Goal: Task Accomplishment & Management: Complete application form

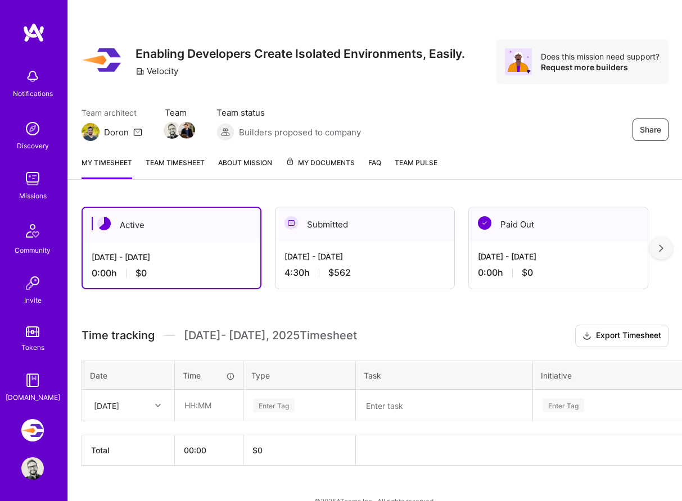
click at [34, 187] on img at bounding box center [32, 178] width 22 height 22
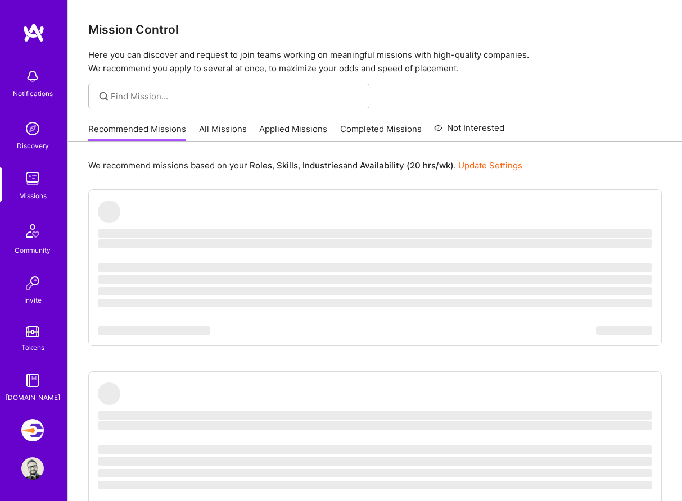
scroll to position [1, 0]
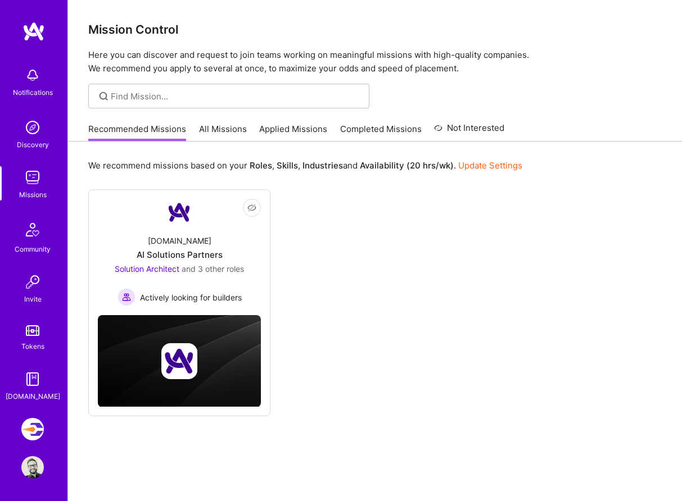
click at [219, 130] on link "All Missions" at bounding box center [223, 132] width 48 height 19
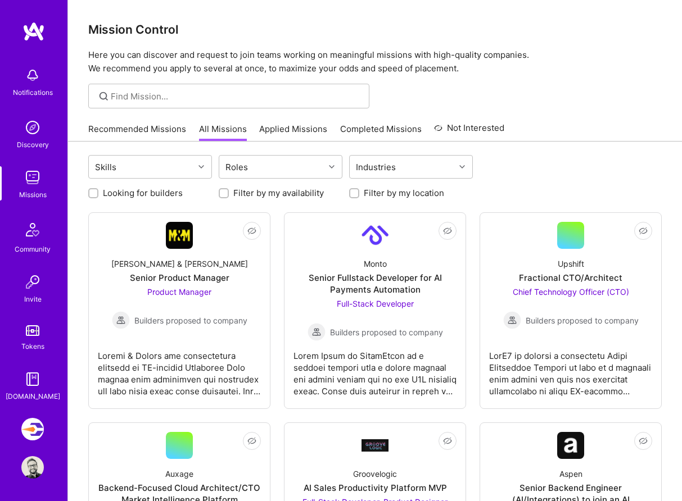
click at [157, 189] on label "Looking for builders" at bounding box center [143, 193] width 80 height 12
click at [98, 190] on input "Looking for builders" at bounding box center [94, 194] width 8 height 8
checkbox input "true"
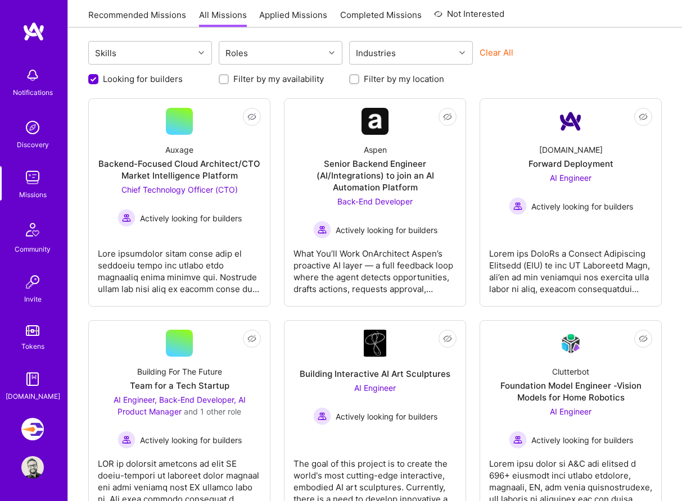
scroll to position [117, 0]
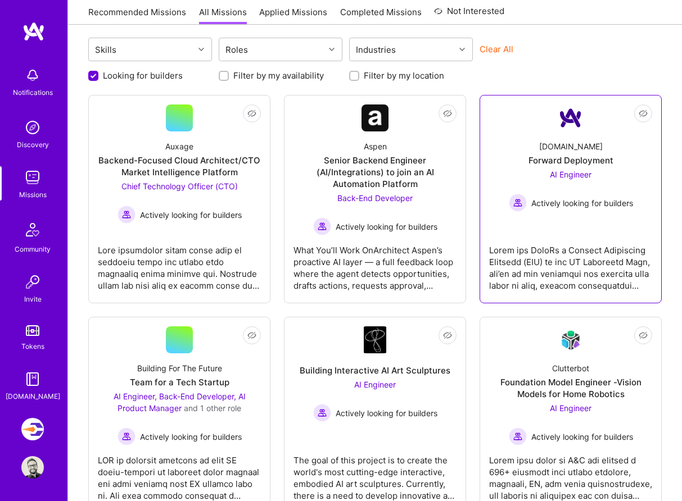
click at [521, 278] on div at bounding box center [570, 263] width 163 height 56
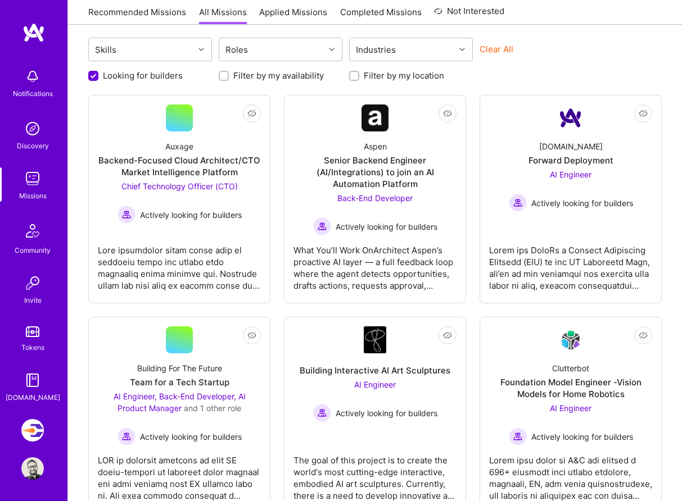
scroll to position [1, 0]
click at [32, 471] on img at bounding box center [32, 467] width 22 height 22
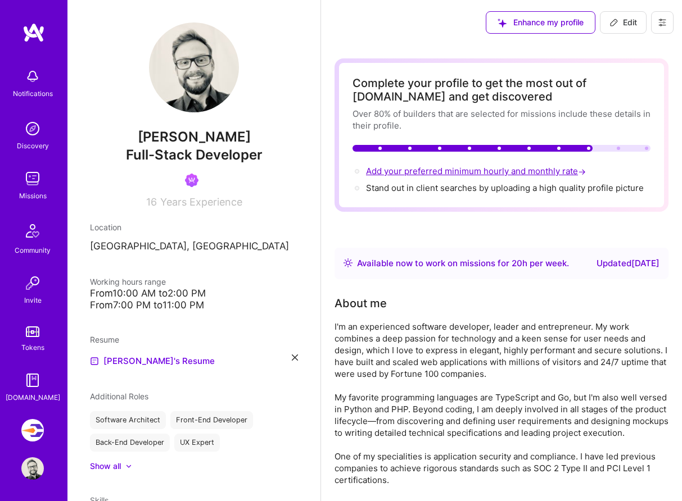
click at [508, 172] on span "Add your preferred minimum hourly and monthly rate →" at bounding box center [477, 171] width 222 height 11
select select "US"
select select "Right Now"
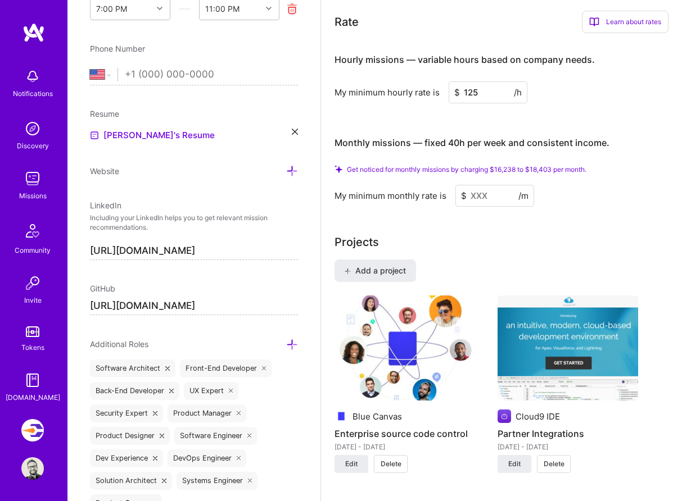
scroll to position [792, 0]
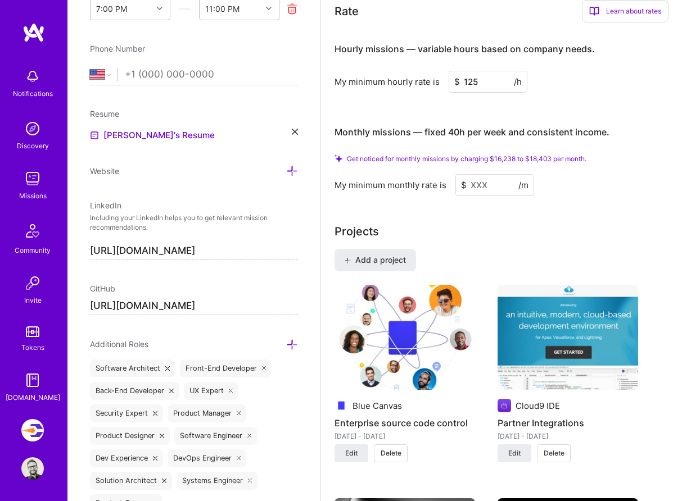
click at [478, 86] on input "125" at bounding box center [487, 82] width 79 height 22
type input "150"
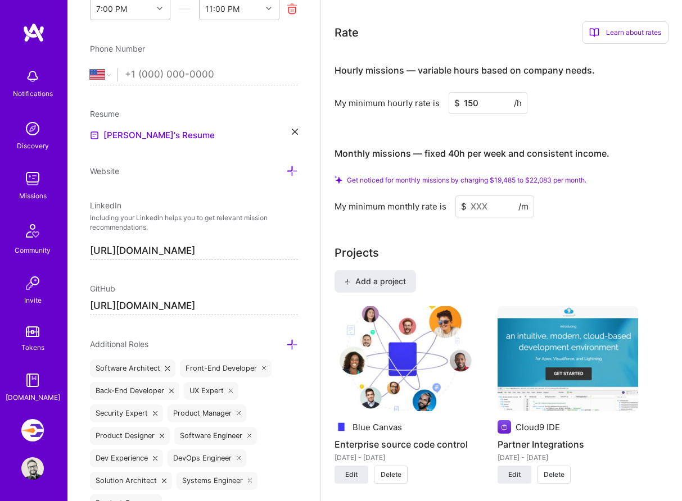
scroll to position [764, 0]
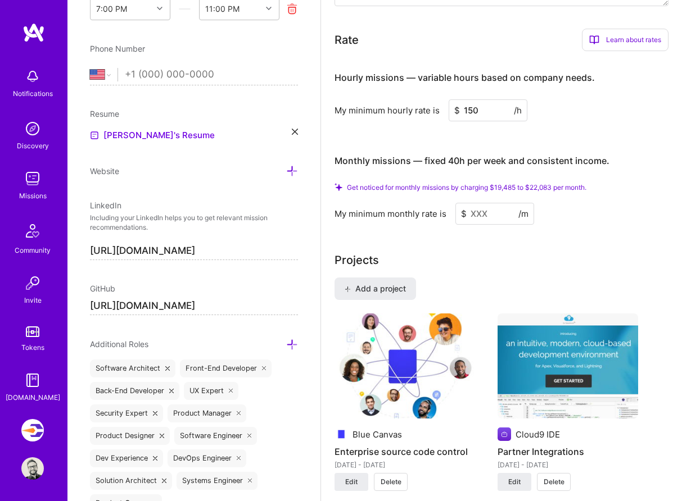
click at [497, 113] on input "150" at bounding box center [487, 110] width 79 height 22
type input "150"
click at [487, 169] on div "Monthly missions — fixed 40h per week and consistent income." at bounding box center [471, 161] width 275 height 35
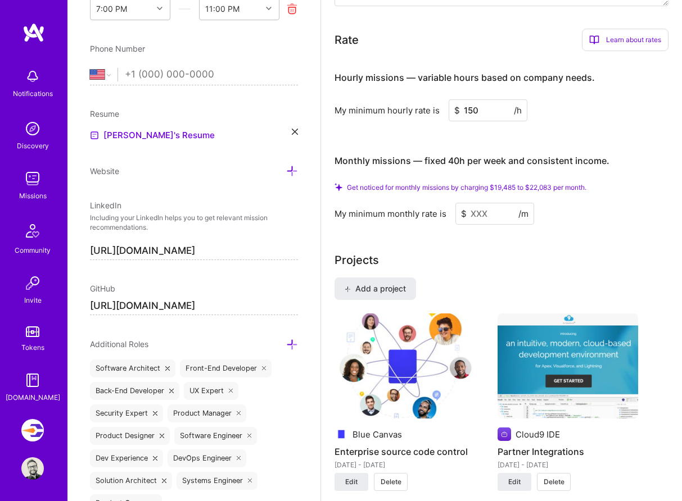
click at [511, 149] on div "Monthly missions — fixed 40h per week and consistent income." at bounding box center [471, 161] width 275 height 35
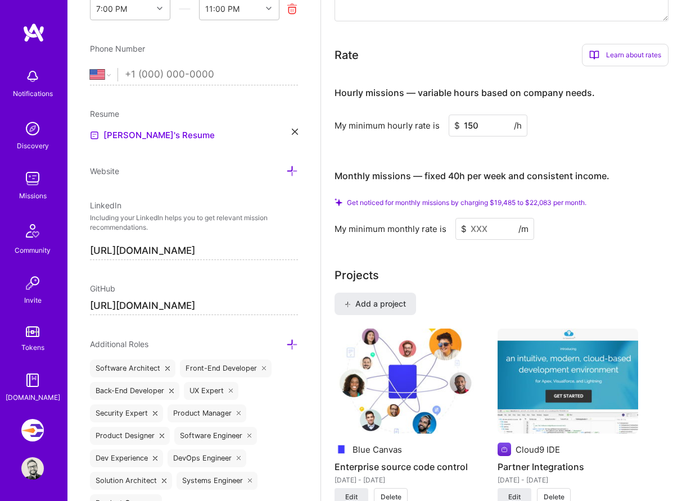
scroll to position [757, 0]
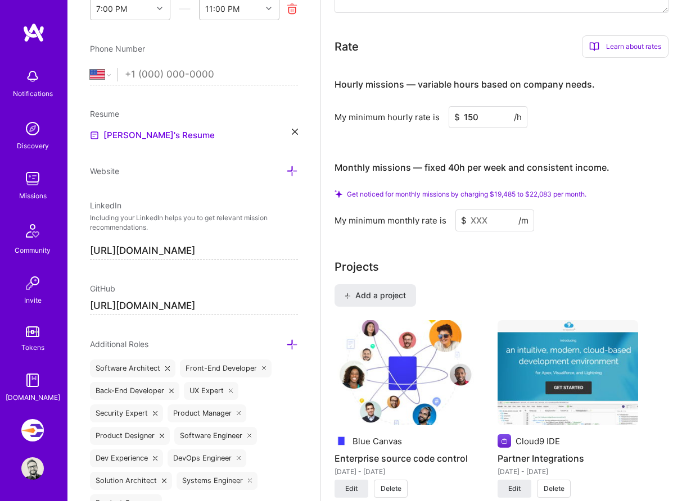
click at [521, 222] on span "/m" at bounding box center [523, 221] width 10 height 12
click at [489, 224] on input at bounding box center [494, 221] width 79 height 22
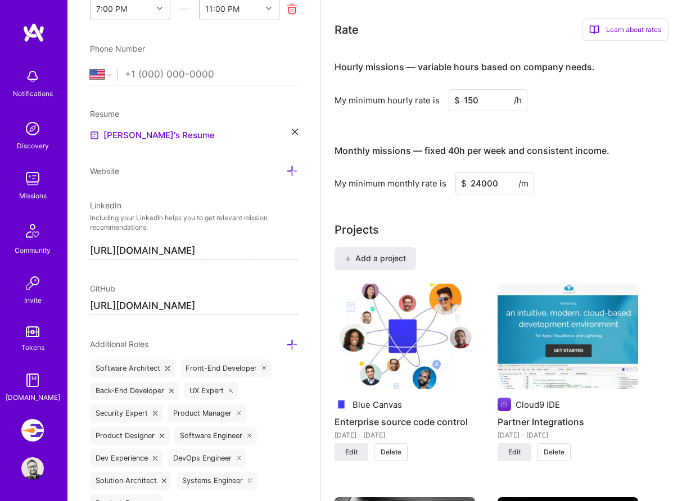
type input "24000"
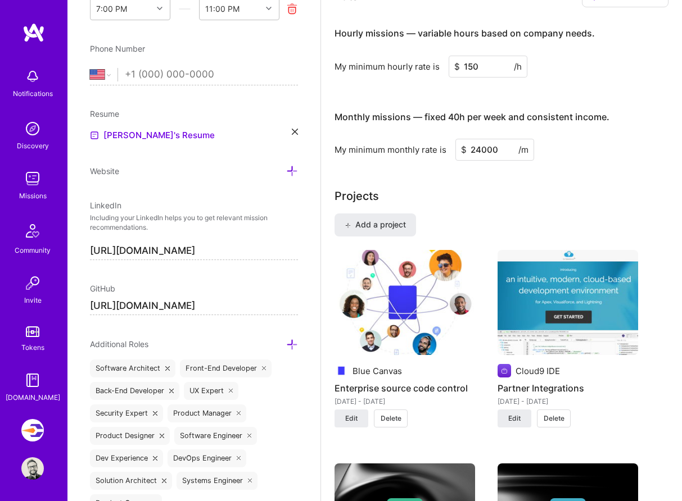
scroll to position [790, 0]
click at [382, 224] on span "Add a project" at bounding box center [374, 225] width 61 height 11
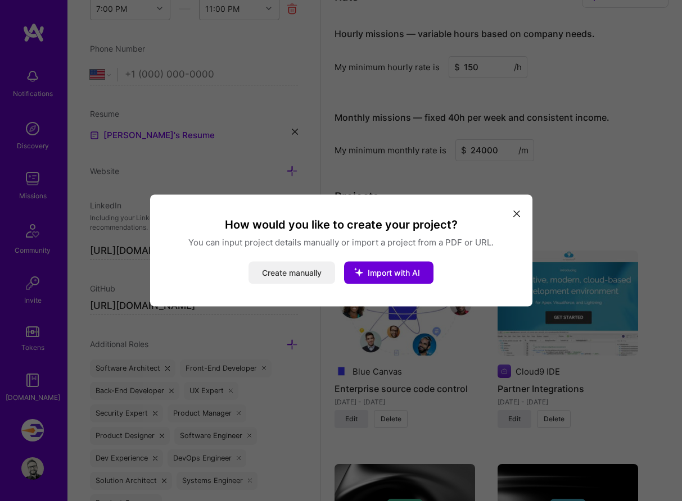
click at [307, 274] on button "Create manually" at bounding box center [291, 273] width 87 height 22
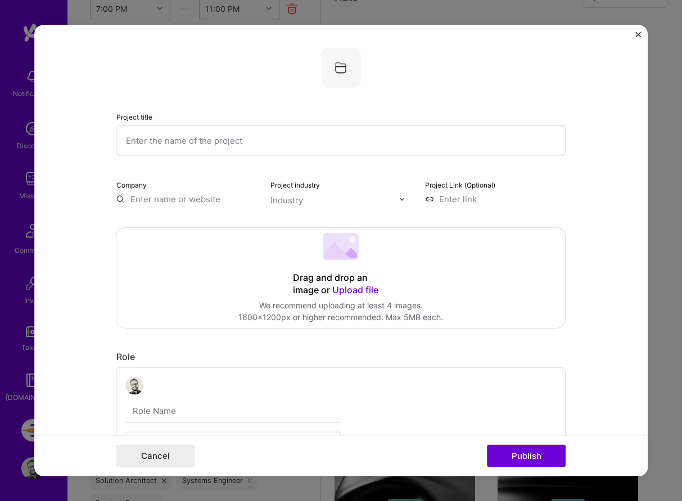
click at [288, 138] on input "text" at bounding box center [341, 140] width 450 height 31
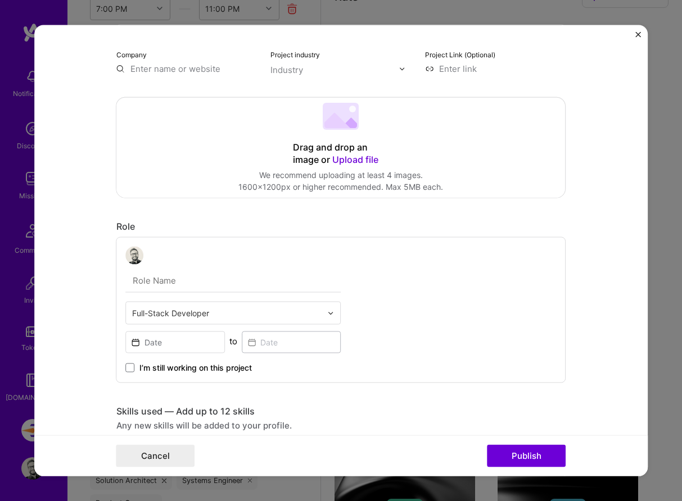
scroll to position [0, 0]
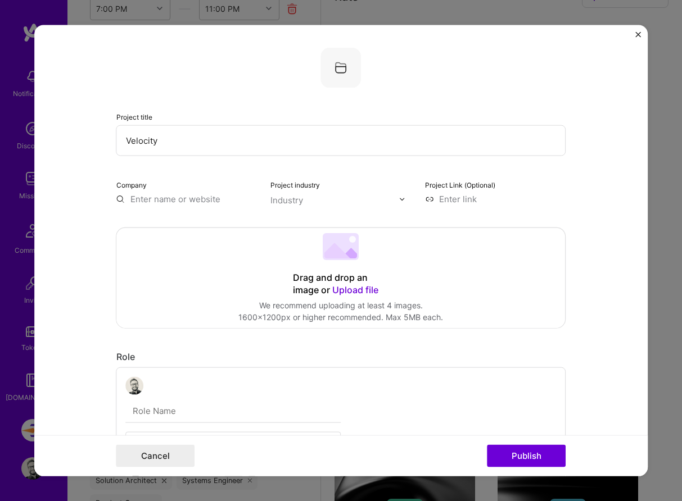
type input "Velocity"
click at [219, 202] on input "text" at bounding box center [186, 199] width 141 height 12
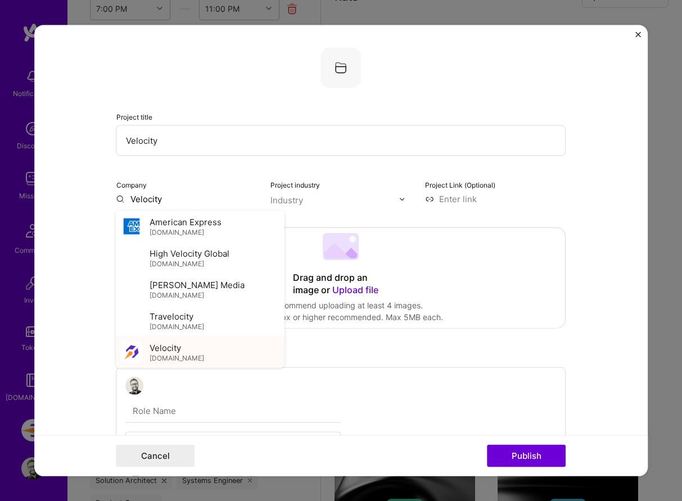
type input "Velocity"
click at [190, 353] on div "Velocity [DOMAIN_NAME]" at bounding box center [177, 352] width 55 height 21
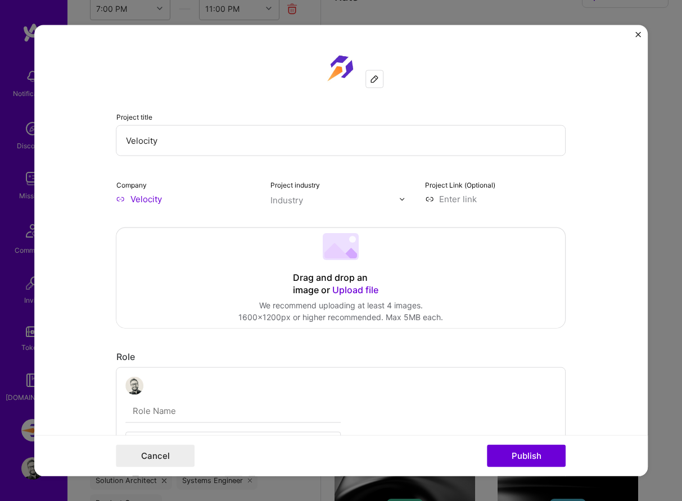
click at [302, 206] on div "Industry" at bounding box center [286, 200] width 33 height 12
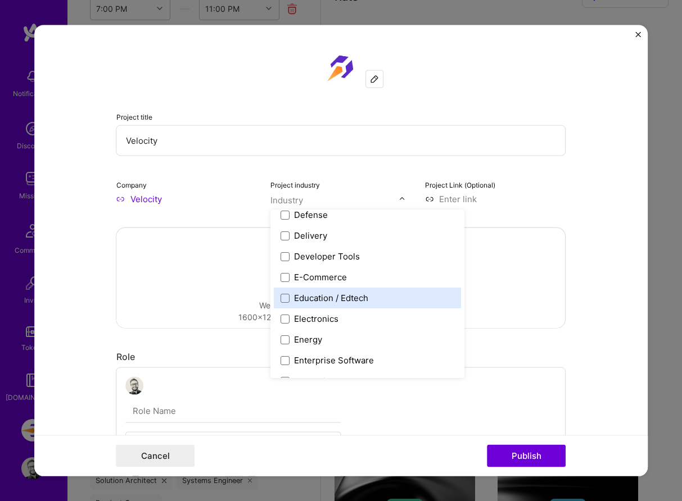
scroll to position [946, 0]
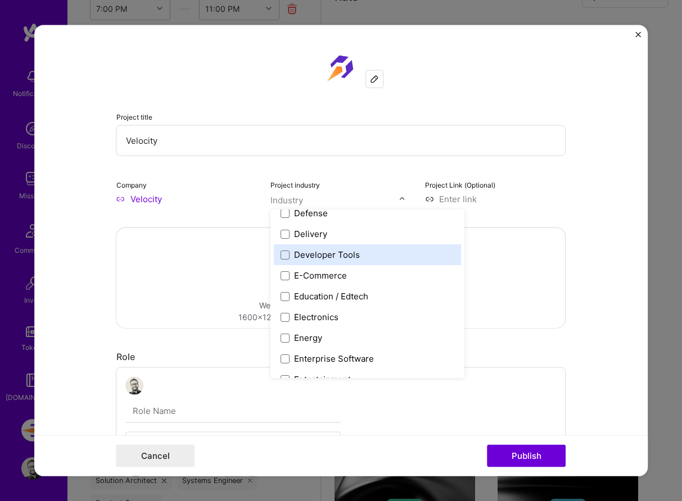
click at [320, 256] on div "Developer Tools" at bounding box center [327, 255] width 66 height 12
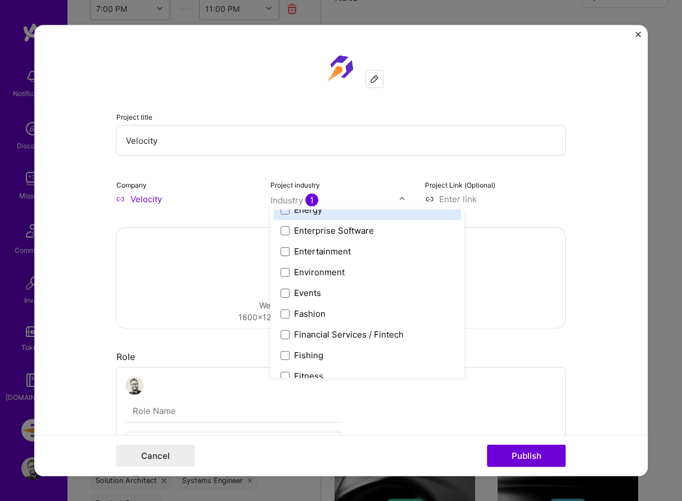
scroll to position [1074, 0]
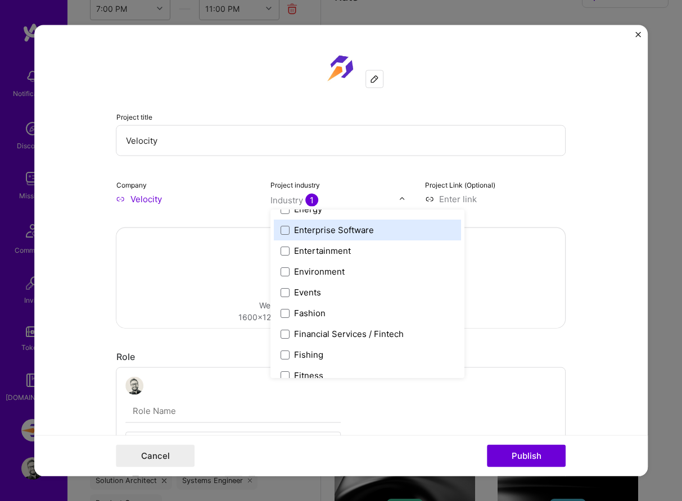
click at [359, 231] on div "Enterprise Software" at bounding box center [334, 230] width 80 height 12
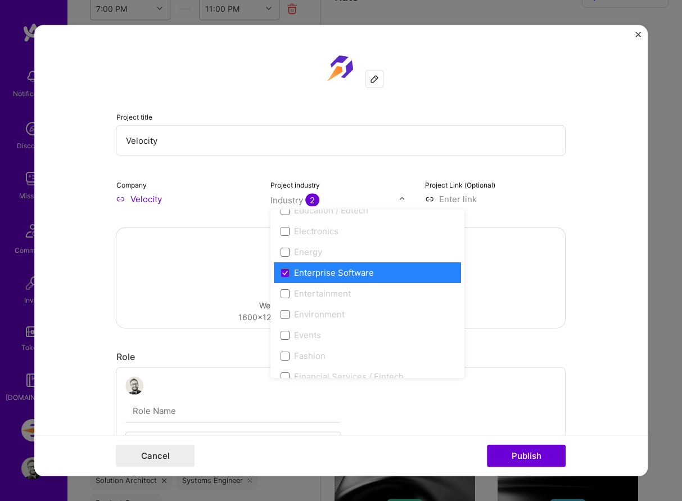
scroll to position [1023, 0]
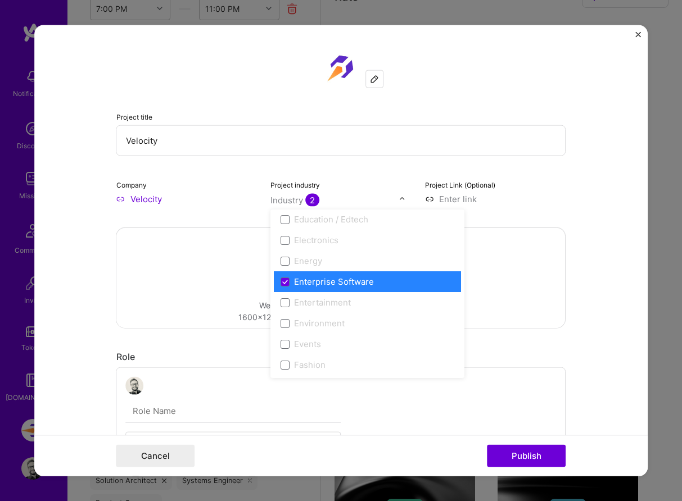
click at [340, 279] on div "Enterprise Software" at bounding box center [334, 282] width 80 height 12
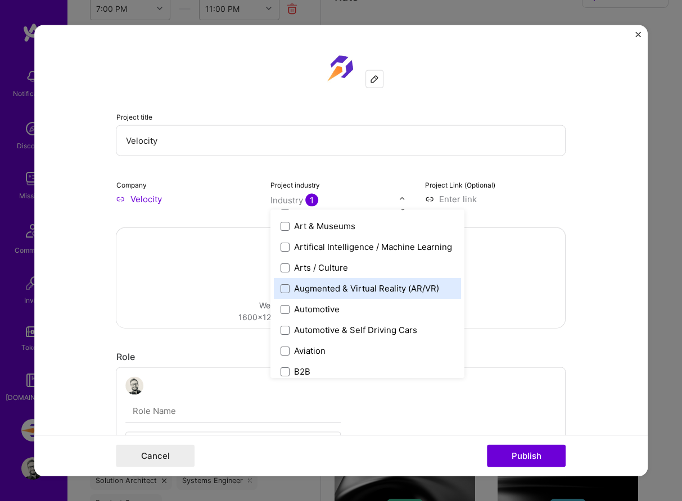
scroll to position [164, 0]
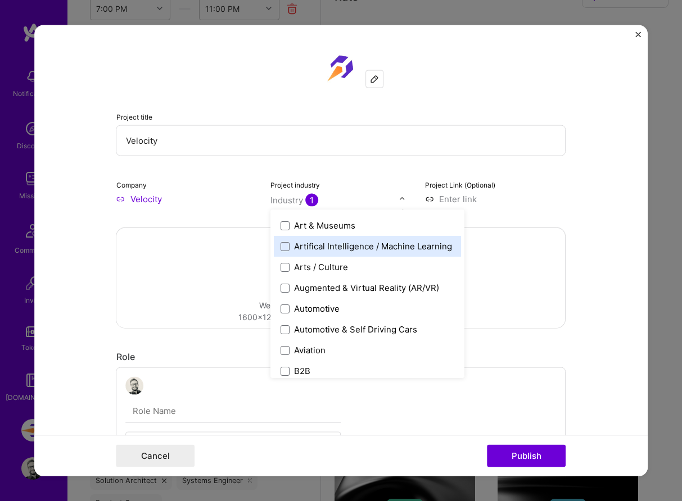
click at [391, 256] on div "Artifical Intelligence / Machine Learning" at bounding box center [367, 246] width 187 height 21
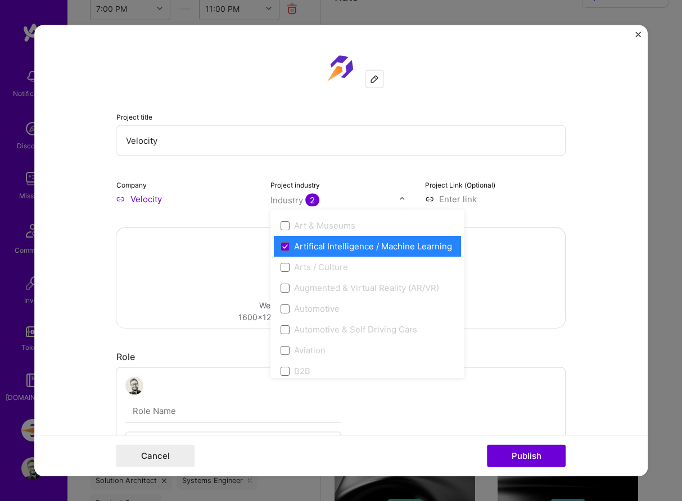
click at [537, 201] on input at bounding box center [495, 199] width 141 height 12
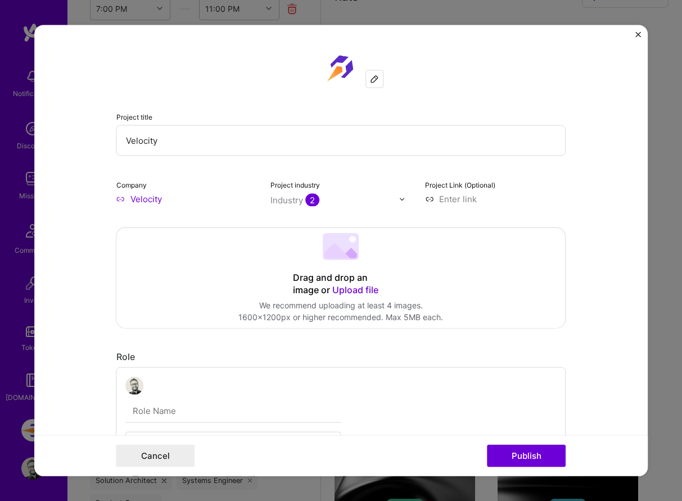
click at [498, 203] on input at bounding box center [495, 199] width 141 height 12
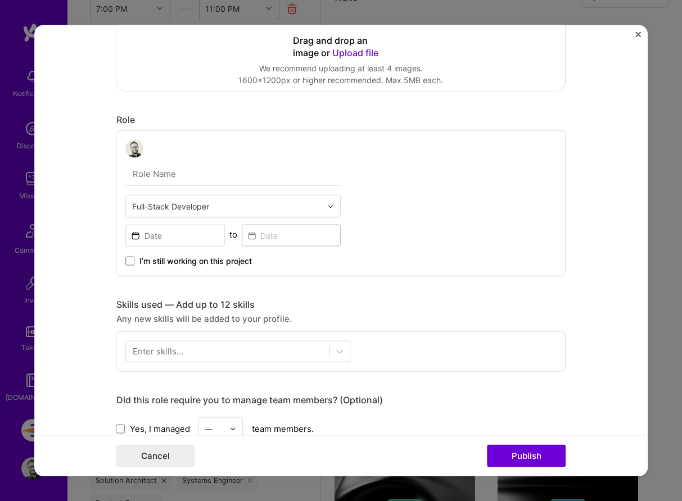
scroll to position [253, 0]
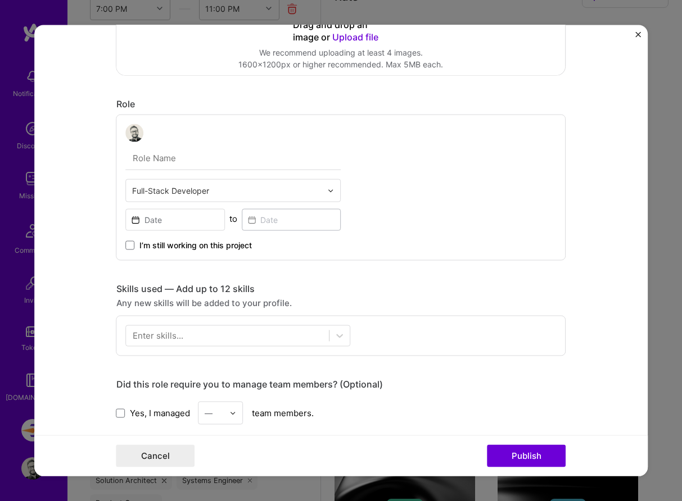
click at [219, 163] on input "text" at bounding box center [233, 159] width 215 height 24
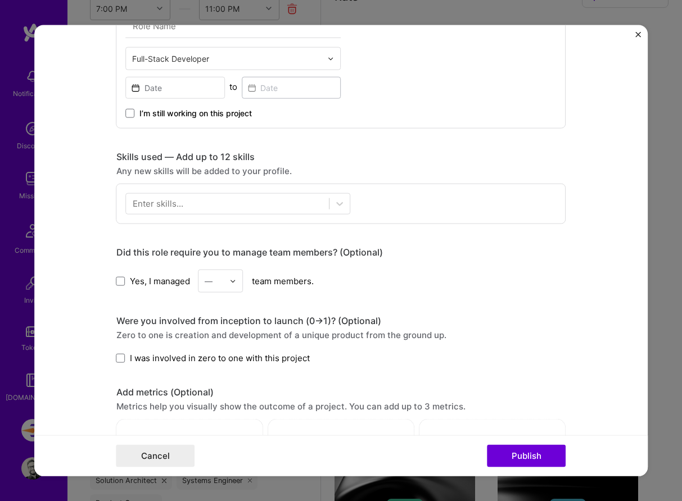
scroll to position [443, 0]
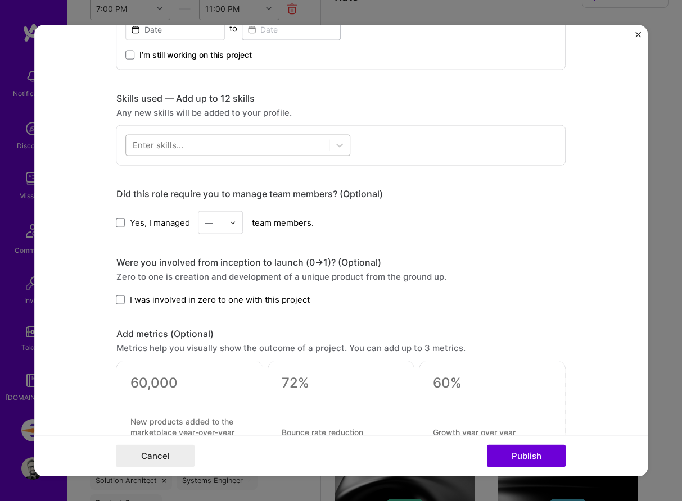
click at [273, 148] on div at bounding box center [227, 145] width 203 height 19
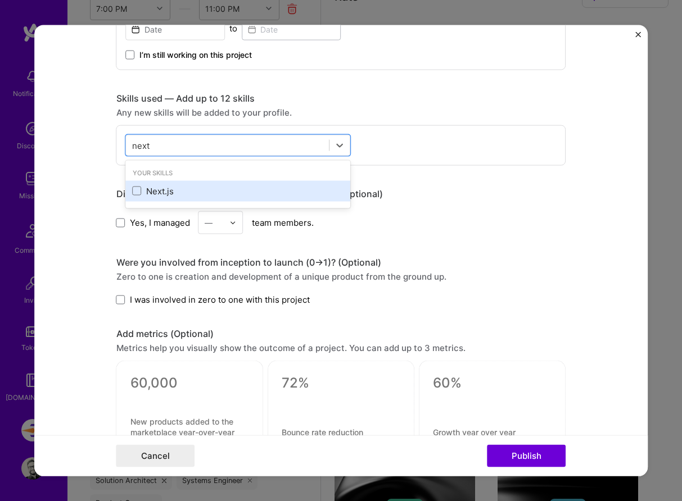
click at [159, 188] on div "Next.js" at bounding box center [238, 191] width 211 height 12
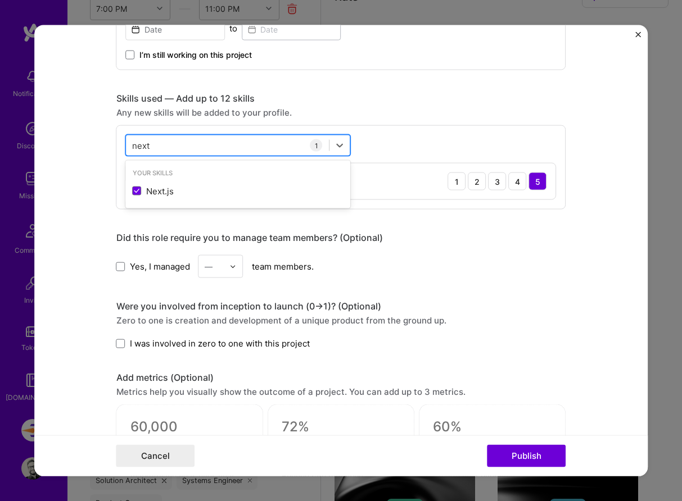
click at [179, 149] on div "next next" at bounding box center [227, 145] width 203 height 19
click at [138, 147] on input "next" at bounding box center [141, 145] width 19 height 12
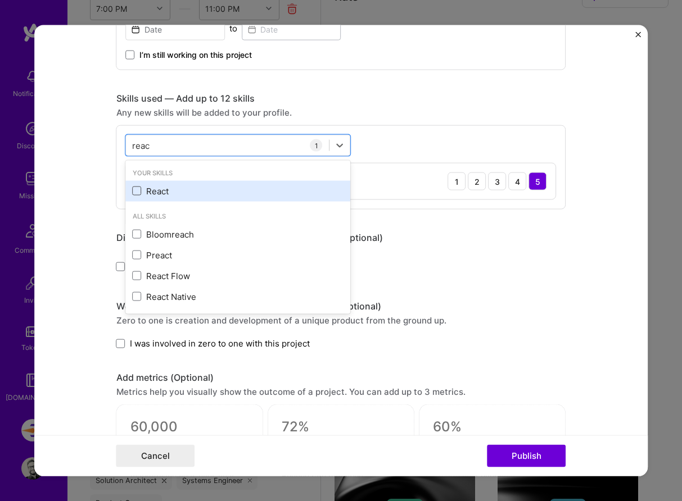
click at [140, 189] on span at bounding box center [137, 191] width 9 height 9
click at [0, 0] on input "checkbox" at bounding box center [0, 0] width 0 height 0
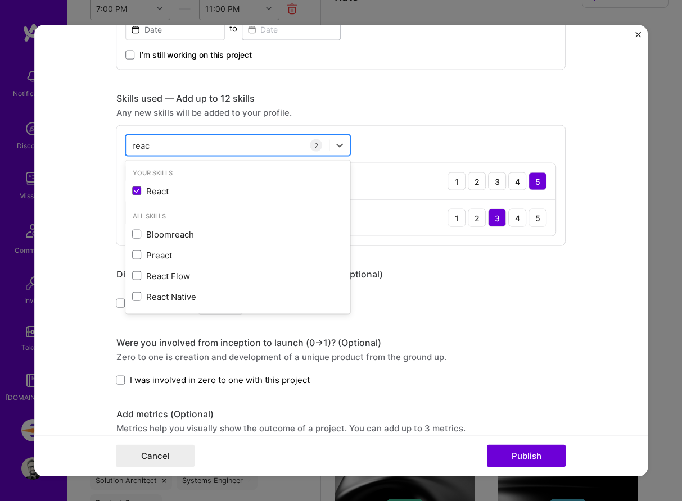
click at [146, 146] on input "reac" at bounding box center [141, 145] width 19 height 12
type input "aws"
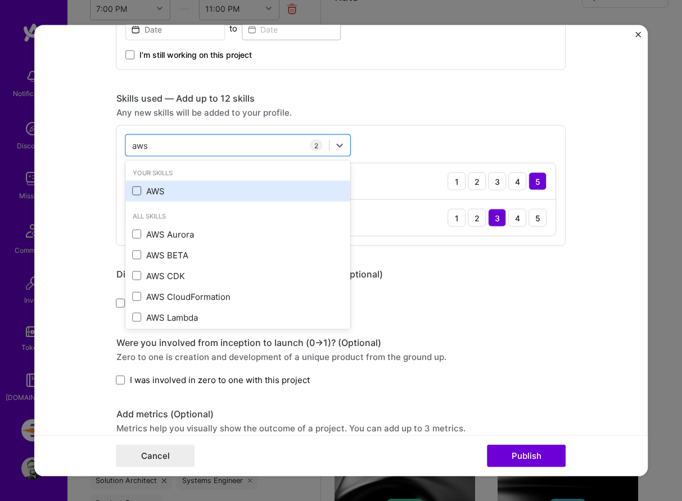
click at [138, 189] on span at bounding box center [137, 191] width 9 height 9
click at [0, 0] on input "checkbox" at bounding box center [0, 0] width 0 height 0
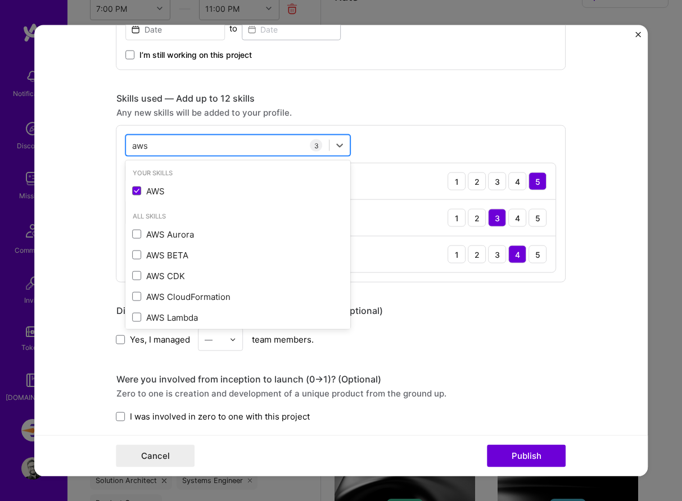
click at [138, 147] on input "aws" at bounding box center [140, 145] width 17 height 12
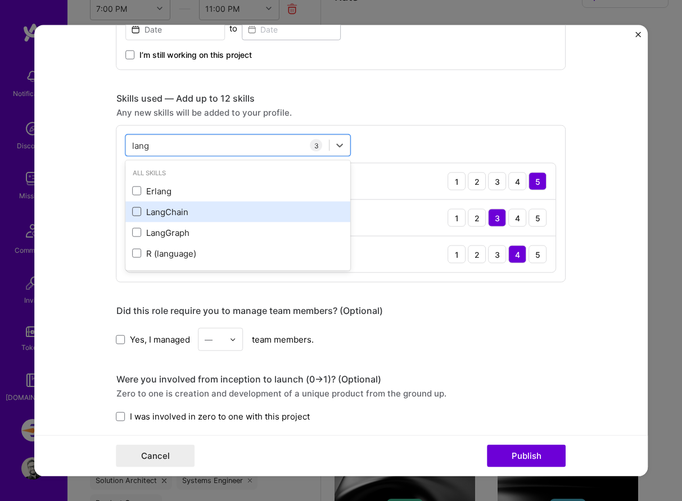
click at [137, 215] on span at bounding box center [137, 211] width 9 height 9
click at [0, 0] on input "checkbox" at bounding box center [0, 0] width 0 height 0
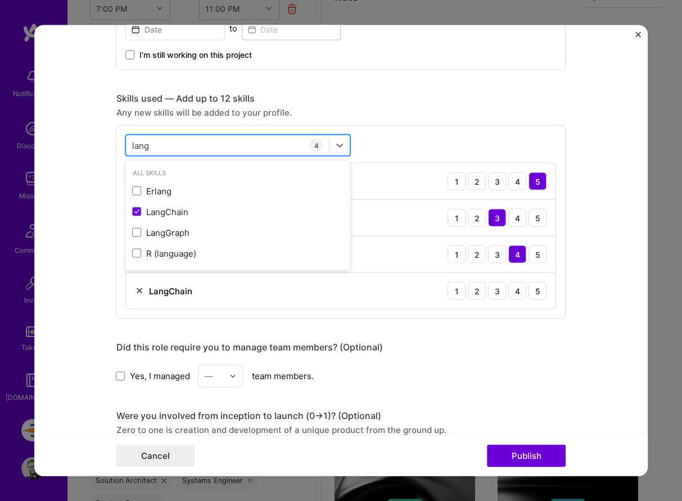
click at [143, 149] on input "lang" at bounding box center [141, 145] width 18 height 12
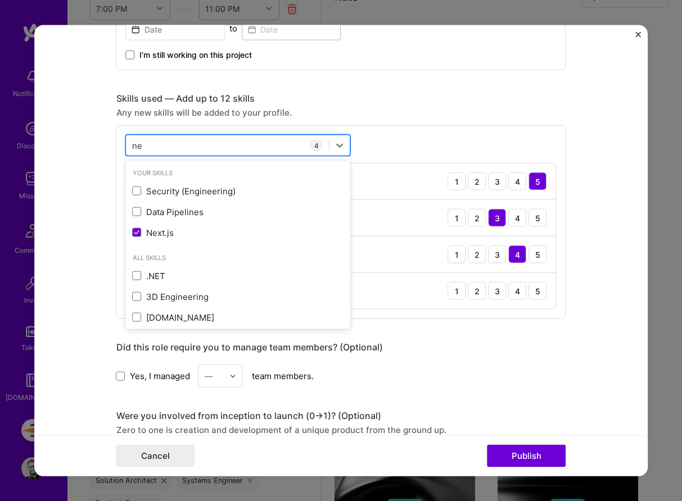
type input "n"
type input "c"
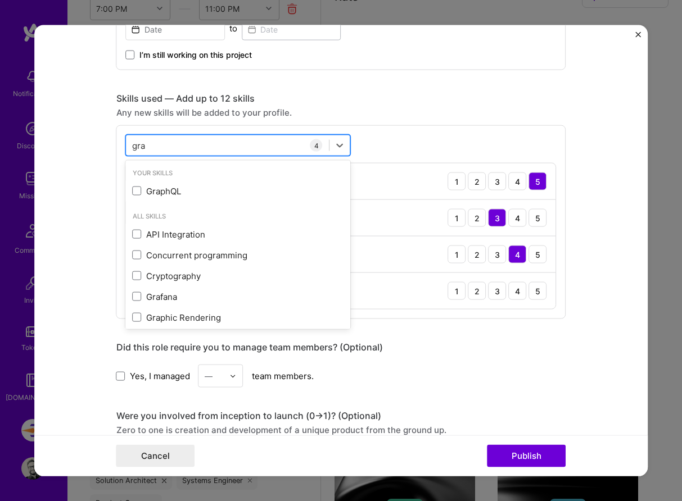
type input "grap"
click at [135, 148] on input "grap" at bounding box center [141, 145] width 19 height 12
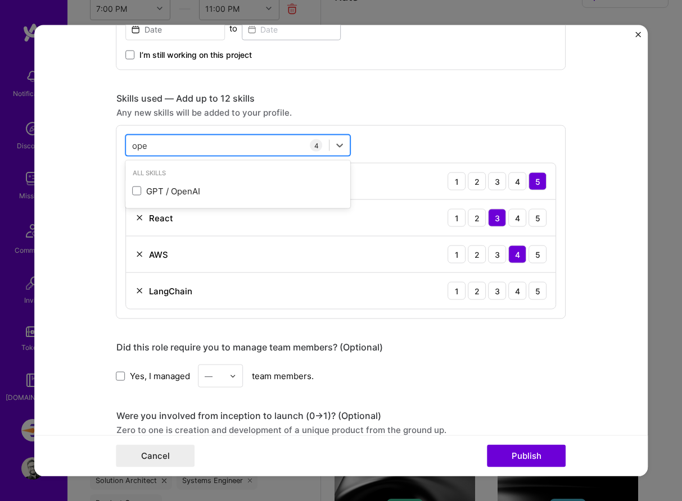
type input "open"
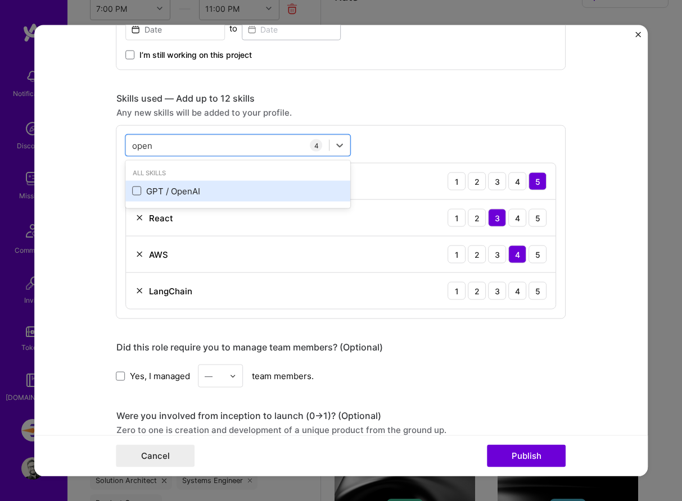
click at [139, 192] on span at bounding box center [137, 191] width 9 height 9
click at [0, 0] on input "checkbox" at bounding box center [0, 0] width 0 height 0
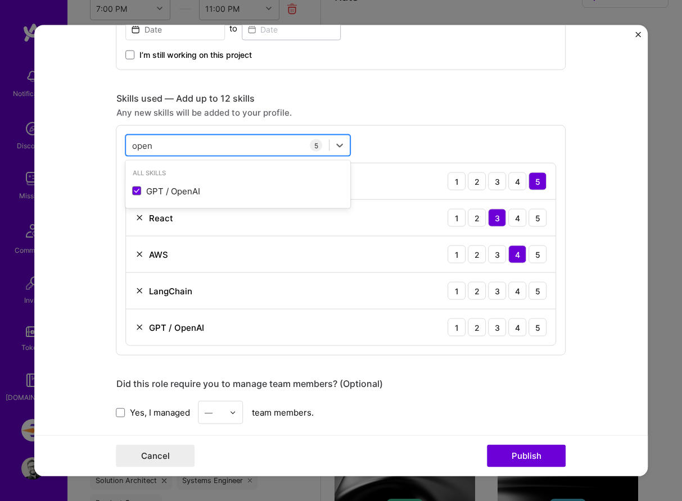
click at [139, 145] on input "open" at bounding box center [142, 145] width 21 height 12
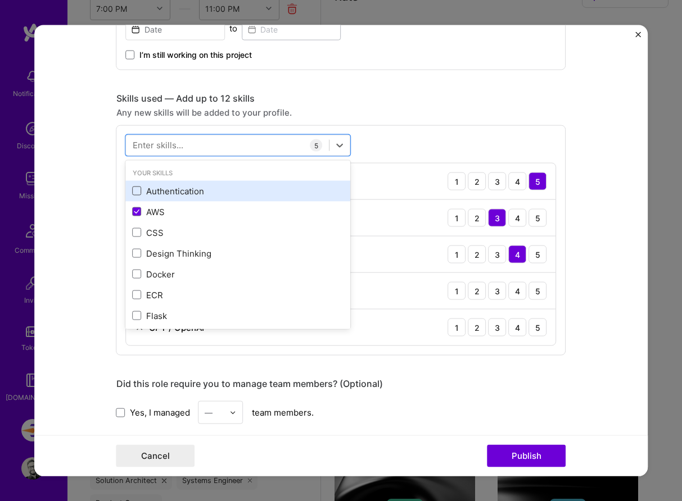
click at [134, 193] on span at bounding box center [137, 191] width 9 height 9
click at [0, 0] on input "checkbox" at bounding box center [0, 0] width 0 height 0
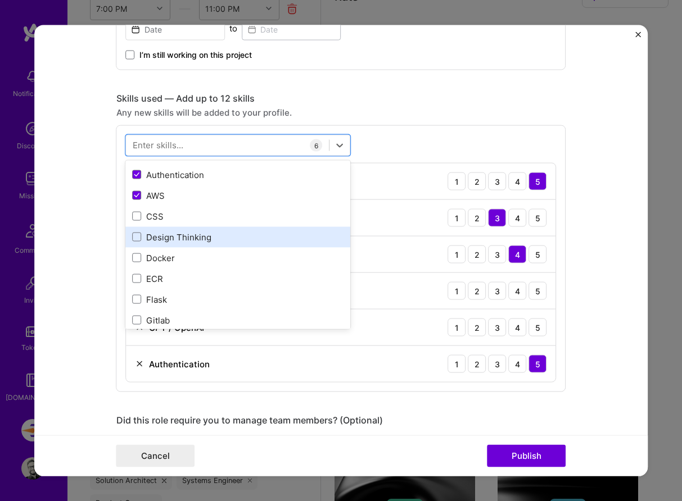
scroll to position [0, 0]
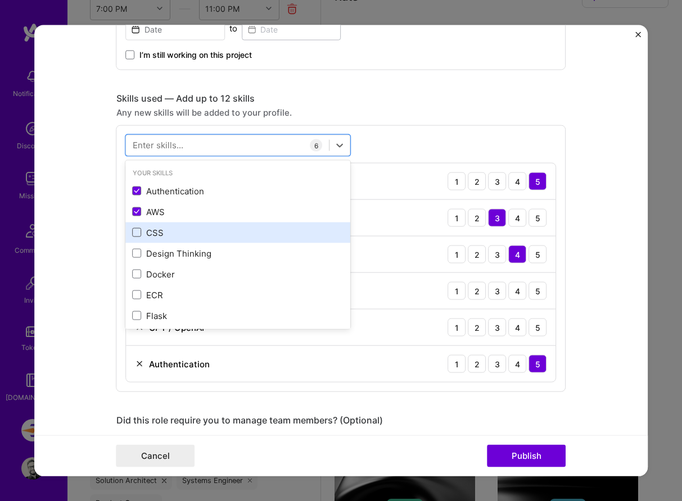
click at [134, 237] on span at bounding box center [137, 232] width 9 height 9
click at [0, 0] on input "checkbox" at bounding box center [0, 0] width 0 height 0
click at [134, 237] on span at bounding box center [137, 232] width 9 height 9
click at [0, 0] on input "checkbox" at bounding box center [0, 0] width 0 height 0
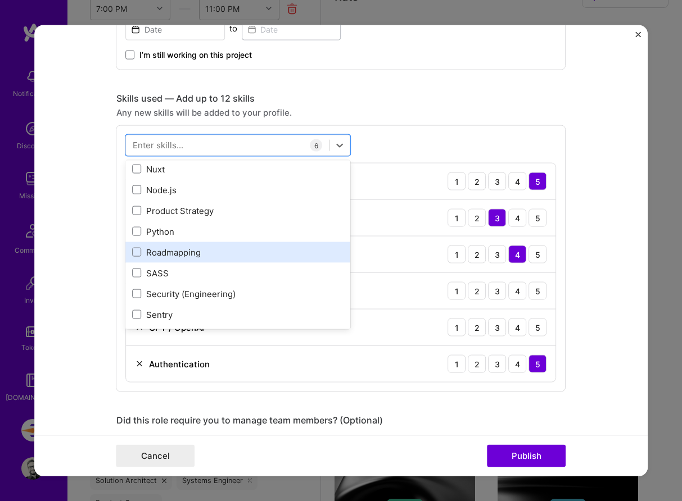
scroll to position [308, 0]
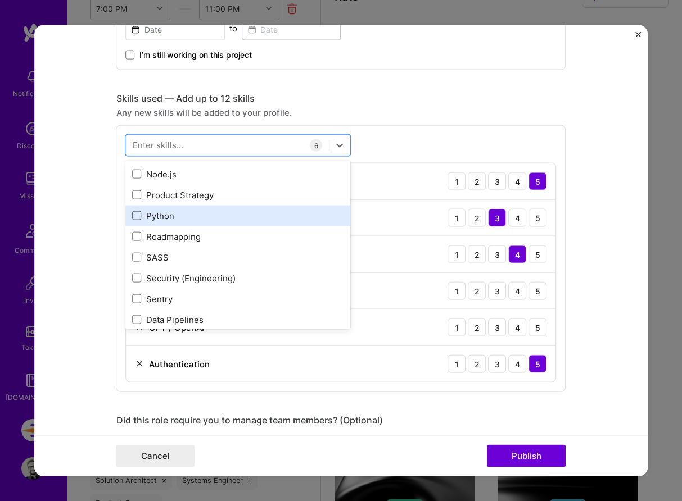
click at [137, 216] on span at bounding box center [137, 215] width 9 height 9
click at [0, 0] on input "checkbox" at bounding box center [0, 0] width 0 height 0
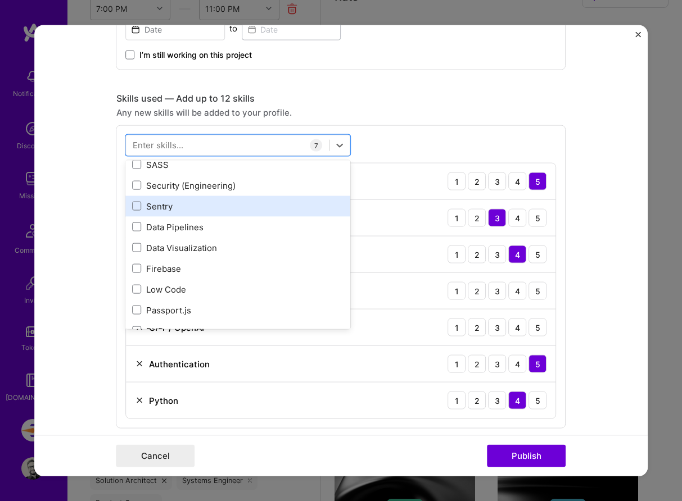
scroll to position [404, 0]
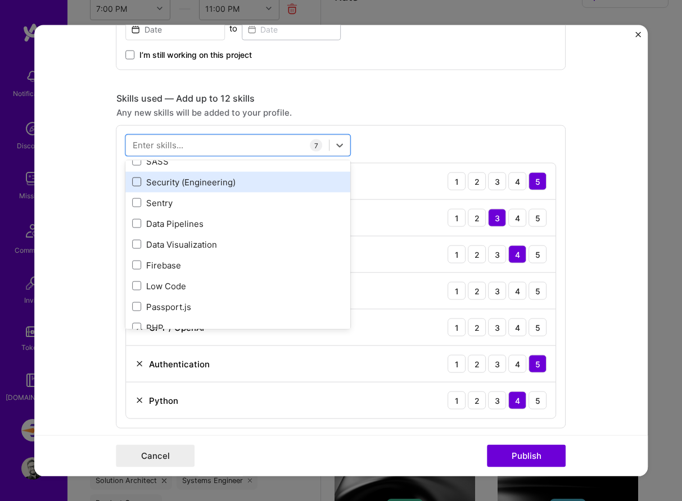
click at [133, 185] on span at bounding box center [137, 182] width 9 height 9
click at [0, 0] on input "checkbox" at bounding box center [0, 0] width 0 height 0
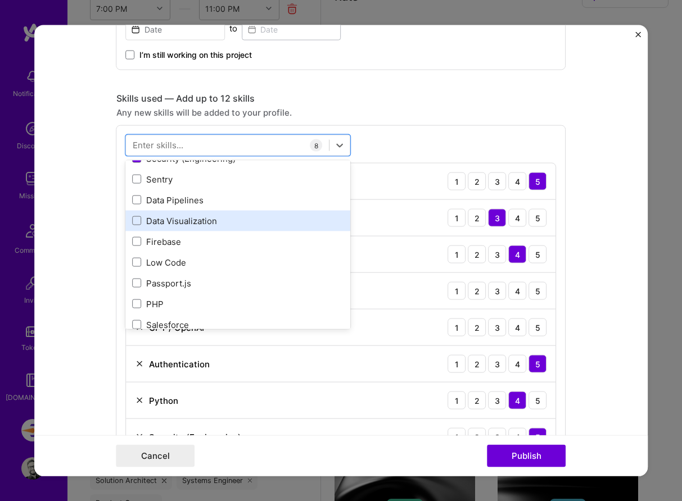
scroll to position [429, 0]
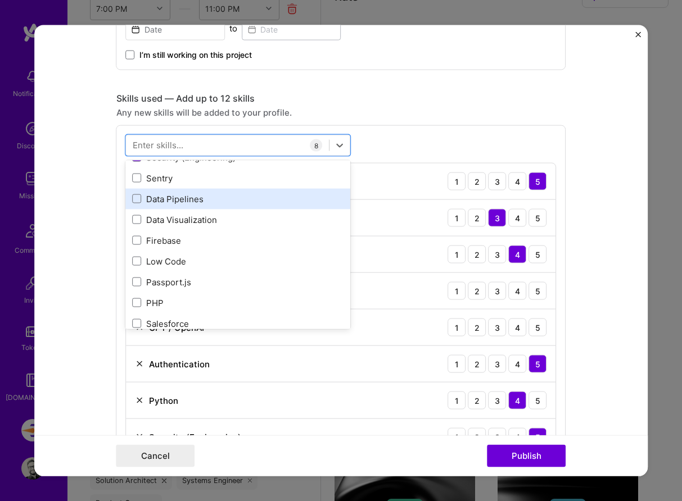
click at [136, 194] on label at bounding box center [137, 198] width 9 height 9
click at [0, 0] on input "checkbox" at bounding box center [0, 0] width 0 height 0
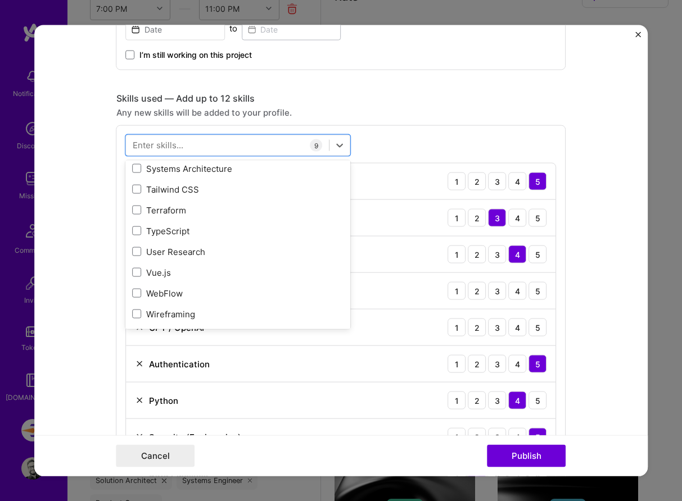
scroll to position [629, 0]
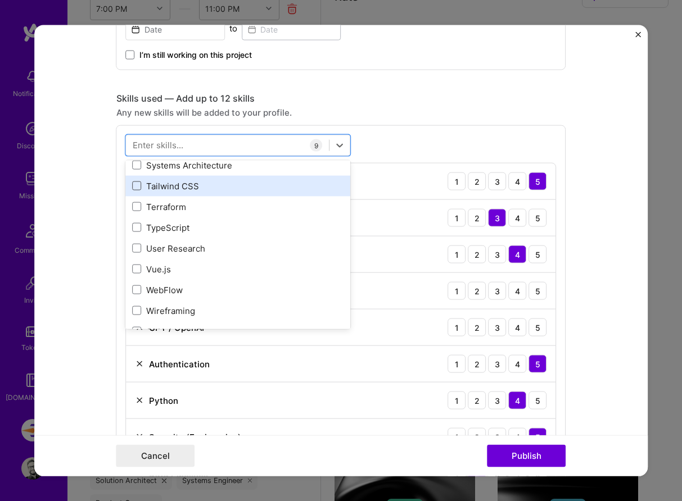
click at [140, 190] on span at bounding box center [137, 185] width 9 height 9
click at [0, 0] on input "checkbox" at bounding box center [0, 0] width 0 height 0
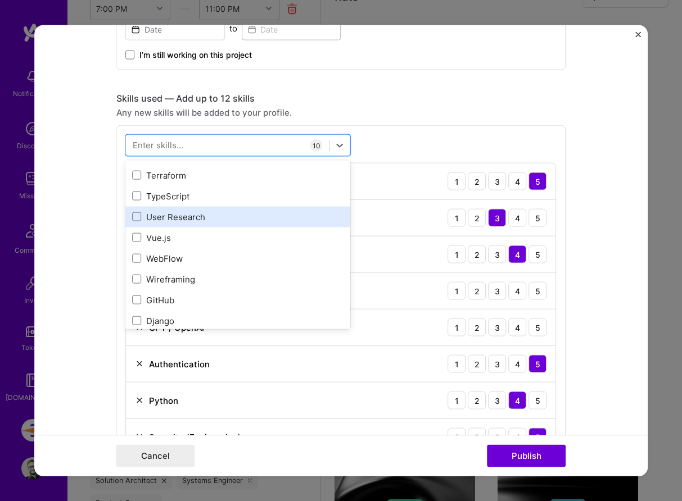
scroll to position [661, 0]
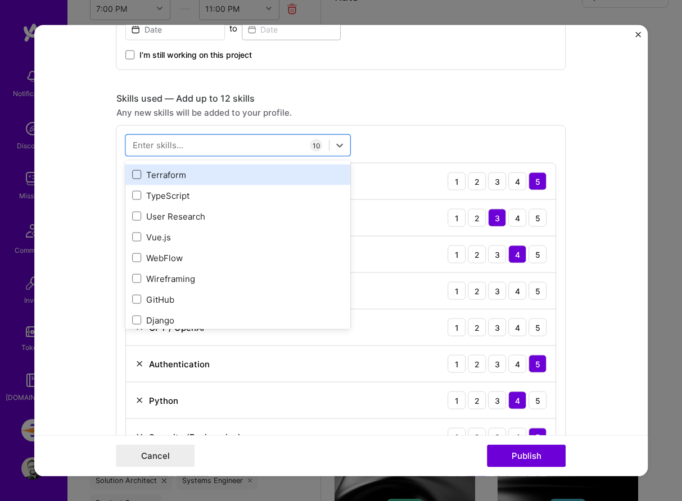
click at [139, 171] on span at bounding box center [137, 174] width 9 height 9
click at [0, 0] on input "checkbox" at bounding box center [0, 0] width 0 height 0
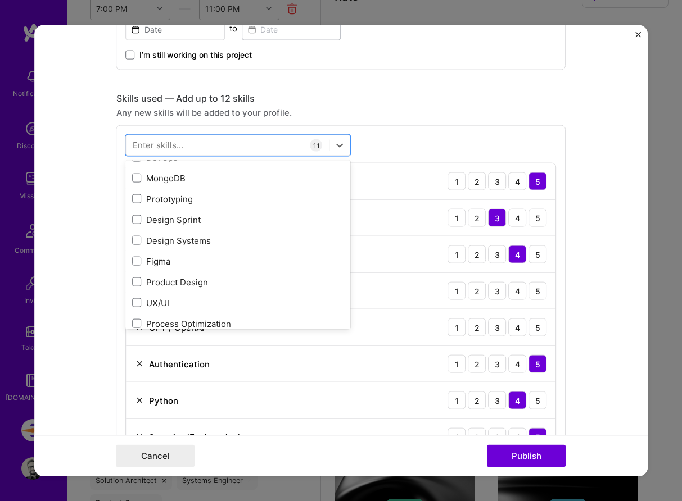
scroll to position [1078, 0]
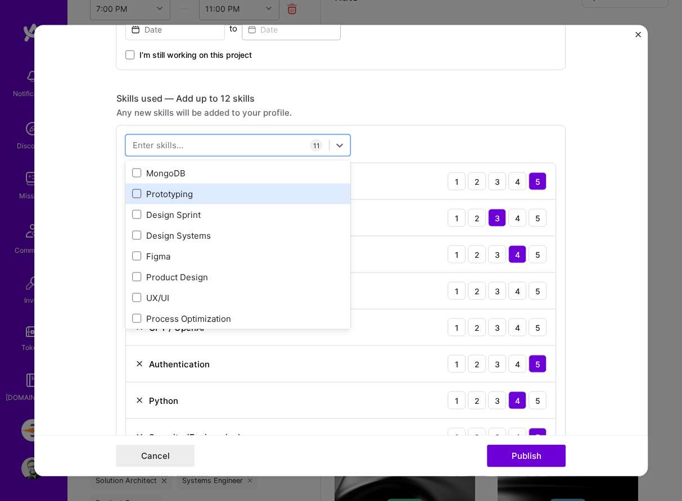
click at [138, 198] on span at bounding box center [137, 193] width 9 height 9
click at [0, 0] on input "checkbox" at bounding box center [0, 0] width 0 height 0
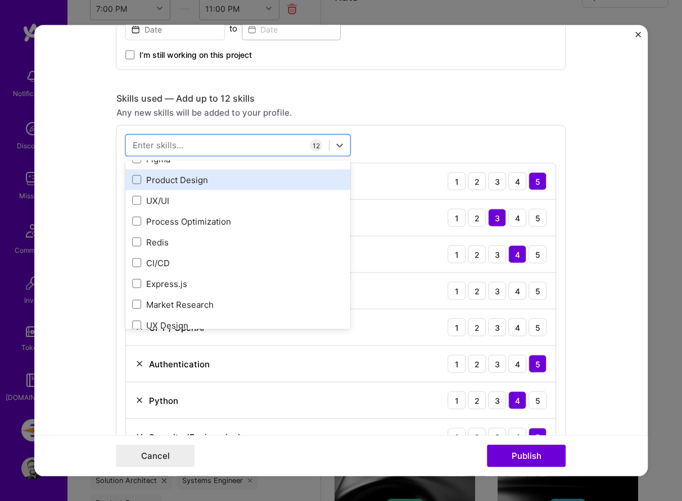
scroll to position [1180, 0]
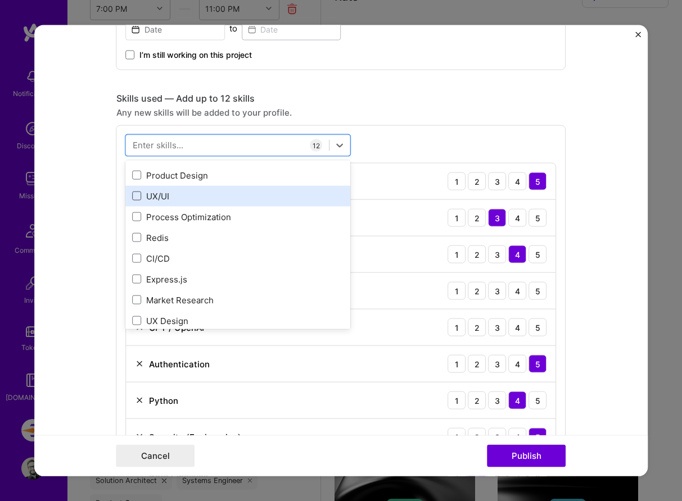
click at [134, 197] on span at bounding box center [137, 196] width 9 height 9
click at [0, 0] on input "checkbox" at bounding box center [0, 0] width 0 height 0
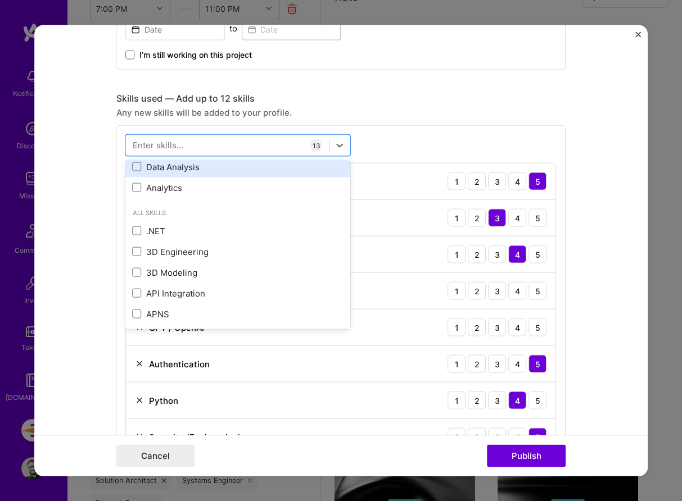
scroll to position [1356, 0]
click at [99, 257] on form "Project title Velocity Company Velocity Project industry Industry 2 Project Lin…" at bounding box center [341, 250] width 614 height 451
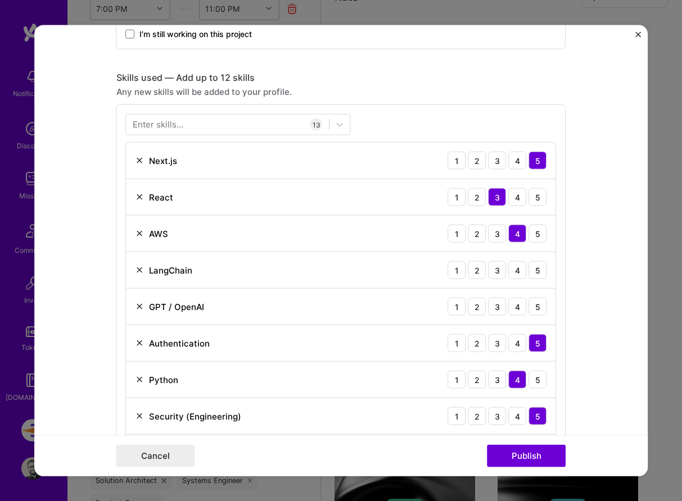
scroll to position [471, 0]
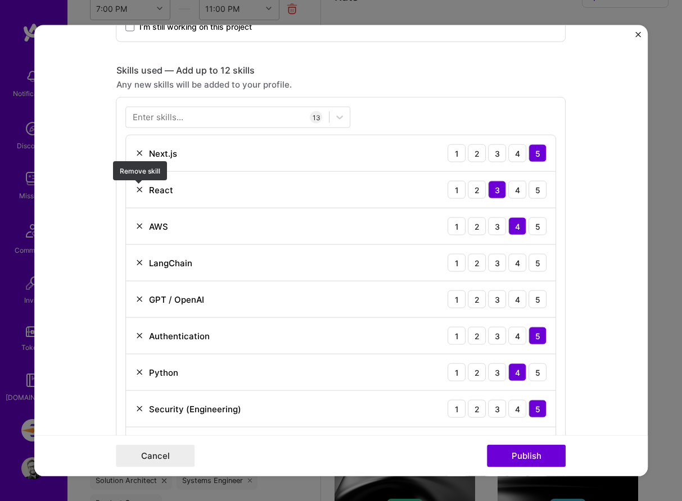
click at [139, 191] on img at bounding box center [139, 189] width 9 height 9
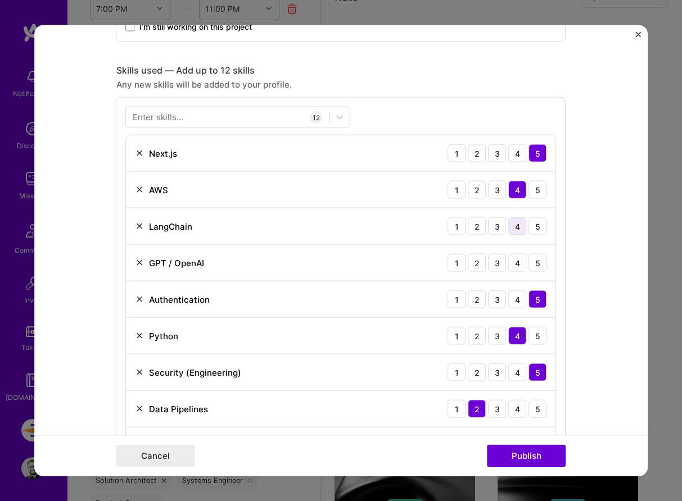
click at [522, 224] on div "4" at bounding box center [518, 226] width 18 height 18
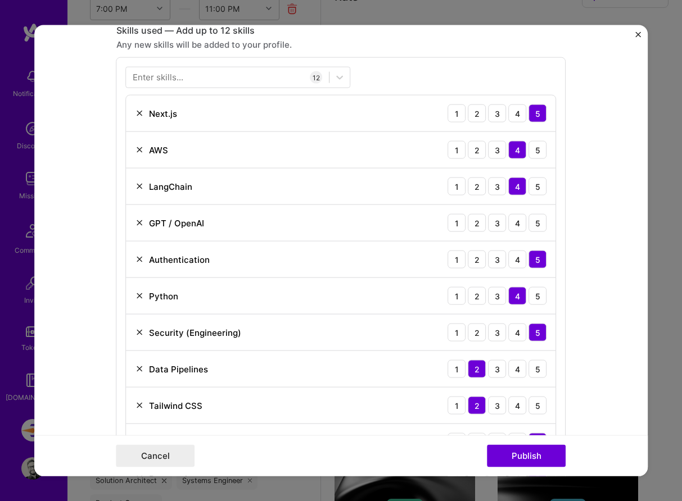
scroll to position [533, 0]
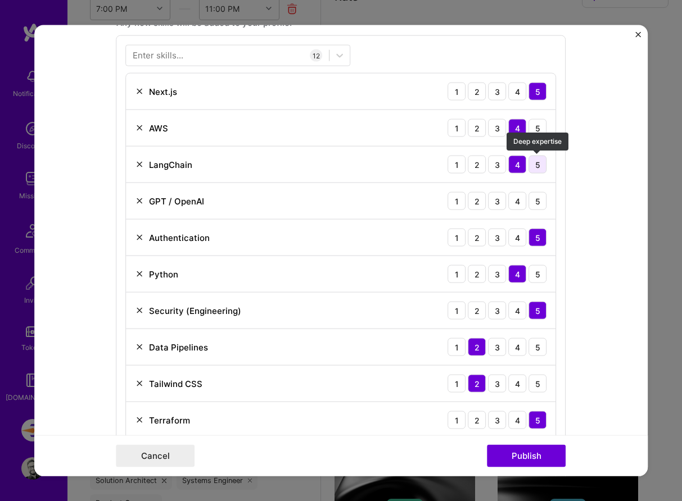
click at [539, 171] on div "5" at bounding box center [538, 165] width 18 height 18
click at [141, 207] on div "GPT / OpenAI" at bounding box center [169, 201] width 69 height 12
click at [138, 202] on img at bounding box center [139, 201] width 9 height 9
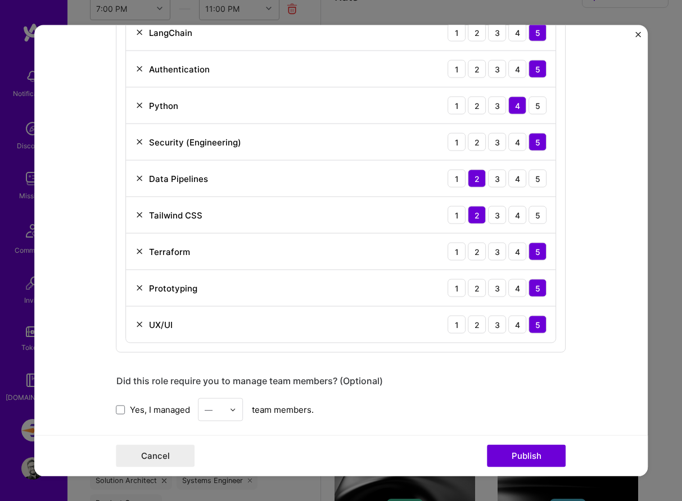
scroll to position [668, 0]
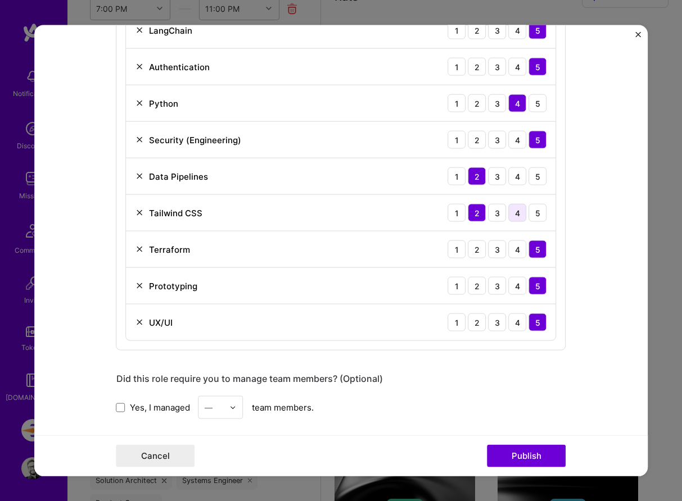
click at [515, 210] on div "4" at bounding box center [518, 213] width 18 height 18
click at [500, 212] on div "3" at bounding box center [497, 213] width 18 height 18
click at [498, 177] on div "3" at bounding box center [497, 176] width 18 height 18
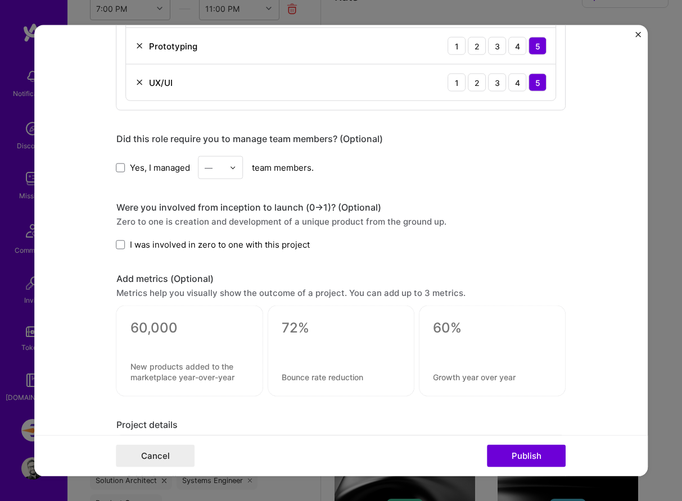
scroll to position [915, 0]
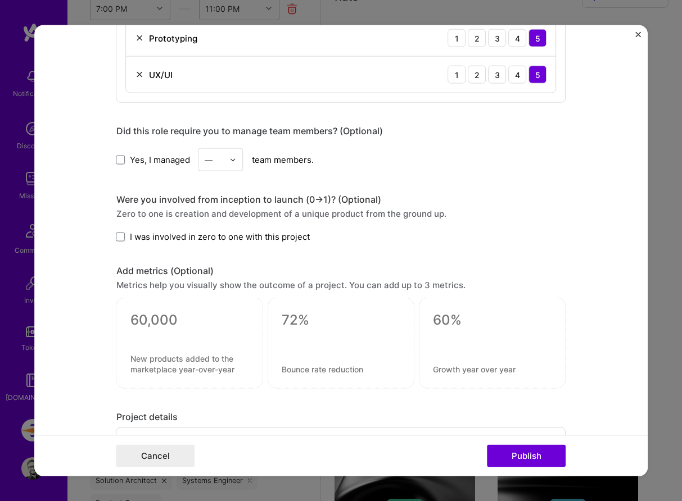
click at [218, 239] on span "I was involved in zero to one with this project" at bounding box center [220, 237] width 180 height 12
click at [0, 0] on input "I was involved in zero to one with this project" at bounding box center [0, 0] width 0 height 0
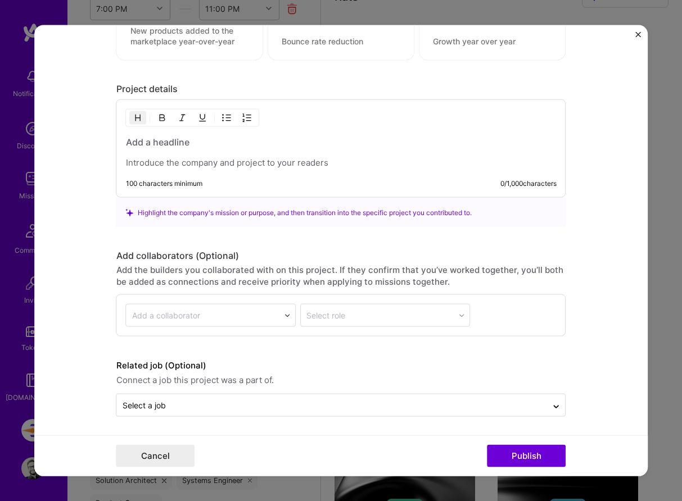
scroll to position [1246, 0]
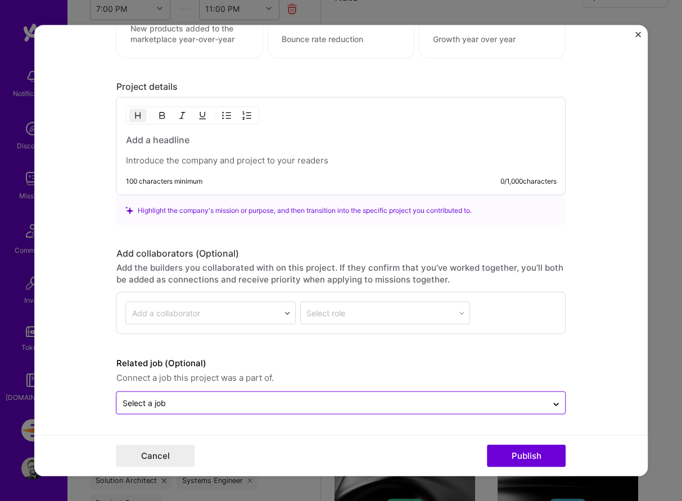
click at [340, 406] on input "text" at bounding box center [331, 403] width 419 height 12
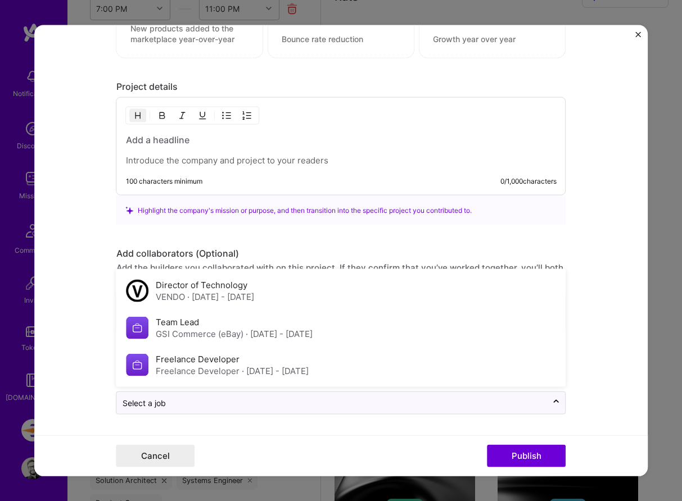
click at [324, 253] on div "Add collaborators (Optional)" at bounding box center [341, 254] width 450 height 12
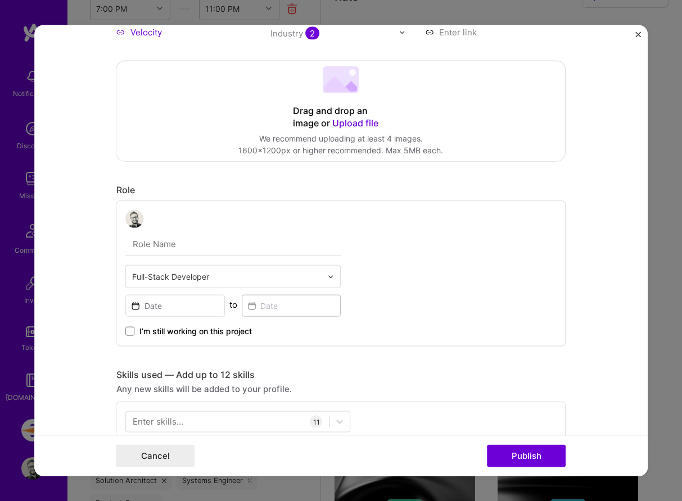
scroll to position [0, 0]
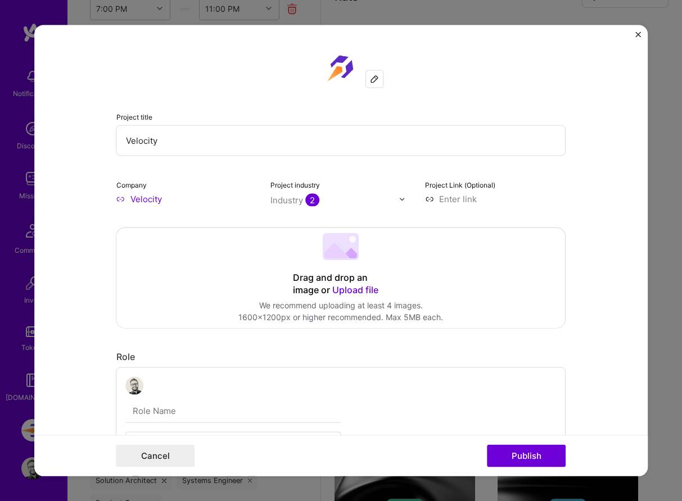
click at [542, 444] on div "Cancel Publish" at bounding box center [341, 455] width 614 height 41
click at [539, 449] on button "Publish" at bounding box center [526, 455] width 79 height 22
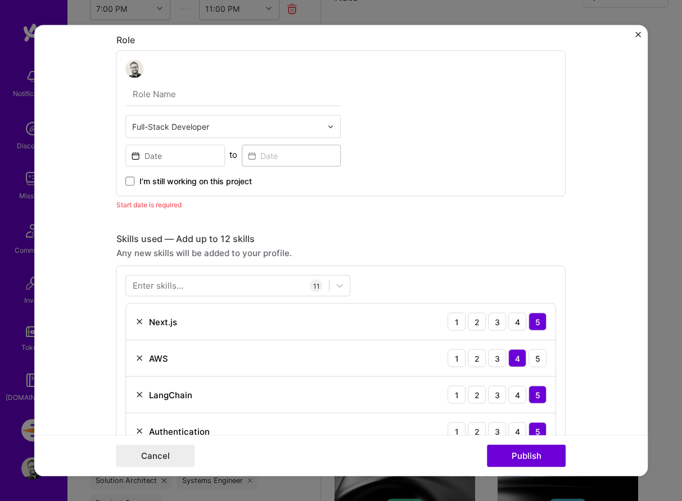
scroll to position [326, 0]
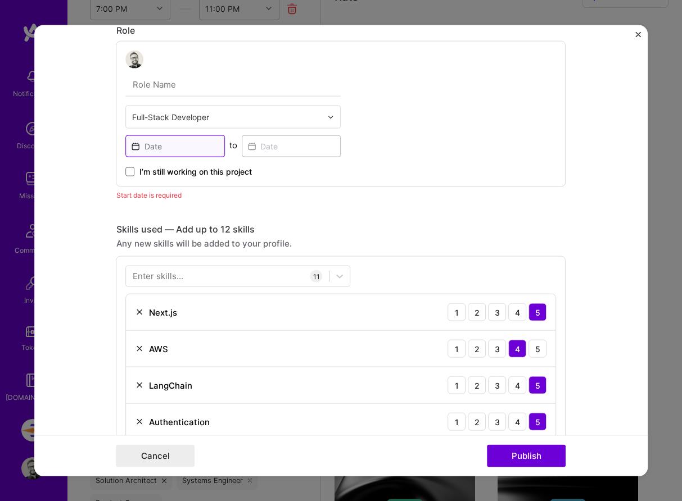
click at [160, 150] on input at bounding box center [175, 146] width 99 height 22
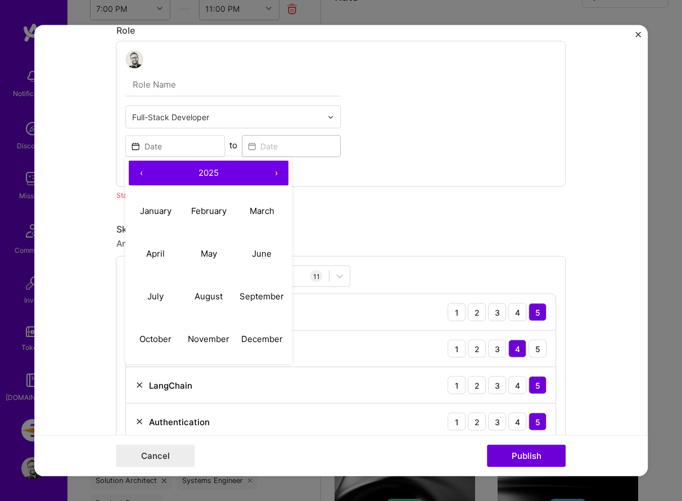
click at [146, 174] on button "‹" at bounding box center [141, 173] width 25 height 25
click at [215, 305] on button "August" at bounding box center [208, 296] width 53 height 43
type input "[DATE]"
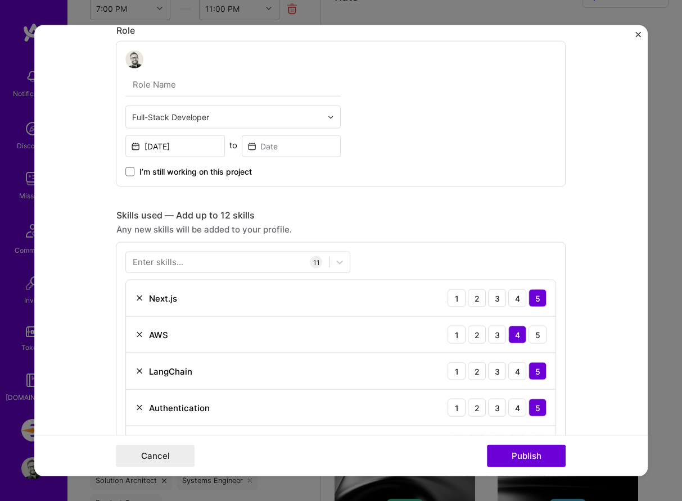
click at [221, 172] on span "I’m still working on this project" at bounding box center [195, 171] width 112 height 11
click at [0, 0] on input "I’m still working on this project" at bounding box center [0, 0] width 0 height 0
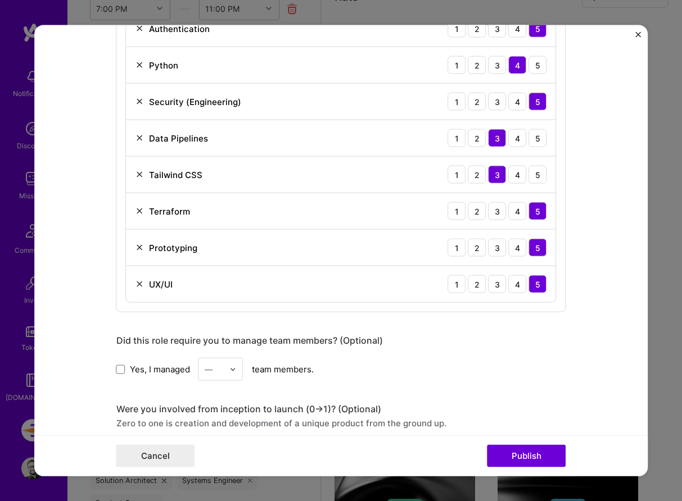
scroll to position [996, 0]
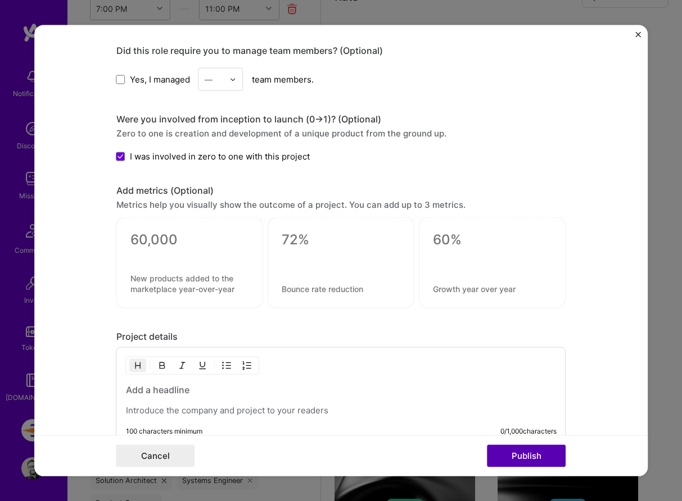
click at [534, 453] on button "Publish" at bounding box center [526, 455] width 79 height 22
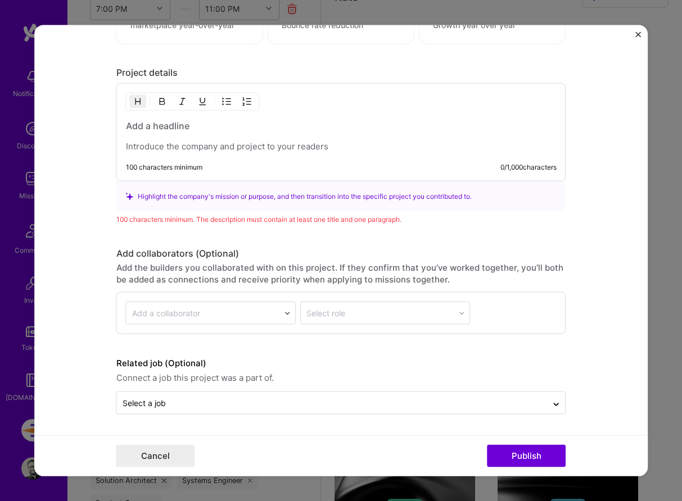
scroll to position [1260, 0]
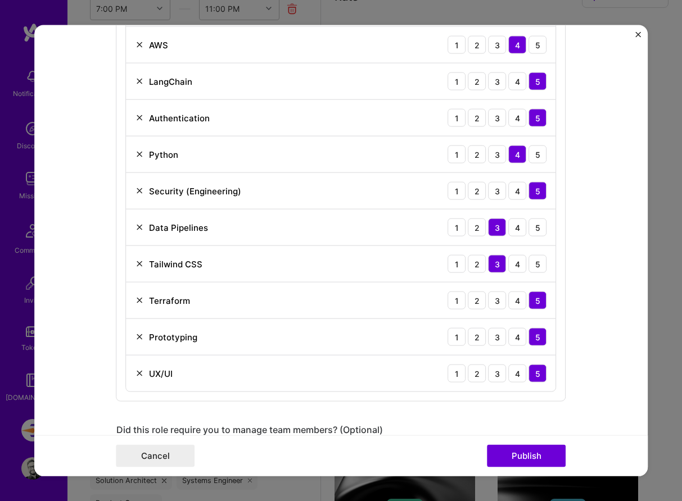
scroll to position [618, 0]
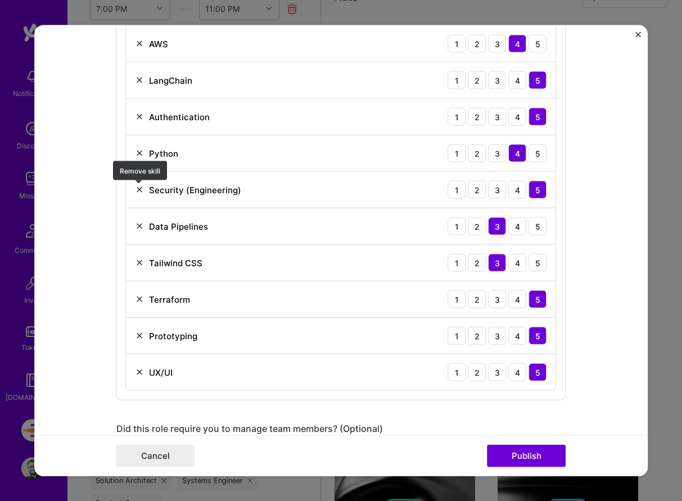
click at [140, 190] on img at bounding box center [139, 189] width 9 height 9
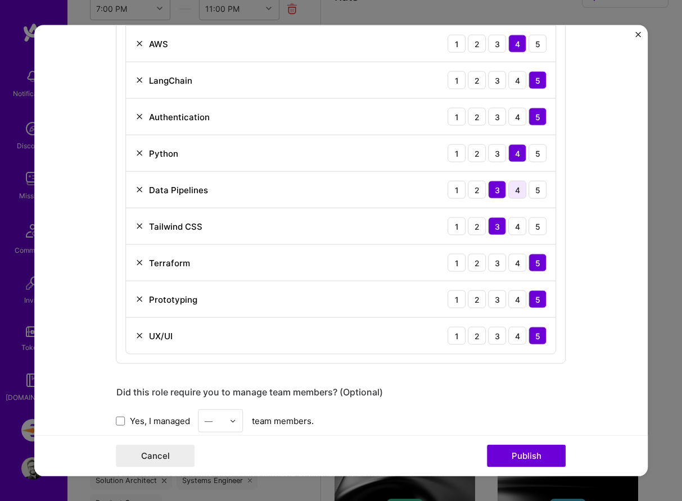
click at [510, 192] on div "4" at bounding box center [518, 190] width 18 height 18
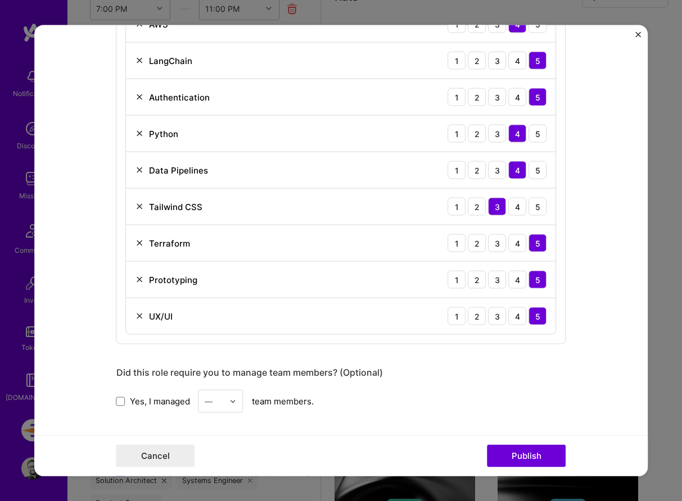
scroll to position [642, 0]
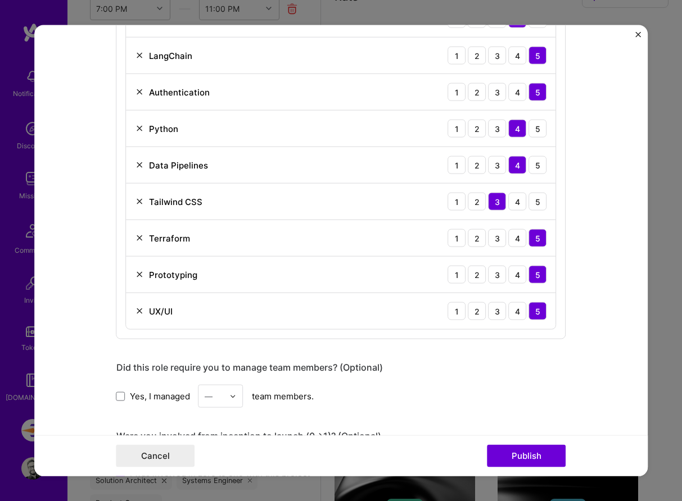
click at [137, 203] on img at bounding box center [139, 201] width 9 height 9
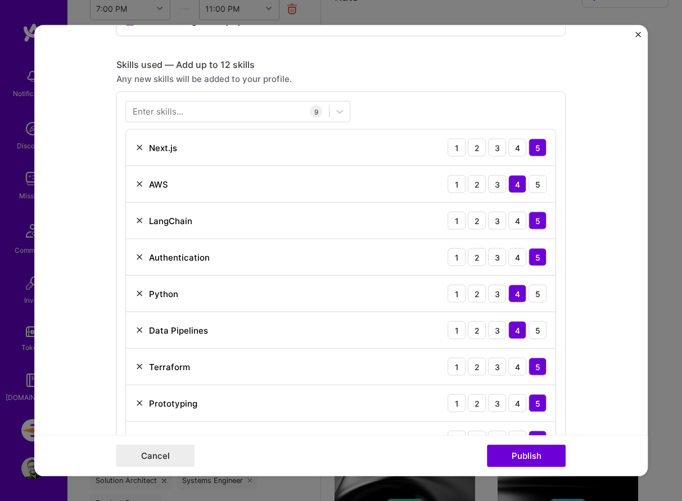
scroll to position [476, 0]
click at [199, 111] on div at bounding box center [227, 112] width 203 height 19
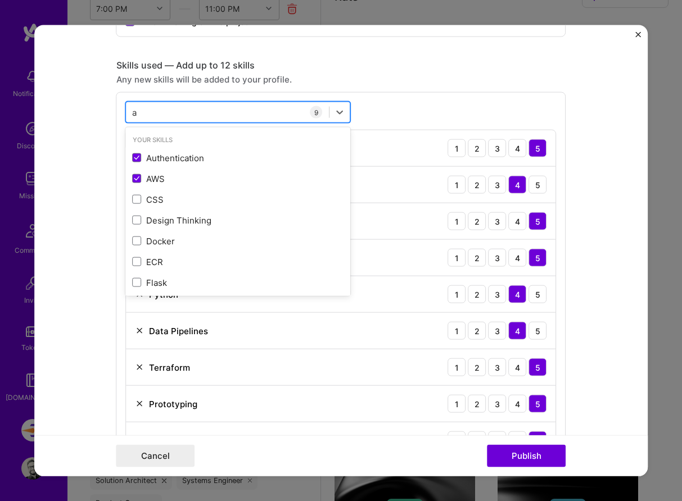
type input "ai"
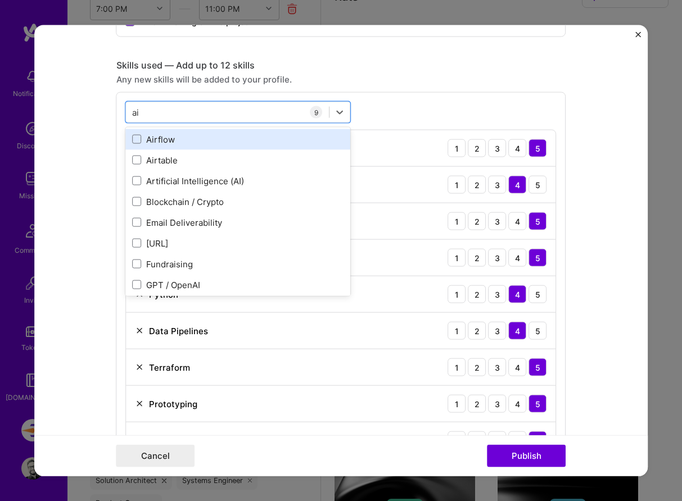
scroll to position [65, 0]
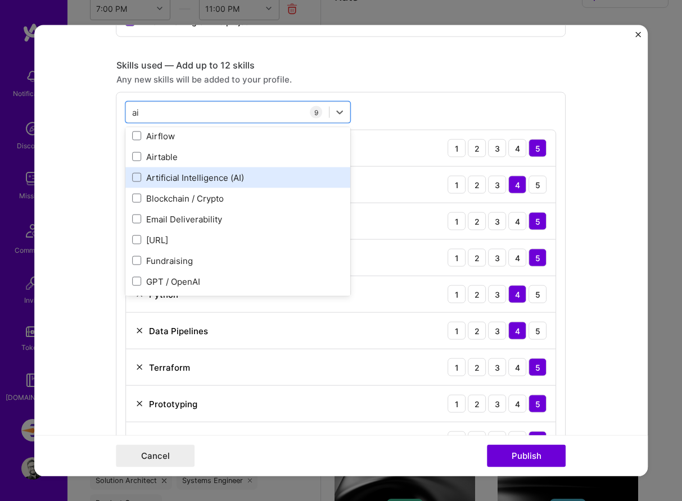
click at [229, 174] on div "Artificial Intelligence (AI)" at bounding box center [238, 177] width 211 height 12
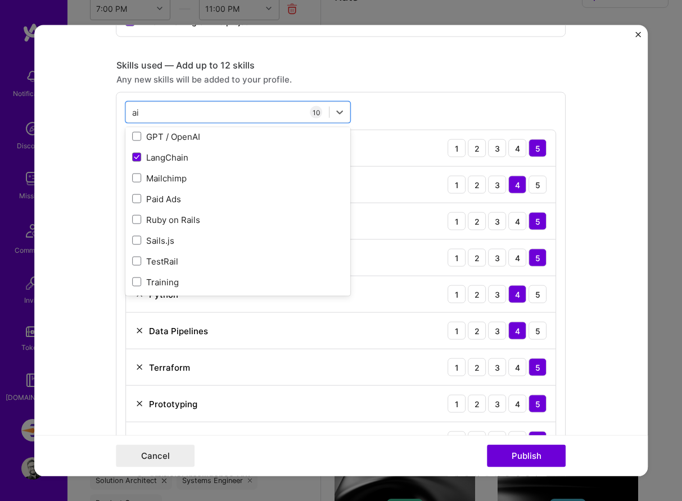
scroll to position [213, 0]
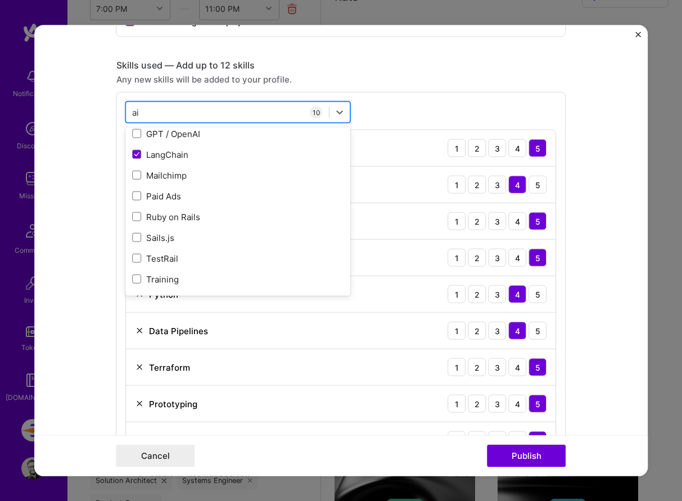
click at [188, 108] on div "ai ai" at bounding box center [227, 112] width 203 height 19
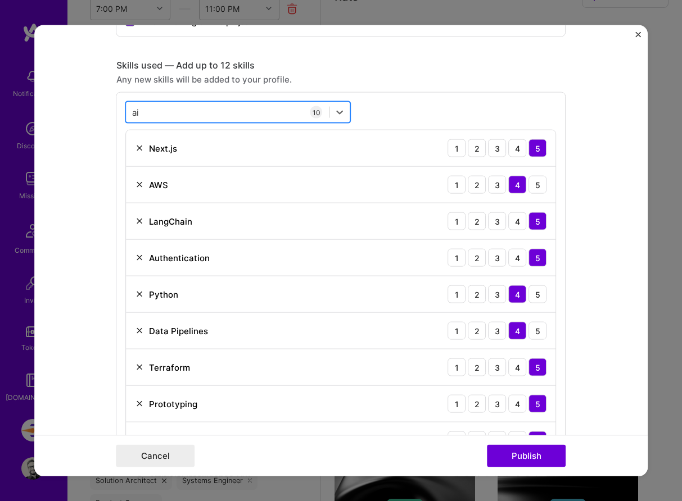
click at [188, 108] on div "ai ai" at bounding box center [227, 112] width 203 height 19
click at [137, 108] on input "ai" at bounding box center [136, 112] width 8 height 12
type input "e"
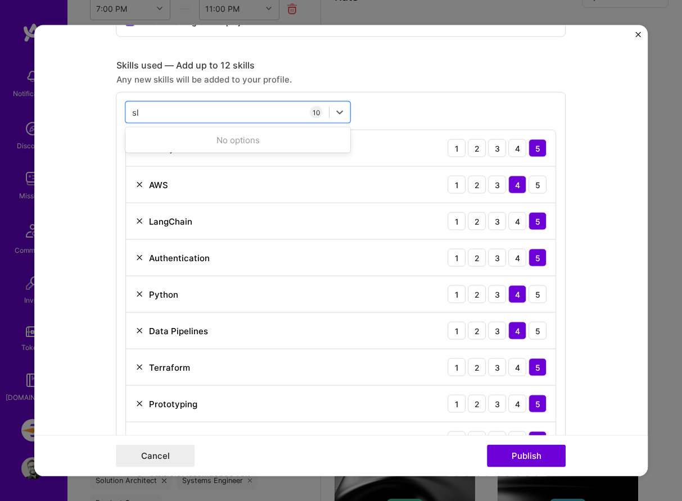
type input "s"
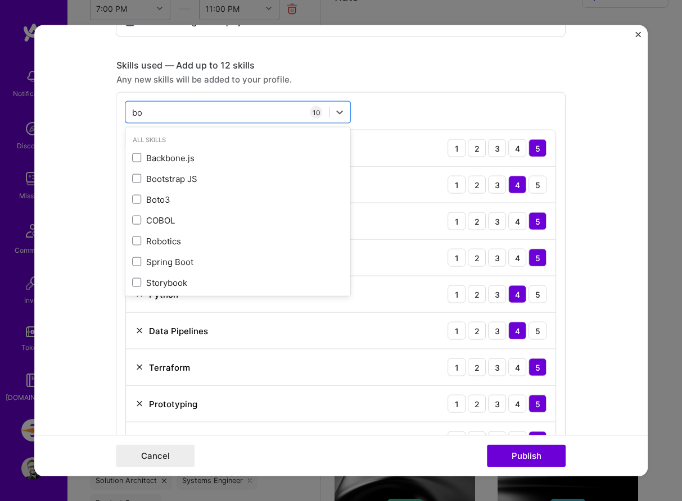
type input "b"
click at [494, 81] on div "Any new skills will be added to your profile." at bounding box center [341, 80] width 450 height 12
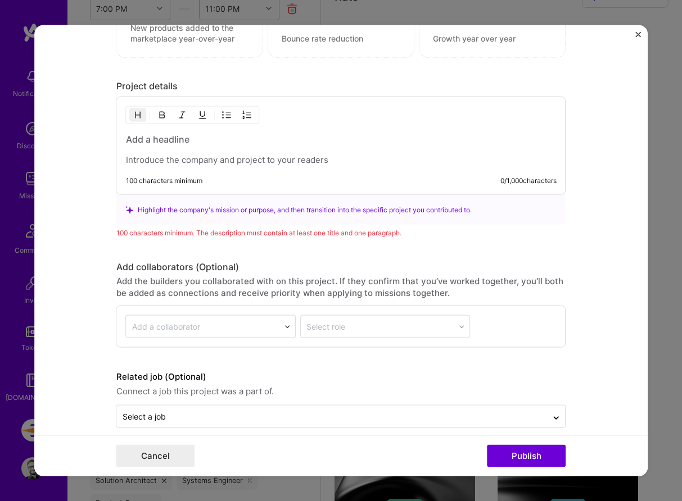
scroll to position [1219, 0]
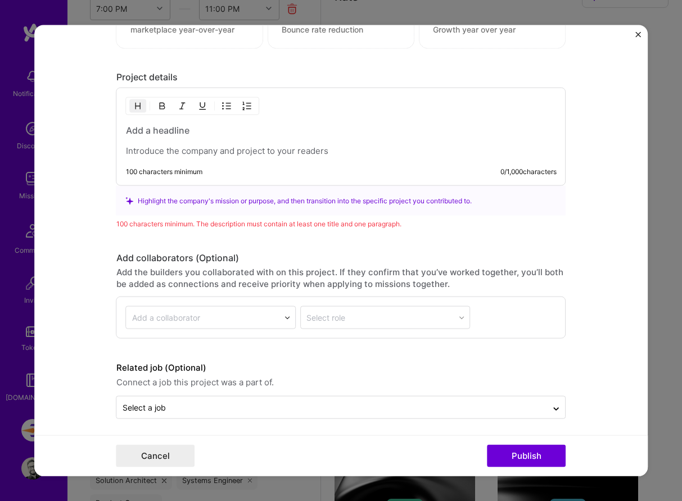
click at [315, 146] on p at bounding box center [341, 151] width 430 height 11
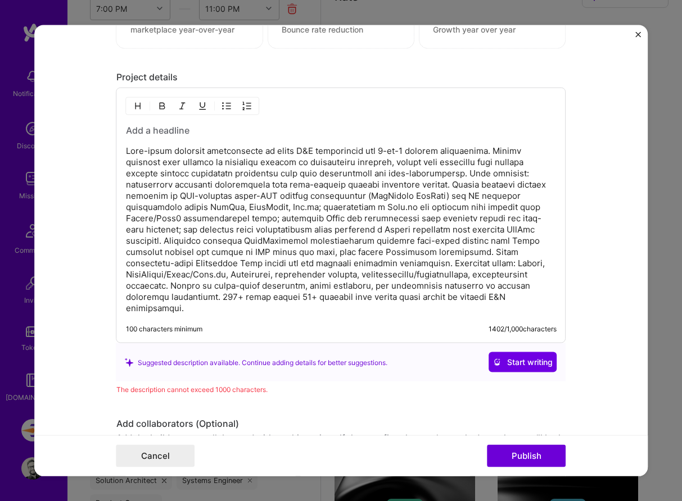
click at [324, 187] on p at bounding box center [341, 230] width 430 height 169
click at [244, 166] on p at bounding box center [341, 230] width 430 height 169
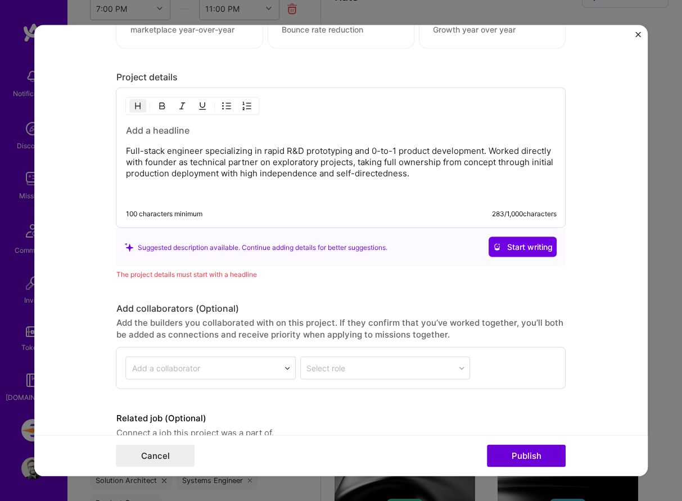
click at [170, 127] on h3 at bounding box center [341, 130] width 430 height 12
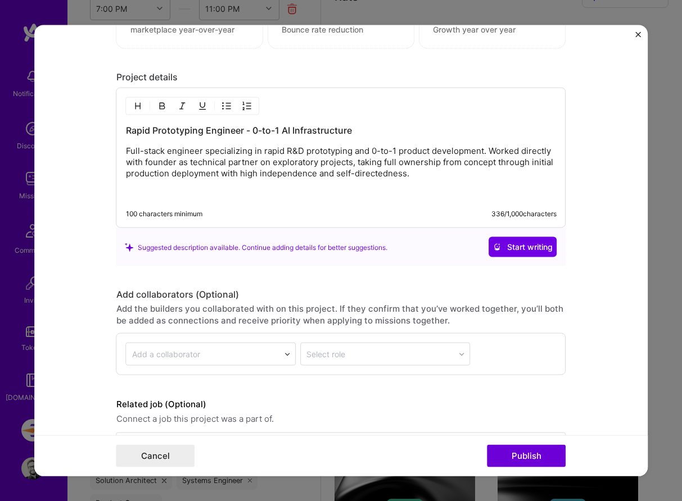
click at [287, 193] on p at bounding box center [341, 193] width 430 height 11
click at [324, 126] on h3 "Rapid Prototyping Engineer - 0-to-1 AI Infrastructure" at bounding box center [341, 130] width 430 height 12
click at [249, 130] on h3 "Rapid Prototyping Engineer - 0-to-1 AI Infrastructure" at bounding box center [341, 130] width 430 height 12
click at [312, 133] on h3 "Rapid Prototyping Engineer: 0-to-1 AI Infrastructure" at bounding box center [341, 130] width 430 height 12
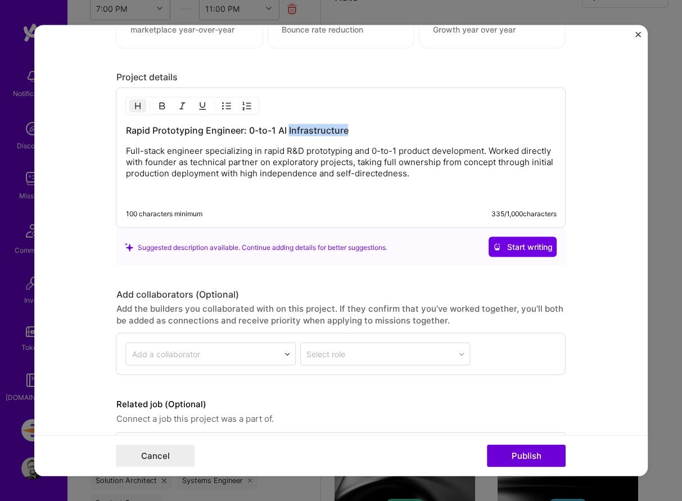
click at [312, 133] on h3 "Rapid Prototyping Engineer: 0-to-1 AI Infrastructure" at bounding box center [341, 130] width 430 height 12
click at [374, 167] on p "Full-stack engineer specializing in rapid R&D prototyping and 0-to-1 product de…" at bounding box center [341, 163] width 430 height 34
click at [402, 202] on div "Rapid Prototyping Engineer: 0-to-1 AI Developer Tooling Full-stack engineer spe…" at bounding box center [341, 158] width 450 height 140
click at [231, 191] on p at bounding box center [341, 193] width 430 height 11
drag, startPoint x: 249, startPoint y: 152, endPoint x: 87, endPoint y: 151, distance: 162.9
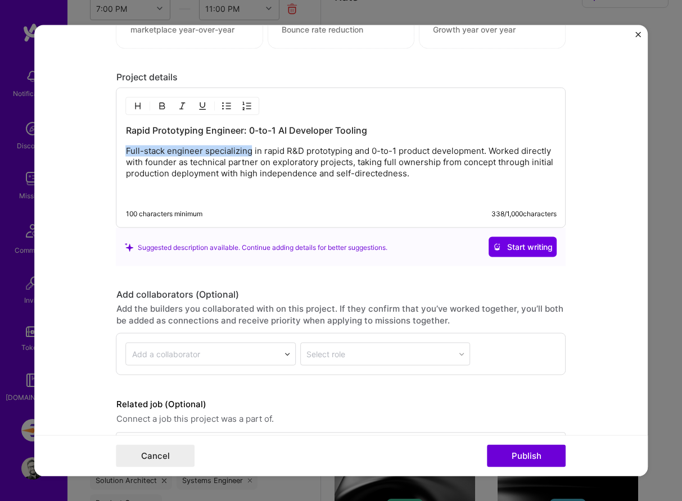
click at [87, 151] on form "Project title Velocity Company Velocity Project industry Industry 2 Project Lin…" at bounding box center [341, 250] width 614 height 451
click at [284, 191] on p at bounding box center [341, 193] width 430 height 11
click at [169, 161] on p "On this project I excelled in rapid R&D prototyping and 0-to-1 product developm…" at bounding box center [341, 163] width 430 height 34
click at [241, 205] on div "Rapid Prototyping Engineer: 0-to-1 AI Developer Tooling On this project I excel…" at bounding box center [341, 158] width 450 height 140
click at [341, 198] on p at bounding box center [341, 193] width 430 height 11
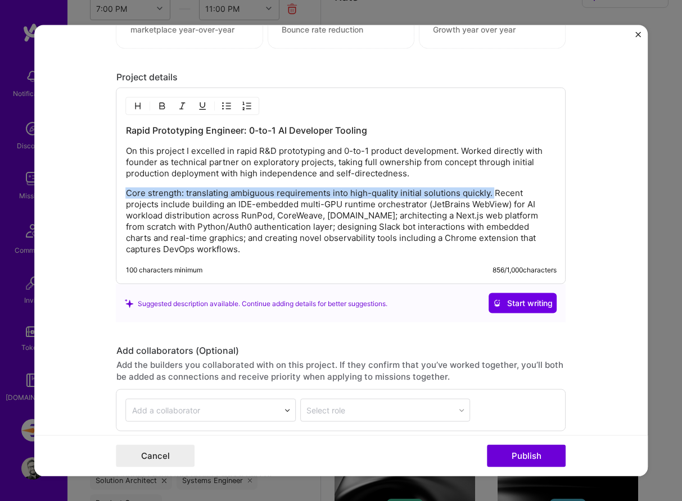
drag, startPoint x: 492, startPoint y: 194, endPoint x: 105, endPoint y: 194, distance: 386.6
click at [105, 194] on form "Project title Velocity Company Velocity Project industry Industry 2 Project Lin…" at bounding box center [341, 250] width 614 height 451
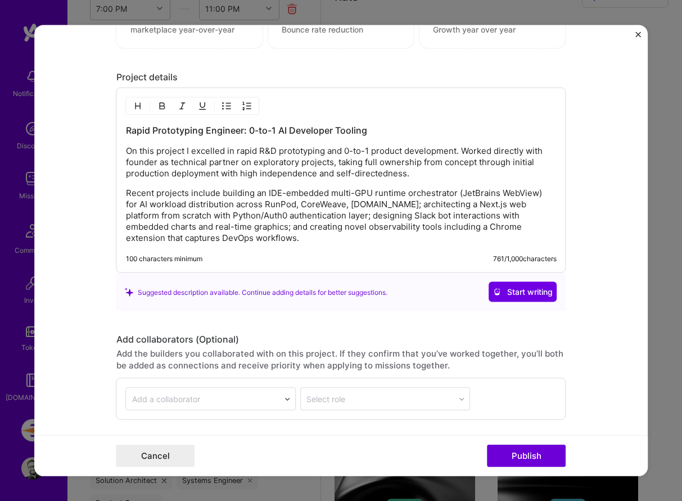
click at [130, 195] on p "Recent projects include building an IDE-embedded multi-GPU runtime orchestrator…" at bounding box center [341, 216] width 430 height 56
click at [206, 196] on p "Join projects include building an IDE-embedded multi-GPU runtime orchestrator (…" at bounding box center [341, 216] width 430 height 56
click at [264, 193] on p "Join projects included building an IDE-embedded multi-GPU runtime orchestrator …" at bounding box center [341, 216] width 430 height 56
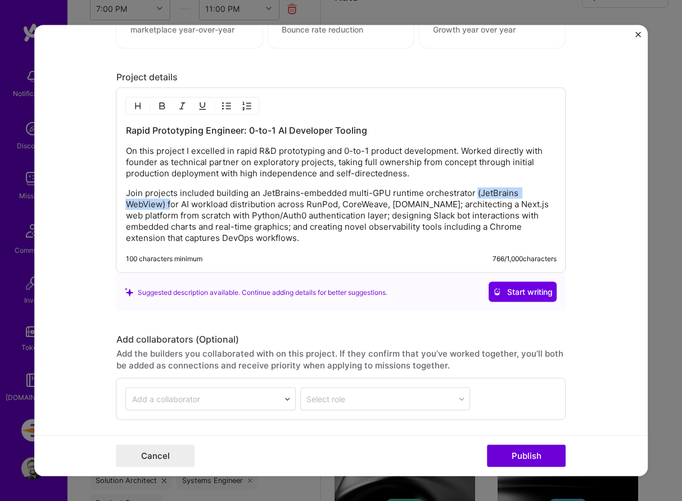
drag, startPoint x: 475, startPoint y: 193, endPoint x: 169, endPoint y: 207, distance: 306.0
click at [169, 207] on p "Join projects included building an JetBrains-embedded multi-GPU runtime orchest…" at bounding box center [341, 216] width 430 height 56
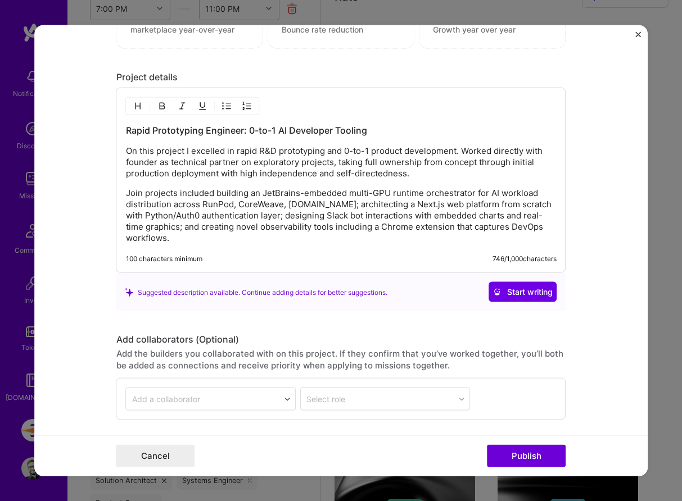
click at [184, 204] on p "Join projects included building an JetBrains-embedded multi-GPU runtime orchest…" at bounding box center [341, 216] width 430 height 56
click at [334, 206] on p "Join projects included building an JetBrains-embedded multi-GPU runtime orchest…" at bounding box center [341, 216] width 430 height 56
click at [248, 193] on p "Join projects included building an JetBrains-embedded multi-GPU runtime orchest…" at bounding box center [341, 216] width 430 height 56
drag, startPoint x: 260, startPoint y: 194, endPoint x: 215, endPoint y: 195, distance: 45.5
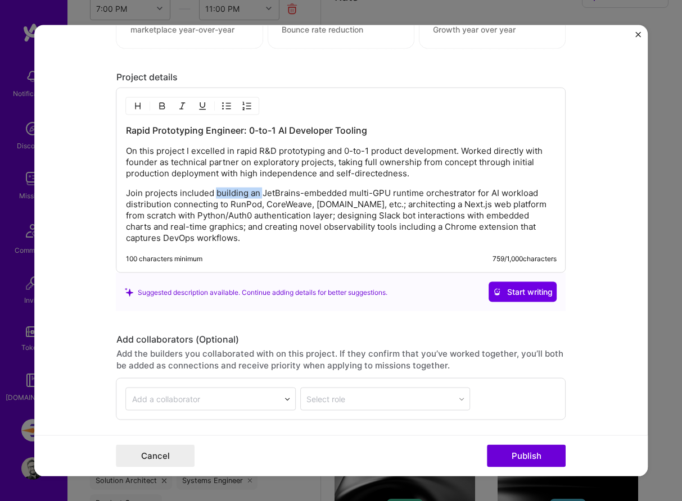
click at [215, 195] on p "Join projects included building an JetBrains-embedded multi-GPU runtime orchest…" at bounding box center [341, 216] width 430 height 56
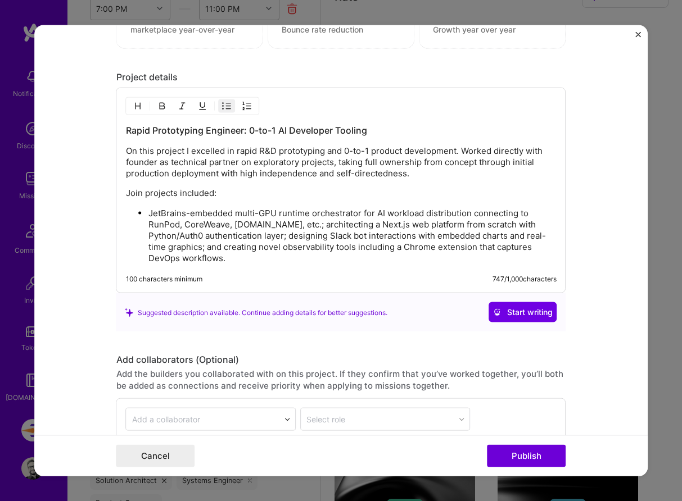
click at [281, 224] on p "JetBrains-embedded multi-GPU runtime orchestrator for AI workload distribution …" at bounding box center [352, 236] width 408 height 56
click at [146, 213] on ul "JetBrains-embedded multi-GPU runtime orchestrator for AI workload distribution …" at bounding box center [341, 235] width 430 height 57
click at [340, 226] on p "Building a JetBrains-embedded multi-GPU runtime orchestrator for AI workload di…" at bounding box center [352, 236] width 408 height 56
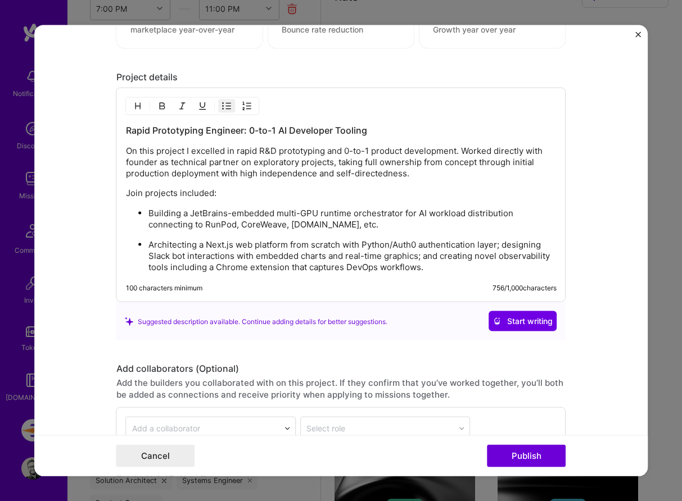
click at [273, 230] on ul "Building a JetBrains-embedded multi-GPU runtime orchestrator for AI workload di…" at bounding box center [341, 240] width 430 height 66
click at [181, 252] on p "Architecting a Next.js web platform from scratch with Python/Auth0 authenticati…" at bounding box center [352, 256] width 408 height 34
click at [267, 244] on p "Architecting a Next.js web platform from scratch with Python/Auth0 authenticati…" at bounding box center [352, 256] width 408 height 34
click at [457, 267] on p "Architecting a Next.js web frontend from scratch with Python/Auth0 authenticati…" at bounding box center [352, 256] width 408 height 34
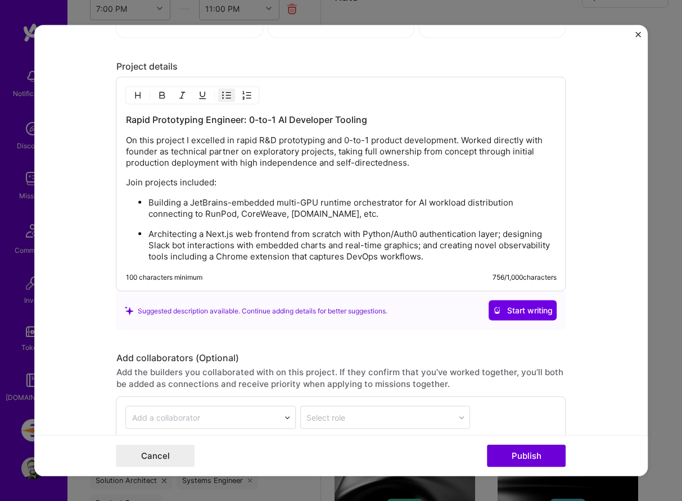
scroll to position [1234, 0]
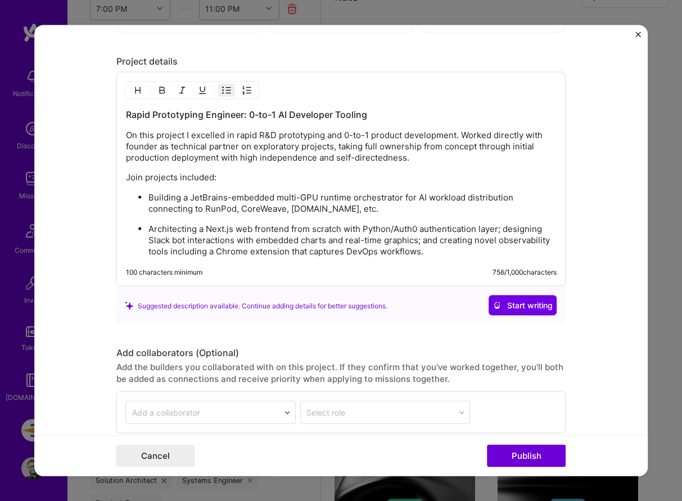
click at [497, 230] on p "Architecting a Next.js web frontend from scratch with Python/Auth0 authenticati…" at bounding box center [352, 241] width 408 height 34
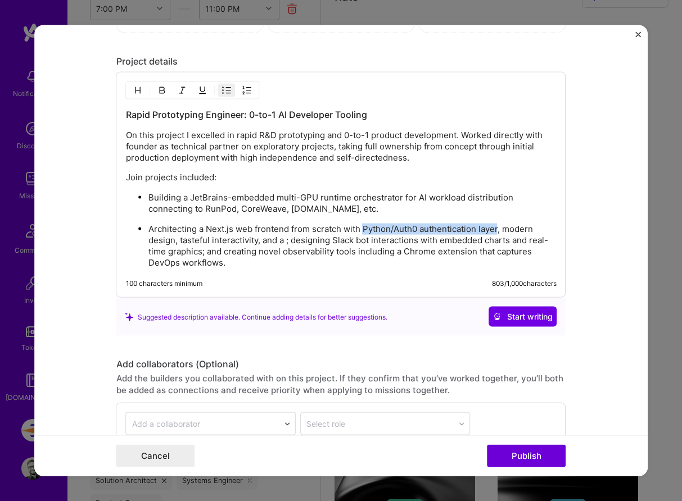
drag, startPoint x: 363, startPoint y: 229, endPoint x: 498, endPoint y: 230, distance: 135.4
click at [498, 230] on p "Architecting a Next.js web frontend from scratch with Python/Auth0 authenticati…" at bounding box center [352, 246] width 408 height 45
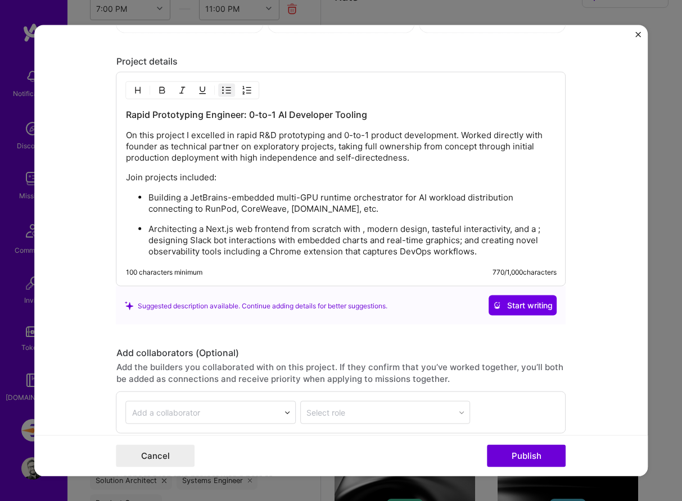
click at [540, 230] on p "Architecting a Next.js web frontend from scratch with , modern design, tasteful…" at bounding box center [352, 241] width 408 height 34
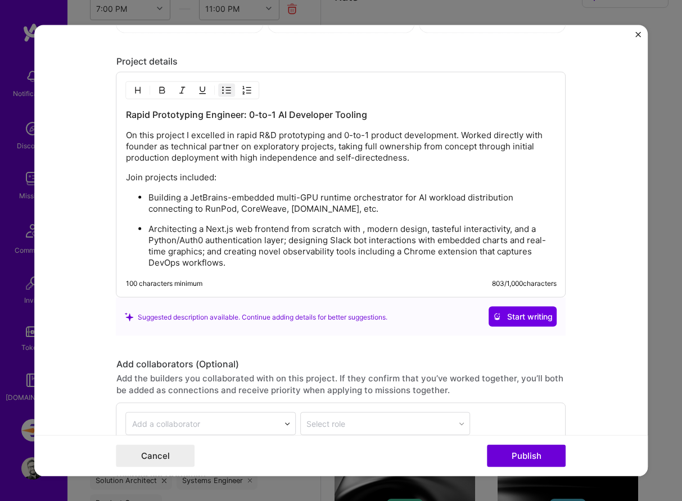
click at [285, 240] on p "Architecting a Next.js web frontend from scratch with , modern design, tasteful…" at bounding box center [352, 246] width 408 height 45
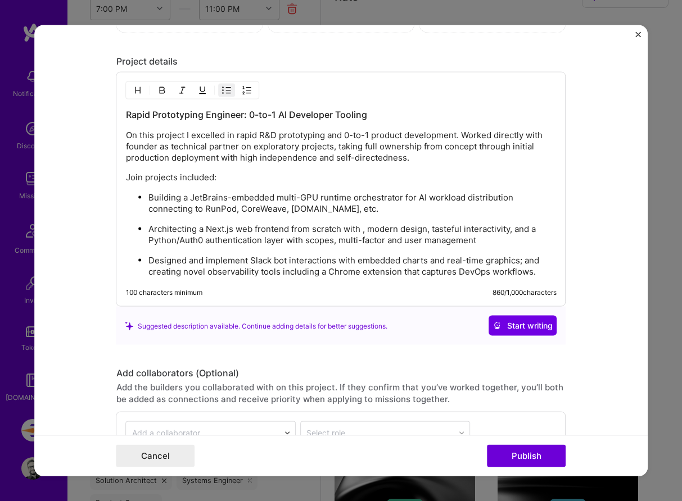
click at [523, 258] on p "Designed and implement Slack bot interactions with embedded charts and real-tim…" at bounding box center [352, 266] width 408 height 22
drag, startPoint x: 323, startPoint y: 273, endPoint x: 522, endPoint y: 261, distance: 199.8
click at [522, 261] on p "Designed and implement Slack bot interactions with embedded charts and real-tim…" at bounding box center [352, 266] width 408 height 22
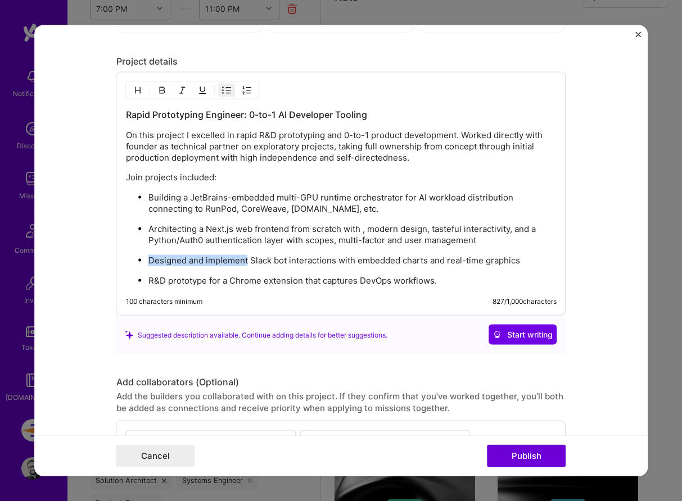
drag, startPoint x: 248, startPoint y: 261, endPoint x: 149, endPoint y: 261, distance: 98.3
click at [149, 261] on p "Designed and implement Slack bot interactions with embedded charts and real-tim…" at bounding box center [352, 260] width 408 height 11
click at [451, 264] on p "Slack bot interactions with embedded charts and real-time graphics" at bounding box center [352, 260] width 408 height 11
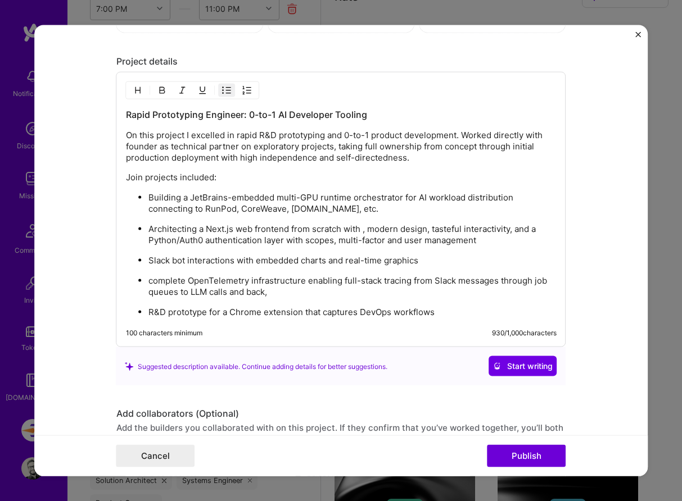
click at [152, 281] on p "complete OpenTelemetry infrastructure enabling full-stack tracing from Slack me…" at bounding box center [352, 286] width 408 height 22
click at [190, 280] on p "Complete OpenTelemetry infrastructure enabling full-stack tracing from Slack me…" at bounding box center [352, 286] width 408 height 22
click at [306, 295] on p "OpenTelemetry infrastructure enabling full-stack tracing from Slack messages th…" at bounding box center [352, 286] width 408 height 22
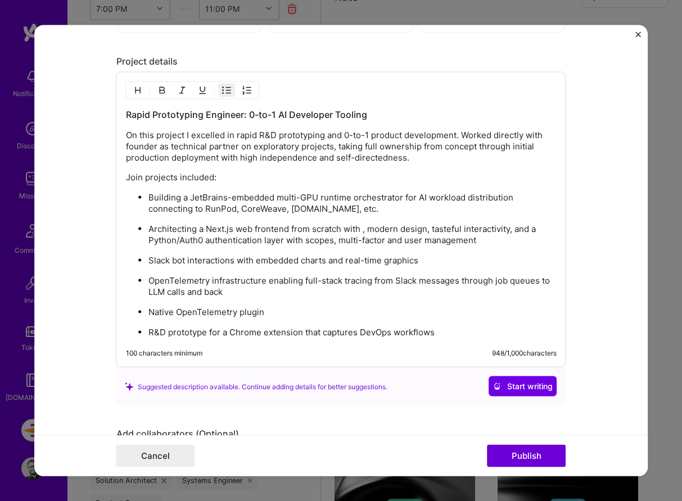
click at [289, 310] on p "Native OpenTelemetry plugin" at bounding box center [352, 312] width 408 height 11
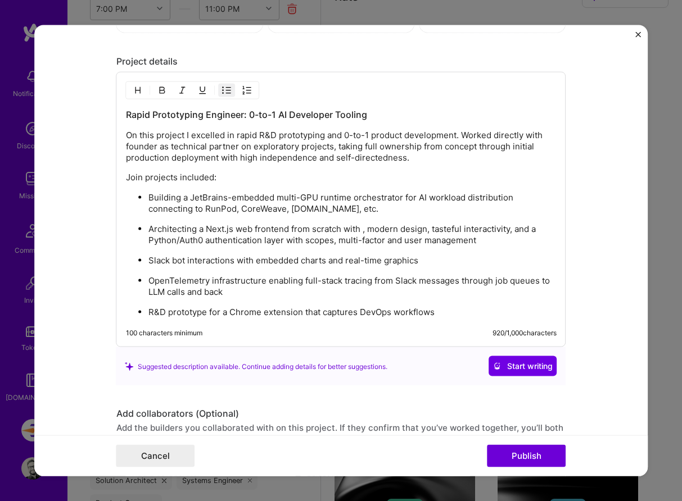
click at [446, 297] on p "OpenTelemetry infrastructure enabling full-stack tracing from Slack messages th…" at bounding box center [352, 286] width 408 height 22
click at [448, 308] on p "R&D prototype for a Chrome extension that captures DevOps workflows" at bounding box center [352, 312] width 408 height 11
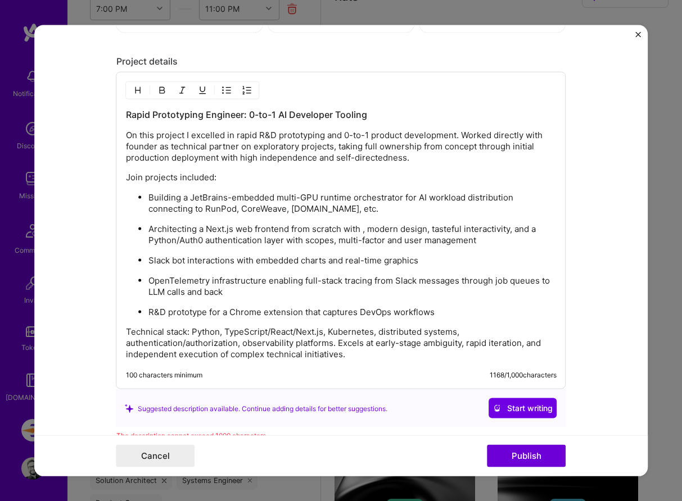
click at [127, 330] on p "Technical stack: Python, TypeScript/React/Next.js, Kubernetes, distributed syst…" at bounding box center [341, 343] width 430 height 34
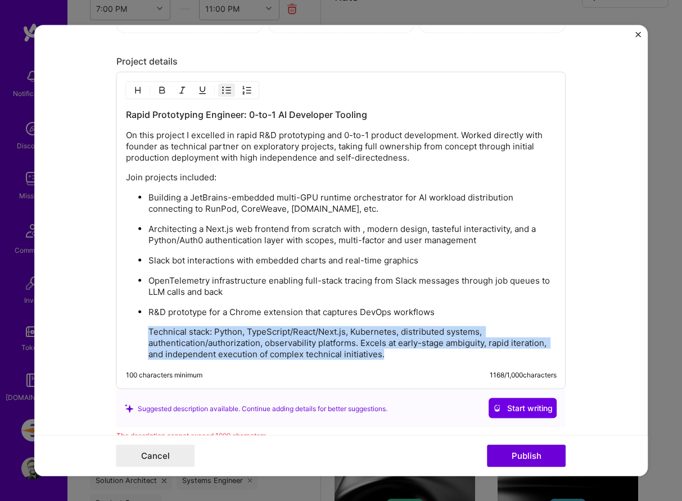
click at [395, 355] on p "Technical stack: Python, TypeScript/React/Next.js, Kubernetes, distributed syst…" at bounding box center [352, 343] width 408 height 34
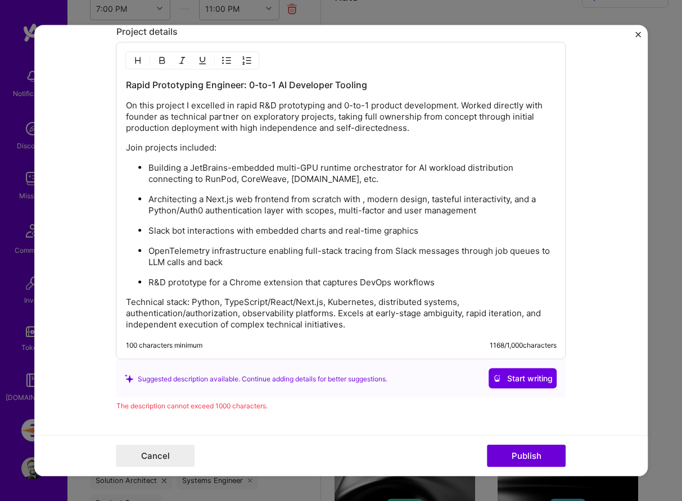
scroll to position [1271, 0]
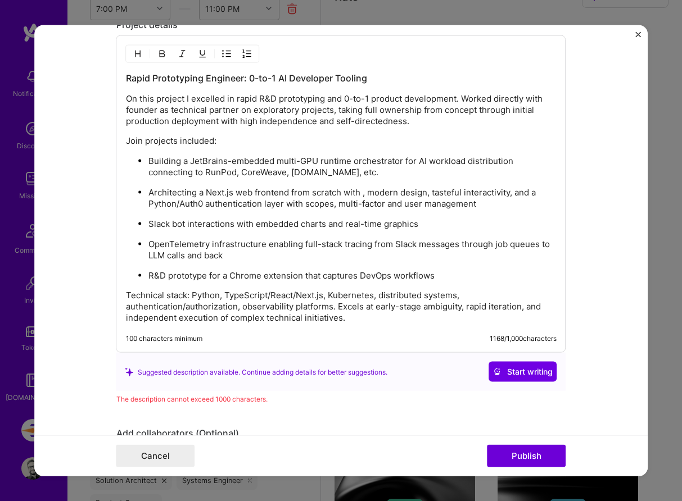
click at [392, 322] on p "Technical stack: Python, TypeScript/React/Next.js, Kubernetes, distributed syst…" at bounding box center [341, 307] width 430 height 34
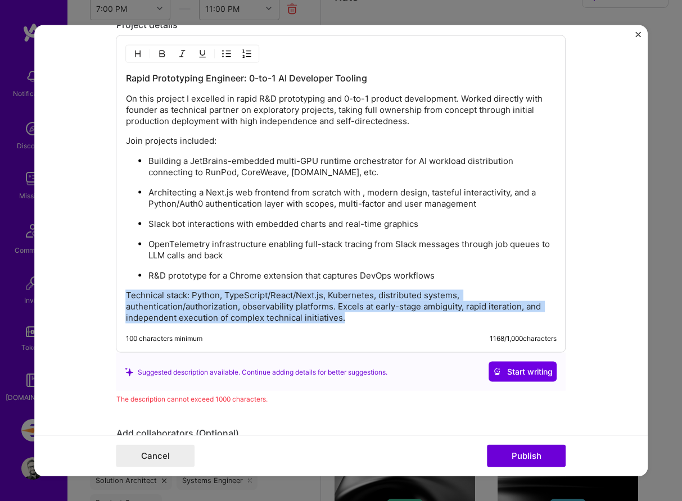
click at [392, 322] on p "Technical stack: Python, TypeScript/React/Next.js, Kubernetes, distributed syst…" at bounding box center [341, 307] width 430 height 34
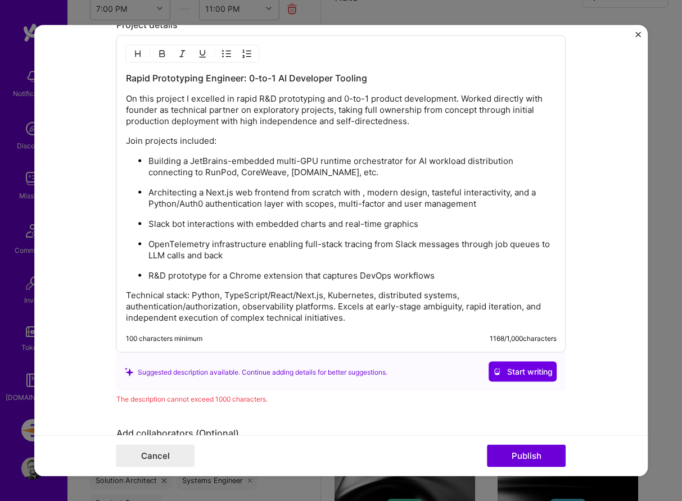
click at [375, 311] on p "Technical stack: Python, TypeScript/React/Next.js, Kubernetes, distributed syst…" at bounding box center [341, 307] width 430 height 34
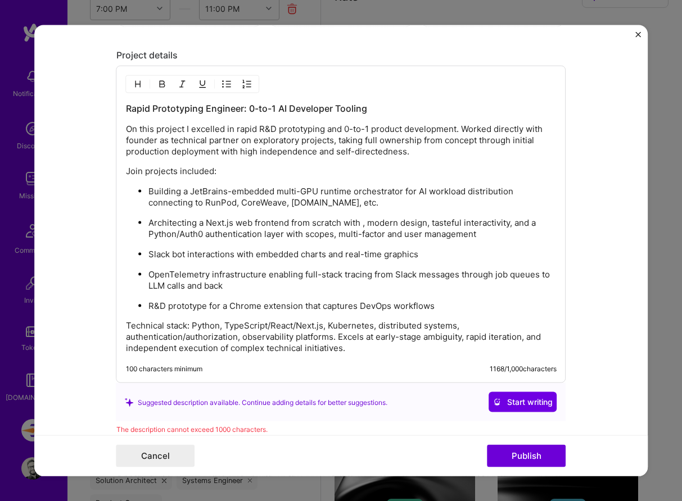
scroll to position [1240, 0]
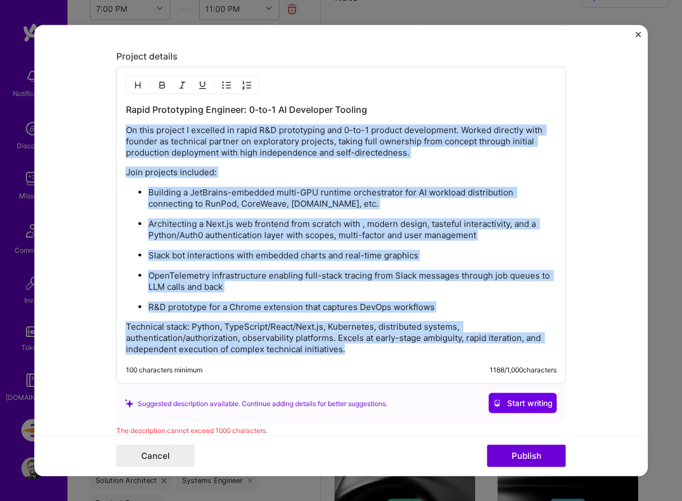
drag, startPoint x: 364, startPoint y: 353, endPoint x: 84, endPoint y: 133, distance: 356.1
click at [84, 133] on form "Project title Velocity Company Velocity Project industry Industry 2 Project Lin…" at bounding box center [341, 250] width 614 height 451
copy div "On this project I excelled in rapid R&D prototyping and 0-to-1 product developm…"
click at [517, 404] on span "Start writing" at bounding box center [522, 403] width 59 height 11
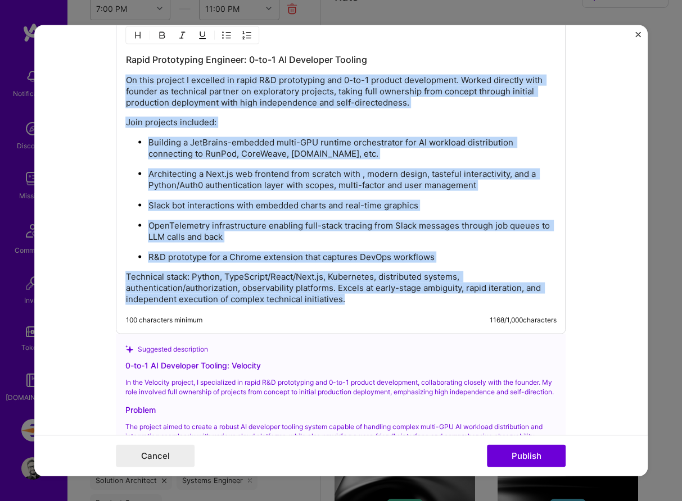
scroll to position [1287, 0]
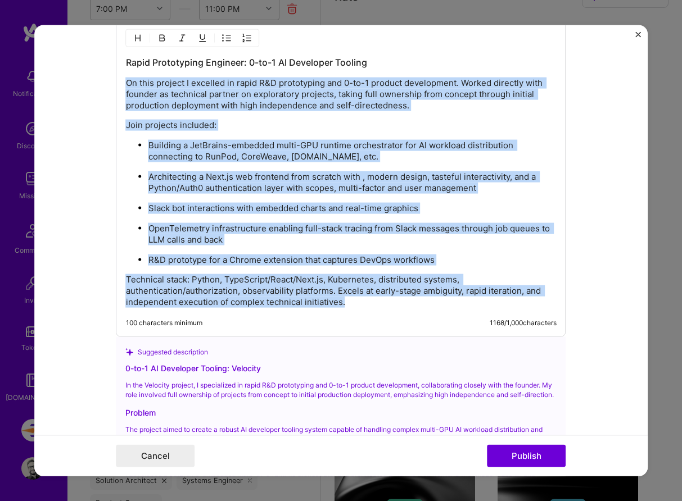
click at [384, 255] on p "R&D prototype for a Chrome extension that captures DevOps workflows" at bounding box center [352, 260] width 408 height 11
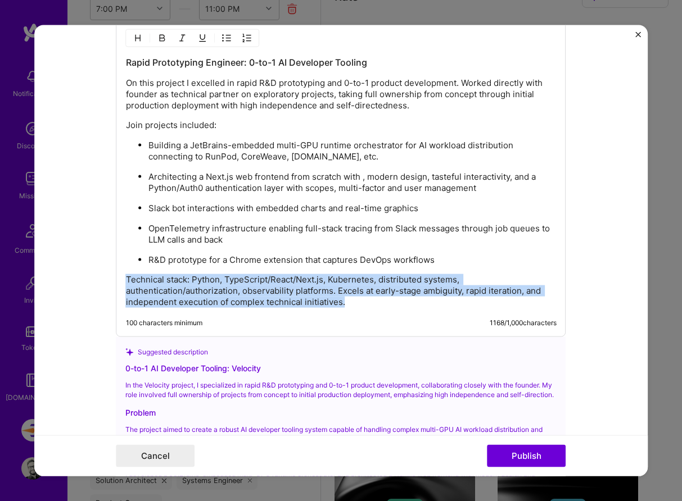
drag, startPoint x: 356, startPoint y: 303, endPoint x: 115, endPoint y: 284, distance: 241.8
click at [115, 284] on form "Project title Velocity Company Velocity Project industry Industry 2 Project Lin…" at bounding box center [341, 250] width 614 height 451
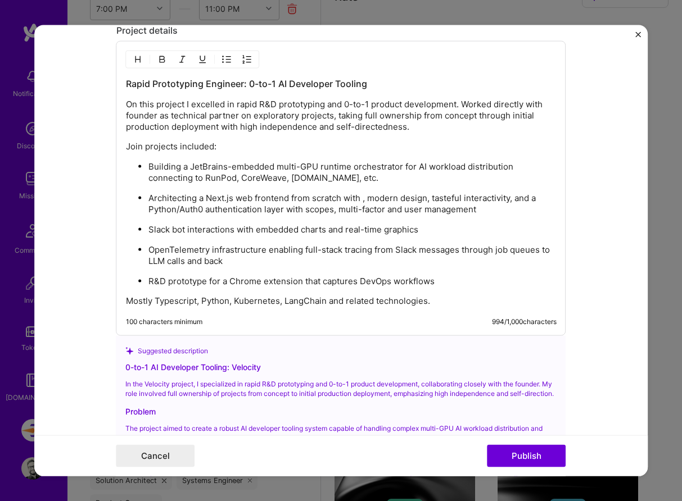
scroll to position [1263, 0]
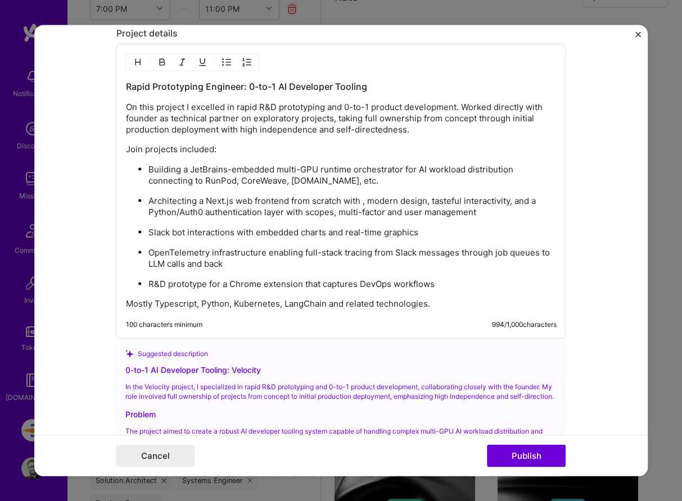
click at [278, 88] on h3 "Rapid Prototyping Engineer: 0-to-1 AI Developer Tooling" at bounding box center [341, 86] width 430 height 12
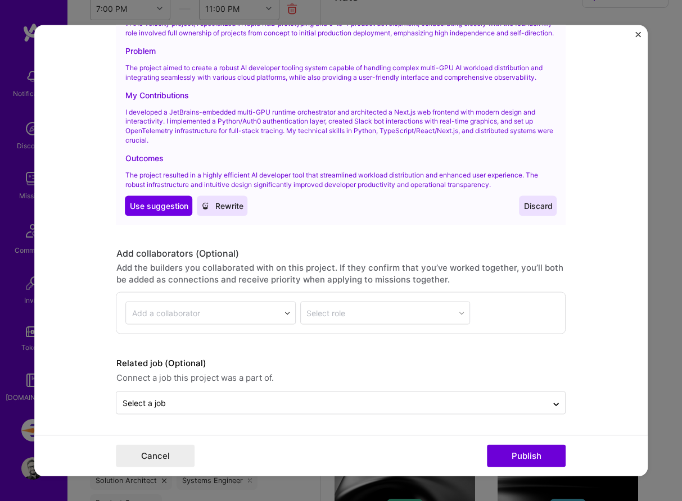
scroll to position [1635, 0]
click at [371, 253] on div "Add collaborators (Optional)" at bounding box center [341, 254] width 450 height 12
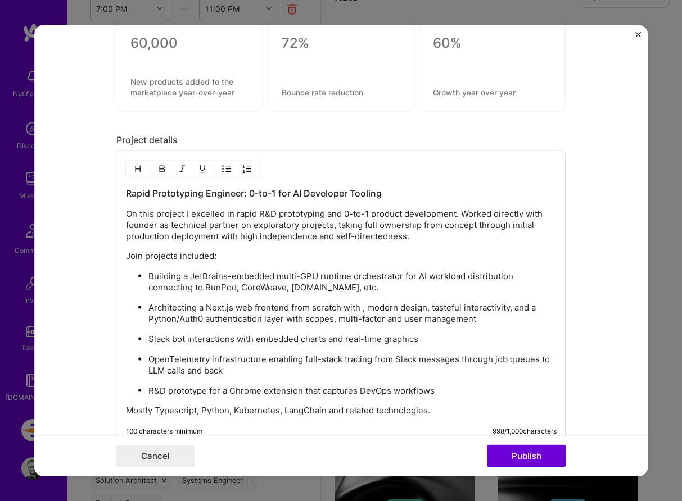
scroll to position [1155, 0]
click at [197, 310] on p "Architecting a Next.js web frontend from scratch with , modern design, tasteful…" at bounding box center [352, 314] width 408 height 22
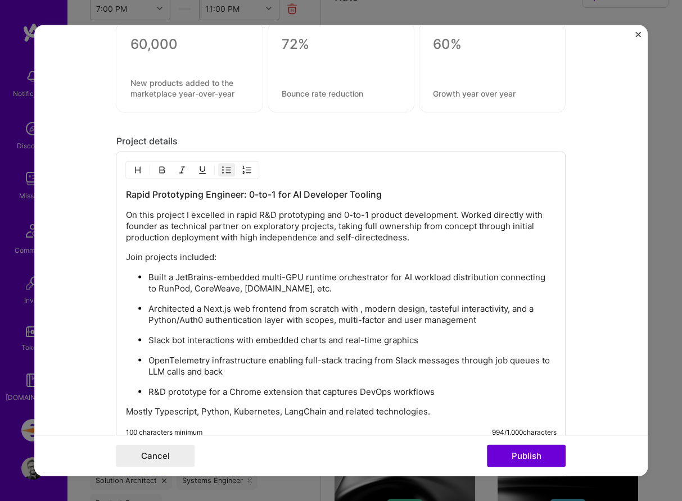
click at [246, 360] on p "OpenTelemetry infrastructure enabling full-stack tracing from Slack messages th…" at bounding box center [352, 366] width 408 height 22
click at [264, 378] on ul "Built a JetBrains-embedded multi-GPU runtime orchestrator for AI workload distr…" at bounding box center [341, 334] width 430 height 126
click at [484, 397] on div "Rapid Prototyping Engineer: 0-to-1 for AI Developer Tooling On this project I e…" at bounding box center [341, 302] width 430 height 229
click at [523, 467] on div "Cancel Publish" at bounding box center [341, 455] width 614 height 41
click at [523, 454] on button "Publish" at bounding box center [526, 455] width 79 height 22
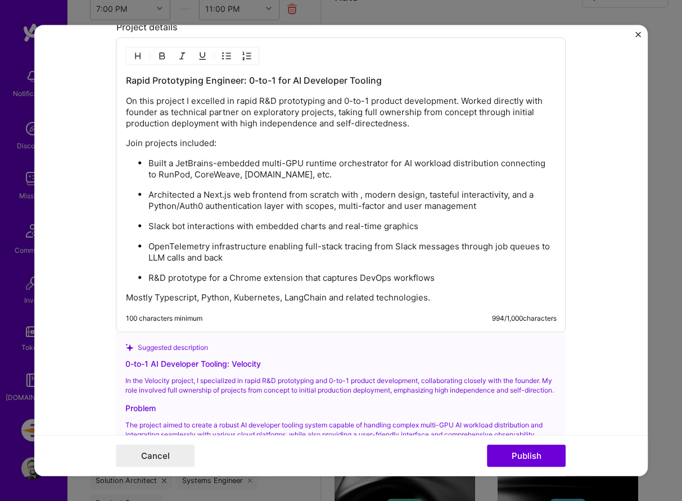
scroll to position [1397, 0]
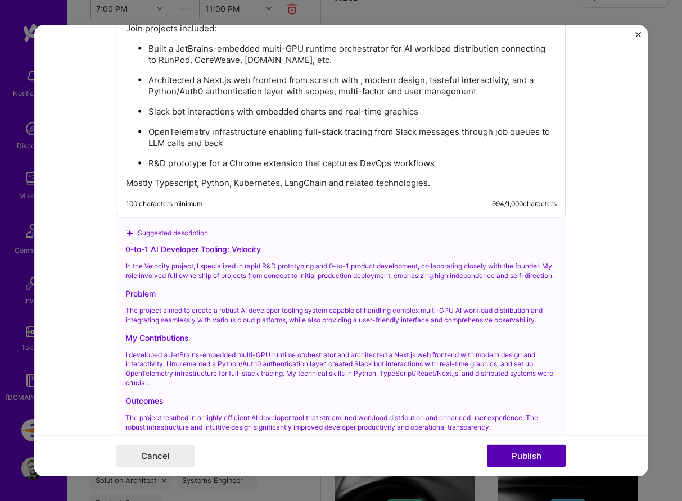
click at [523, 457] on button "Publish" at bounding box center [526, 455] width 79 height 22
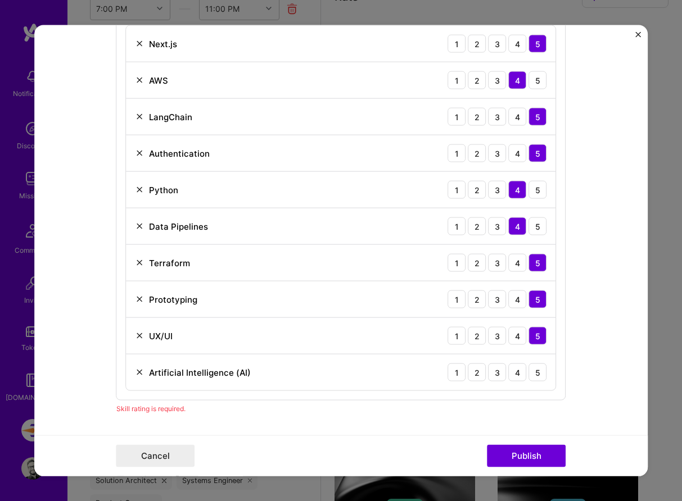
scroll to position [580, 0]
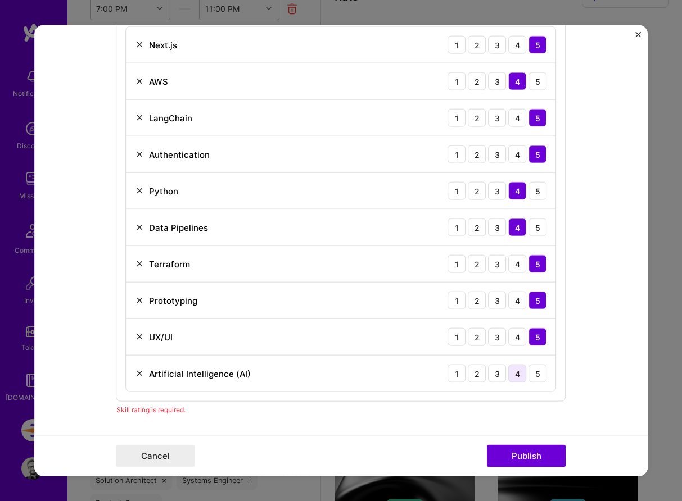
click at [514, 373] on div "4" at bounding box center [518, 374] width 18 height 18
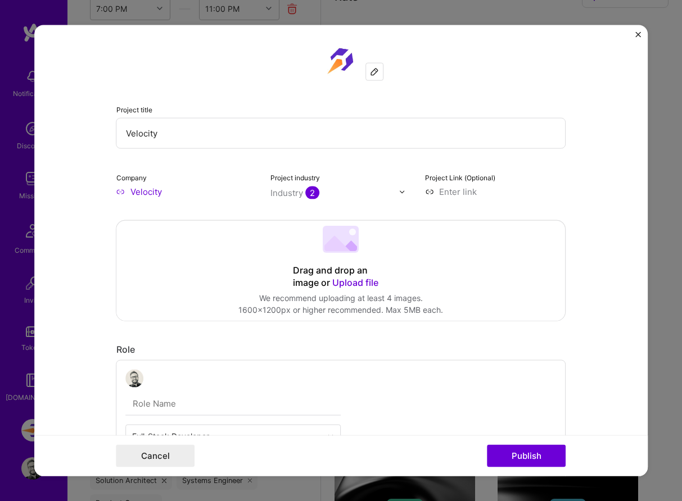
scroll to position [0, 0]
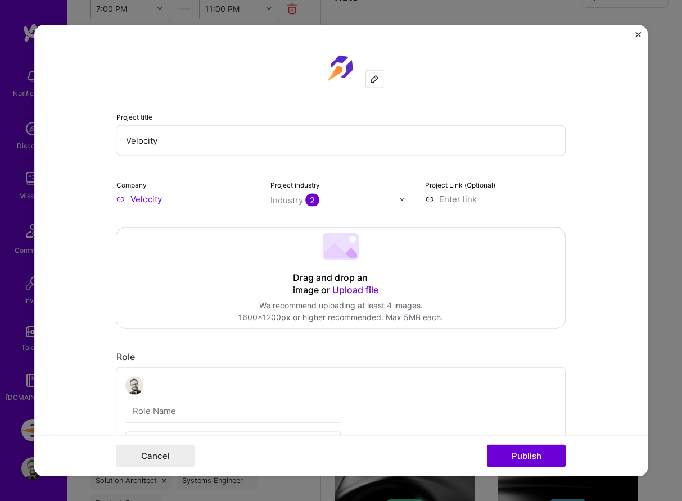
click at [354, 293] on span "Upload file" at bounding box center [356, 289] width 46 height 11
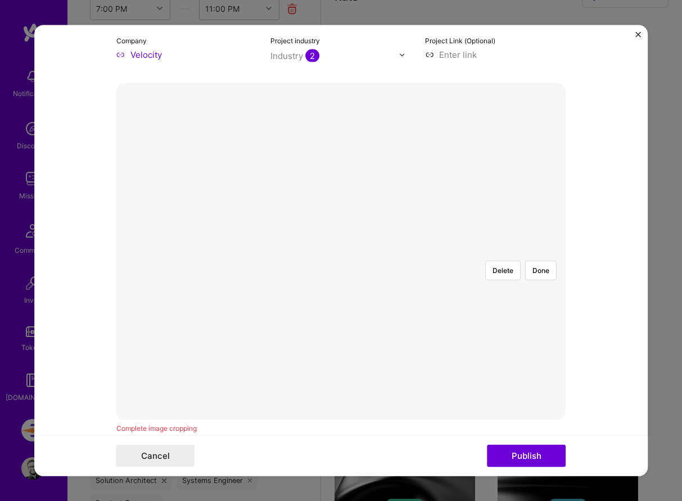
scroll to position [156, 0]
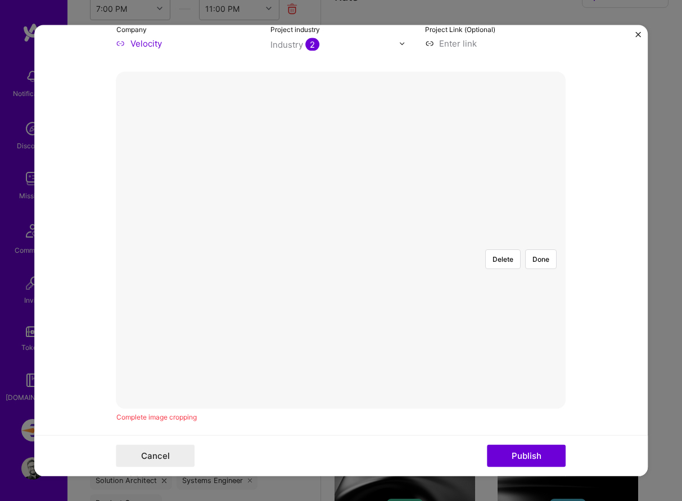
click at [354, 240] on div at bounding box center [548, 386] width 389 height 292
click at [485, 356] on div at bounding box center [533, 375] width 359 height 270
click at [478, 249] on div at bounding box center [593, 383] width 358 height 269
click at [509, 249] on button "Delete" at bounding box center [502, 259] width 35 height 20
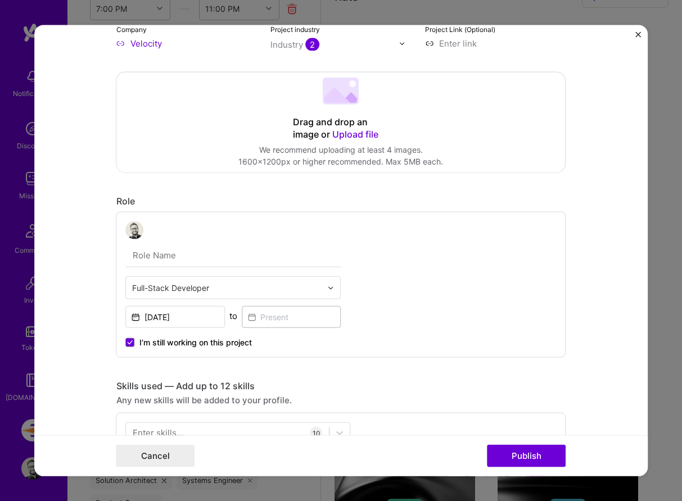
click at [368, 137] on span "Upload file" at bounding box center [356, 134] width 46 height 11
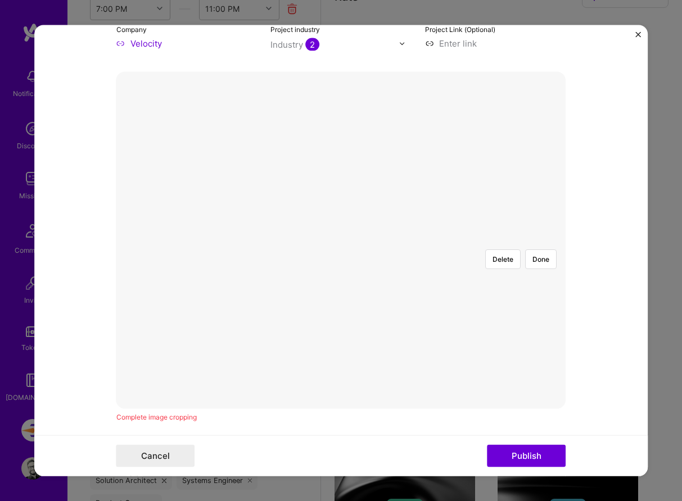
click at [369, 240] on div at bounding box center [566, 406] width 441 height 332
click at [538, 249] on button "Done" at bounding box center [540, 259] width 31 height 20
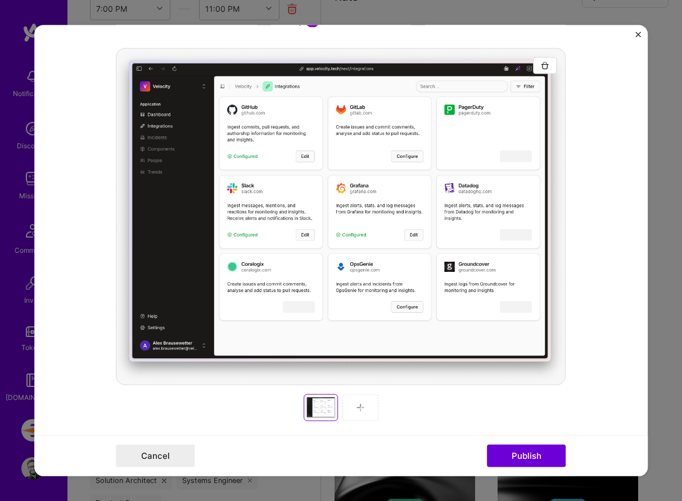
scroll to position [184, 0]
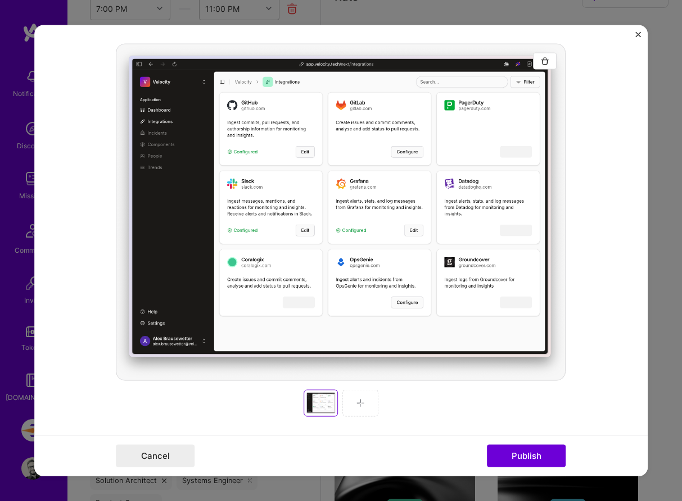
click at [360, 402] on img at bounding box center [360, 403] width 9 height 9
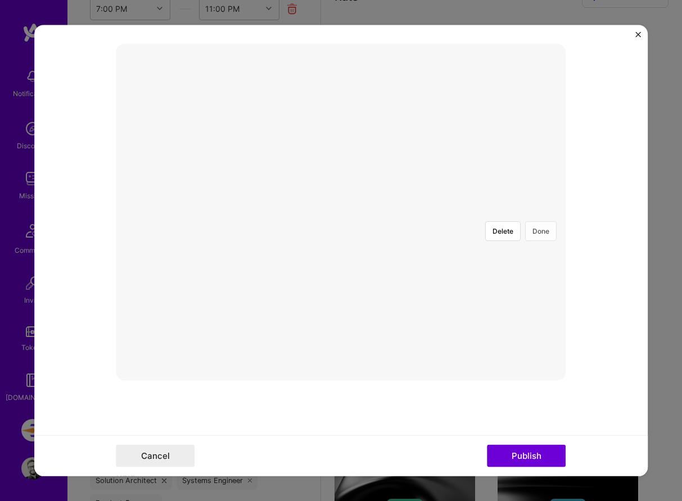
click at [545, 221] on button "Done" at bounding box center [540, 231] width 31 height 20
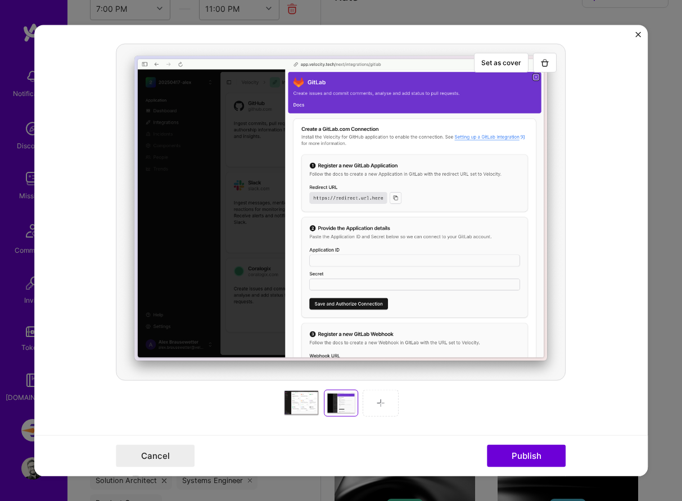
click at [376, 406] on img at bounding box center [380, 403] width 9 height 9
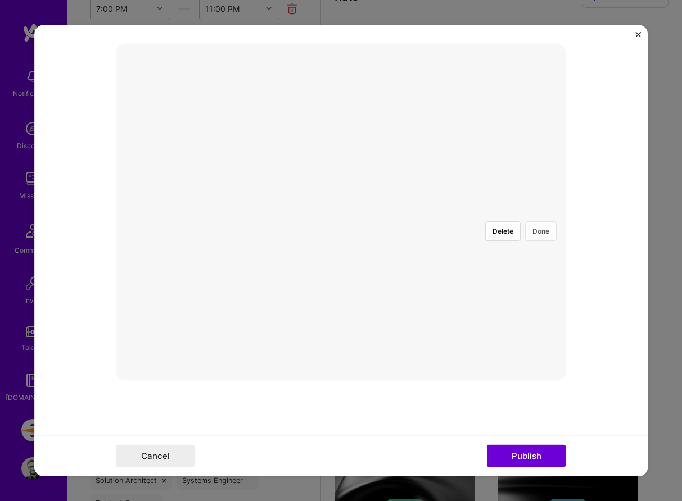
click at [539, 221] on button "Done" at bounding box center [540, 231] width 31 height 20
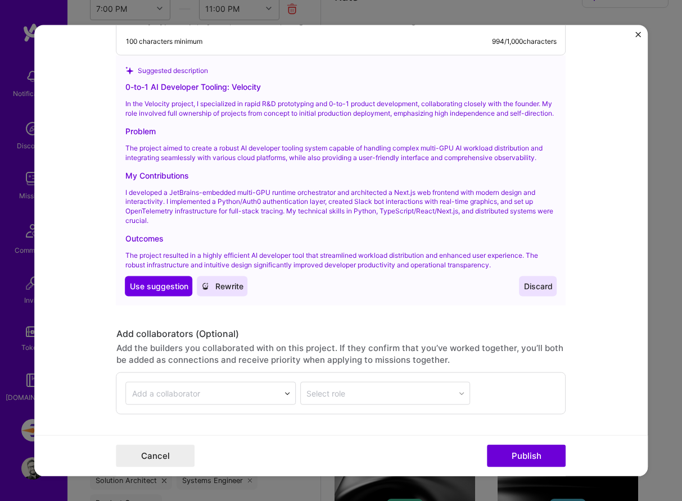
scroll to position [1905, 0]
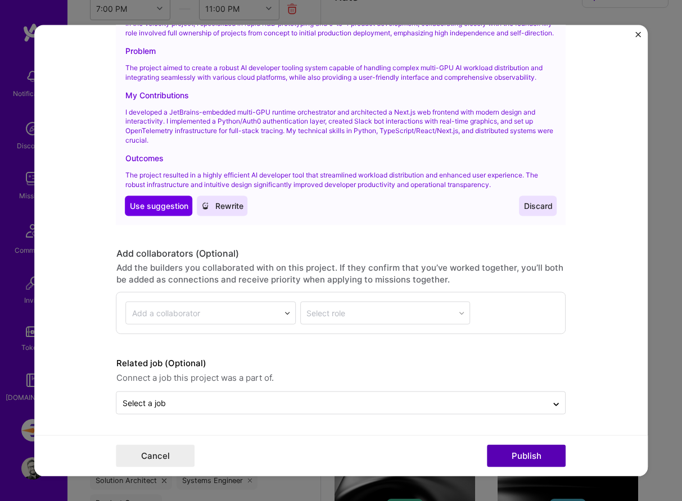
click at [517, 448] on button "Publish" at bounding box center [526, 455] width 79 height 22
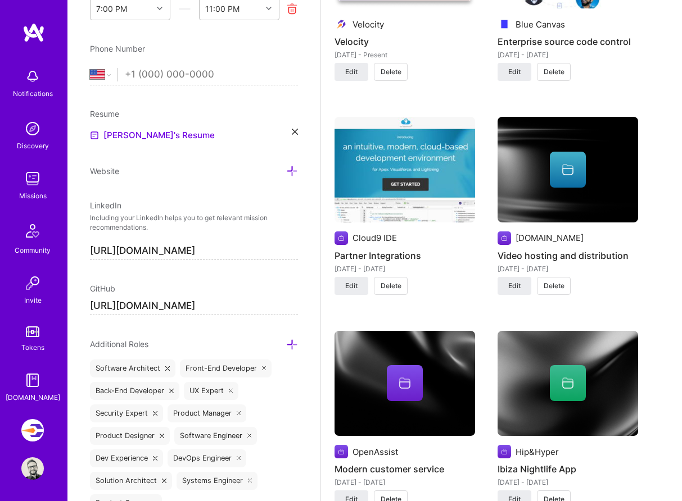
scroll to position [1138, 0]
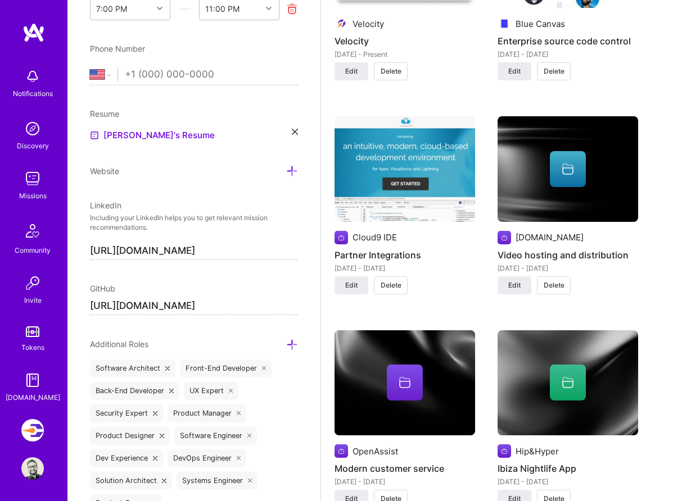
click at [555, 289] on span "Delete" at bounding box center [553, 285] width 21 height 10
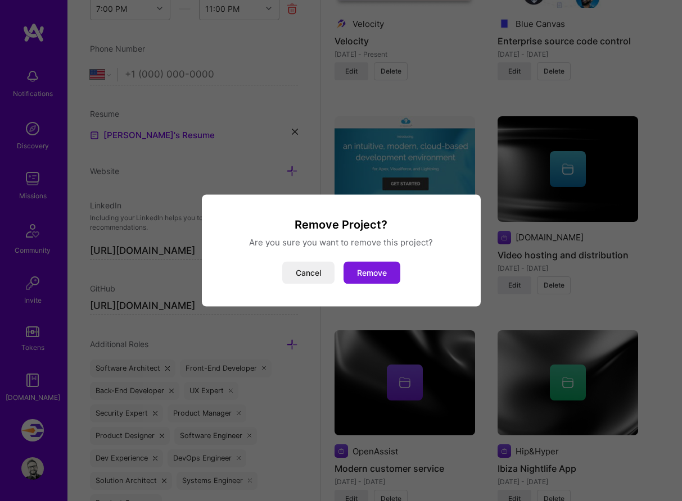
click at [383, 277] on button "Remove" at bounding box center [371, 273] width 57 height 22
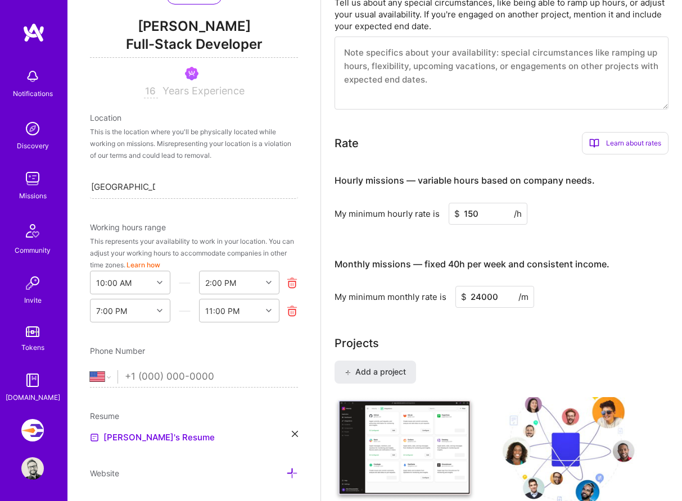
scroll to position [135, 0]
click at [240, 280] on div "2:00 PM" at bounding box center [230, 281] width 62 height 22
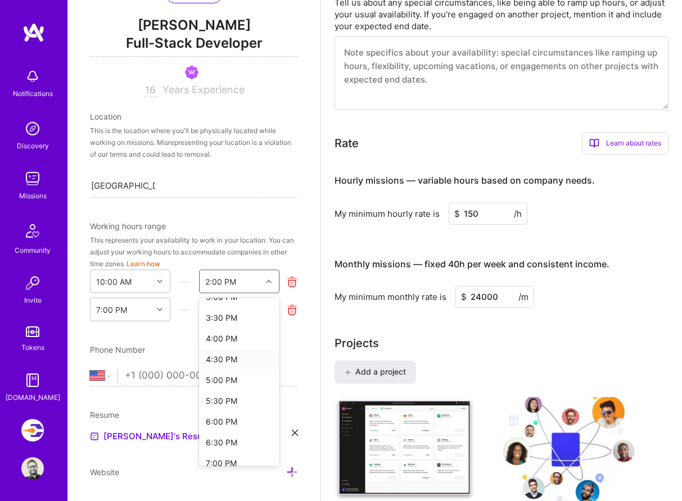
scroll to position [224, 0]
click at [233, 415] on div "6:00 PM" at bounding box center [239, 418] width 80 height 21
click at [310, 261] on div "Edit photo [PERSON_NAME] Full-Stack Developer 16 Years Experience Location This…" at bounding box center [193, 250] width 253 height 501
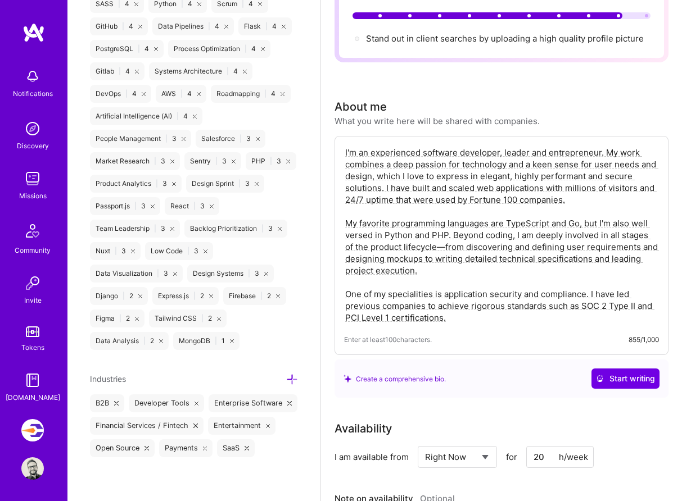
scroll to position [0, 0]
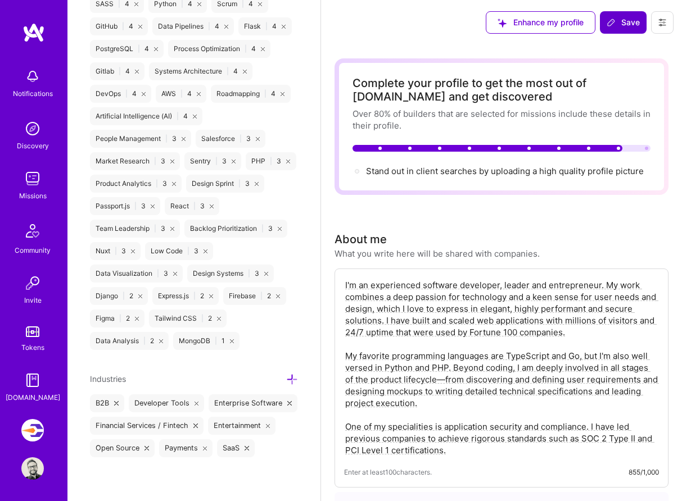
click at [628, 27] on span "Save" at bounding box center [622, 22] width 33 height 11
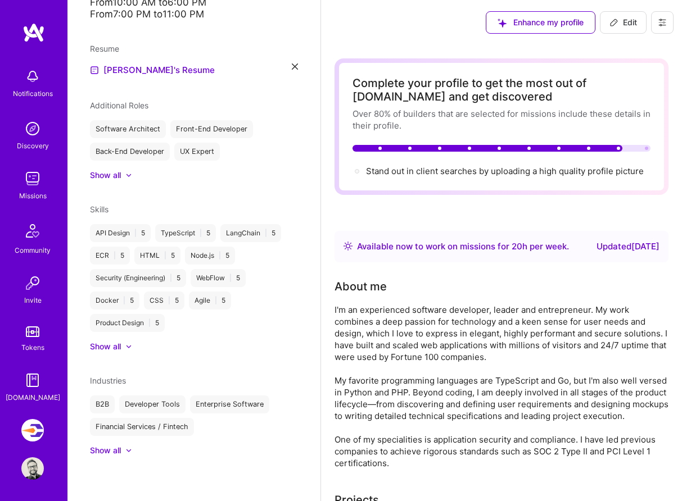
scroll to position [291, 0]
click at [33, 184] on img at bounding box center [32, 178] width 22 height 22
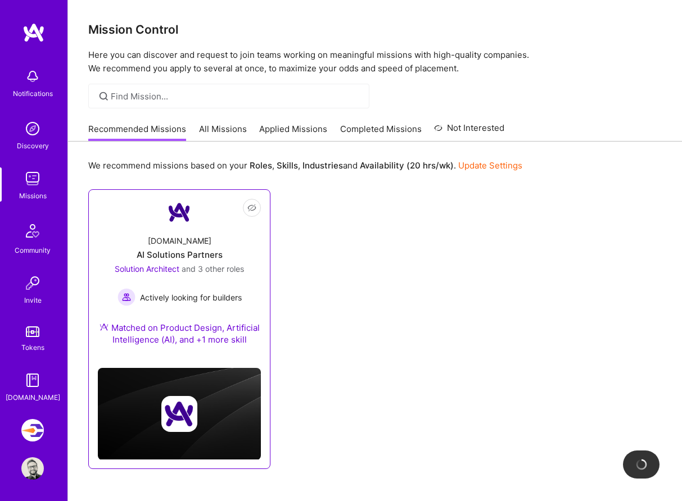
click at [221, 288] on div "Actively looking for builders" at bounding box center [179, 297] width 129 height 18
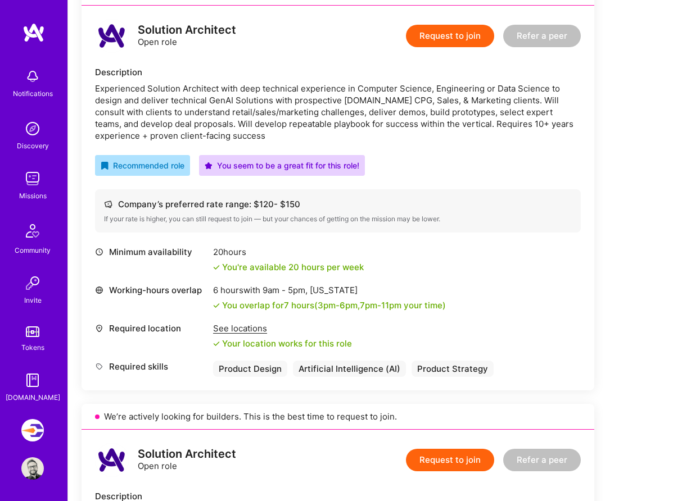
scroll to position [284, 0]
click at [244, 328] on div "See locations" at bounding box center [282, 328] width 139 height 12
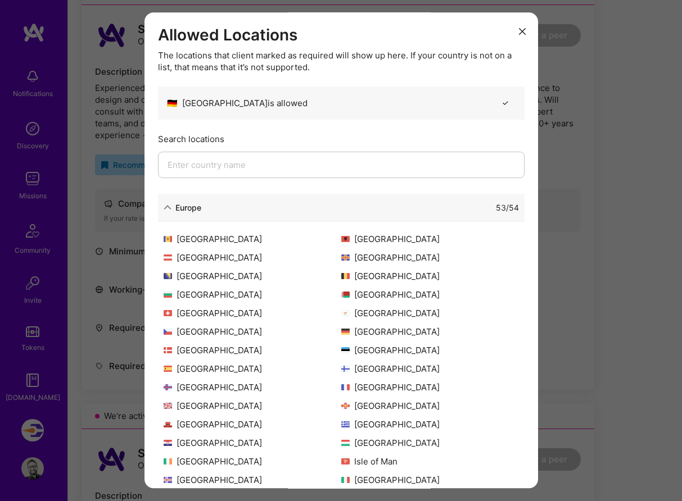
scroll to position [220, 0]
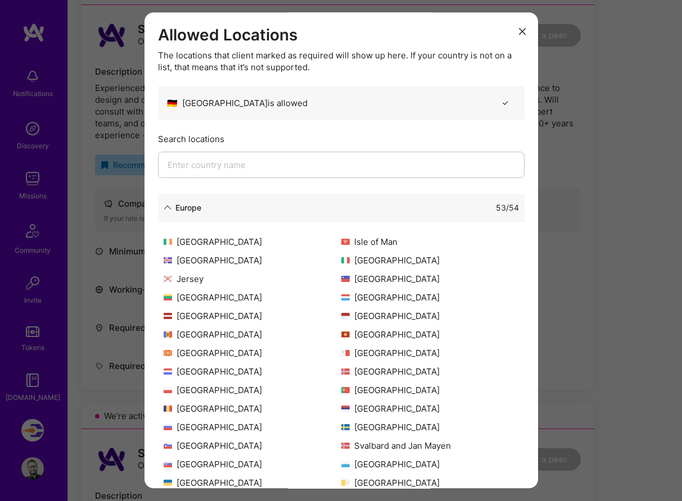
click at [611, 293] on div "Allowed Locations The locations that client marked as required will show up her…" at bounding box center [341, 250] width 682 height 501
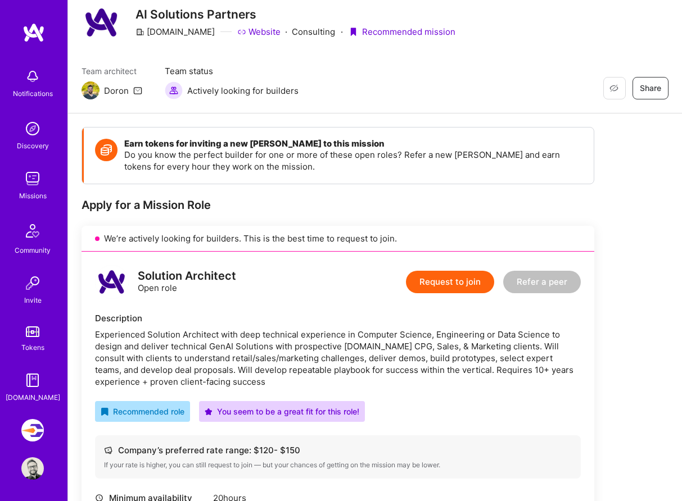
scroll to position [43, 0]
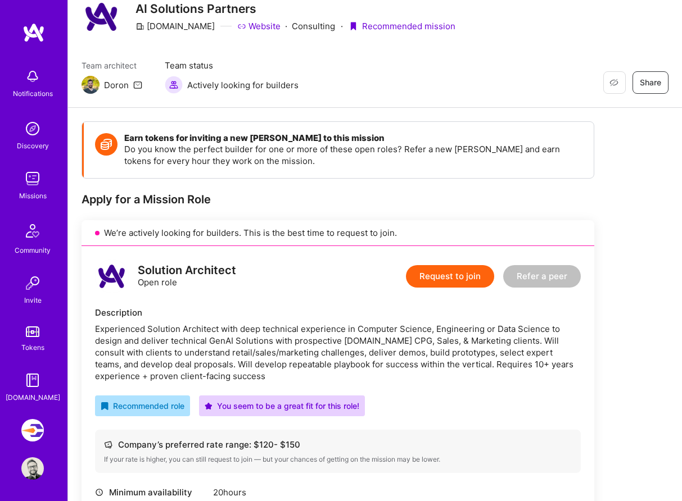
click at [342, 140] on h4 "Earn tokens for inviting a new [PERSON_NAME] to this mission" at bounding box center [353, 138] width 458 height 10
click at [347, 161] on p "Do you know the perfect builder for one or more of these open roles? Refer a ne…" at bounding box center [353, 155] width 458 height 24
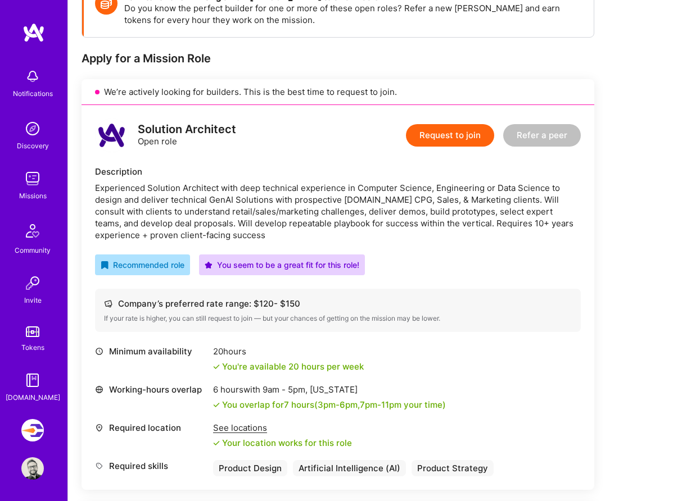
scroll to position [202, 0]
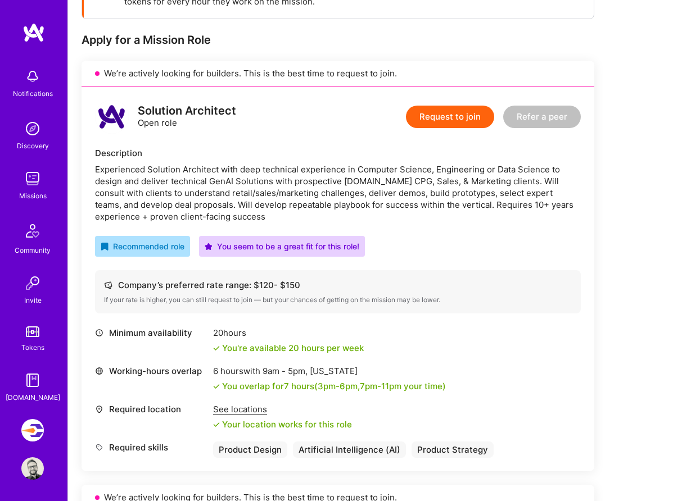
click at [424, 224] on div "Solution Architect Open role Request to join Refer a peer Description Experienc…" at bounding box center [337, 279] width 512 height 385
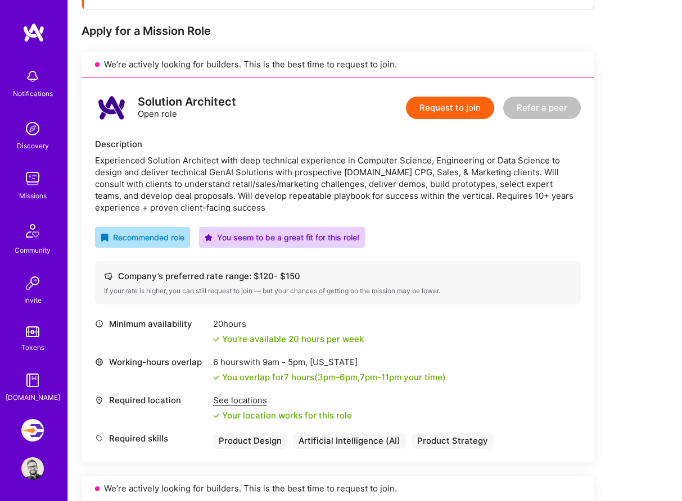
scroll to position [0, 0]
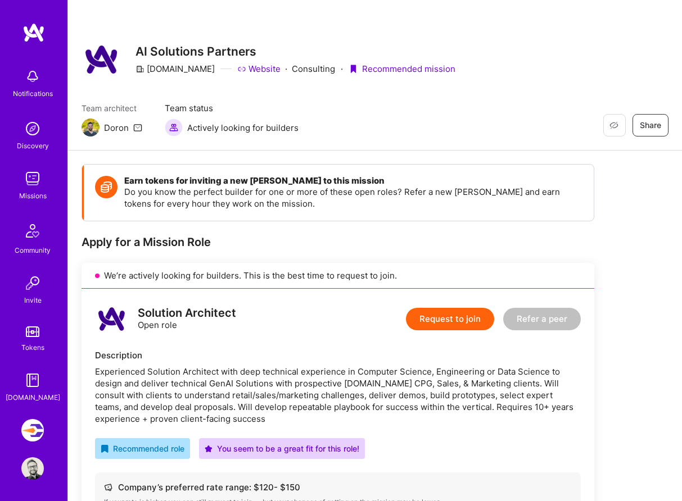
click at [439, 320] on button "Request to join" at bounding box center [450, 319] width 88 height 22
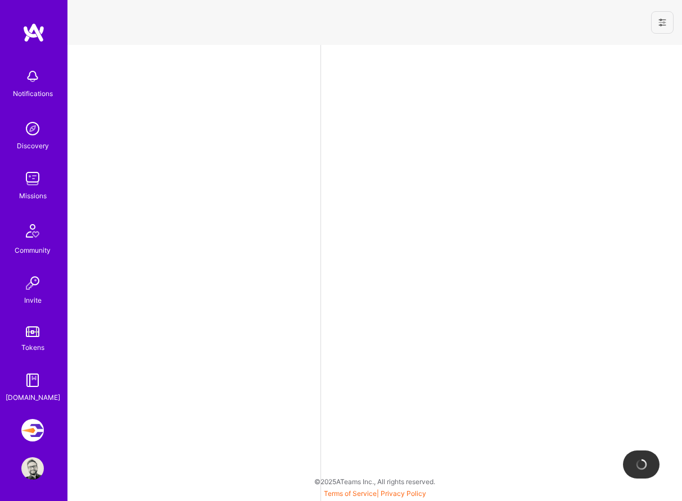
select select "US"
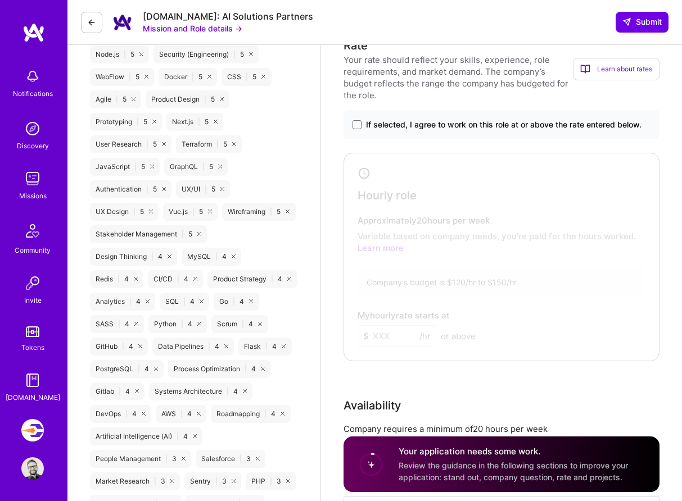
scroll to position [665, 0]
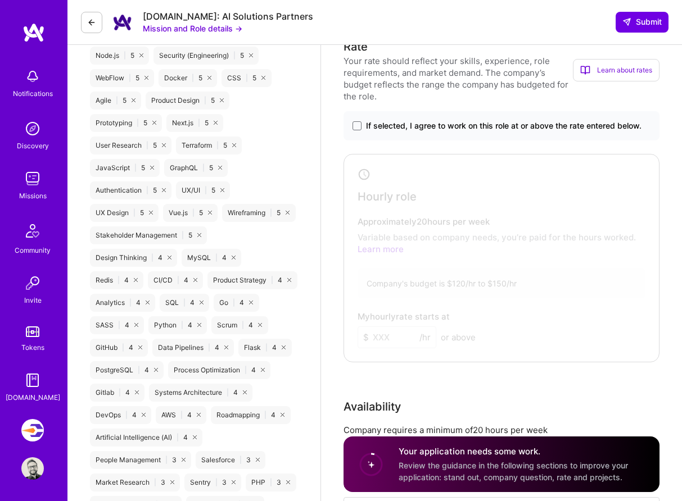
click at [470, 131] on span "If selected, I agree to work on this role at or above the rate entered below." at bounding box center [503, 125] width 275 height 11
click at [0, 0] on input "If selected, I agree to work on this role at or above the rate entered below." at bounding box center [0, 0] width 0 height 0
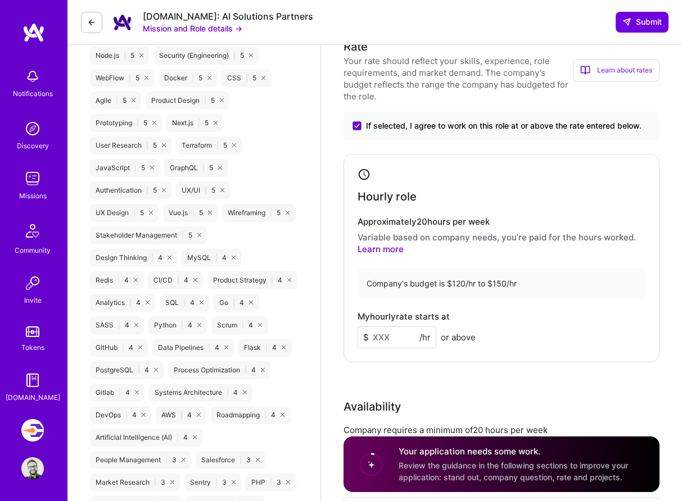
click at [392, 342] on input at bounding box center [396, 337] width 79 height 22
type input "150"
click at [516, 370] on div "Rate Your rate should reflect your skills, experience, role requirements, and m…" at bounding box center [501, 297] width 316 height 519
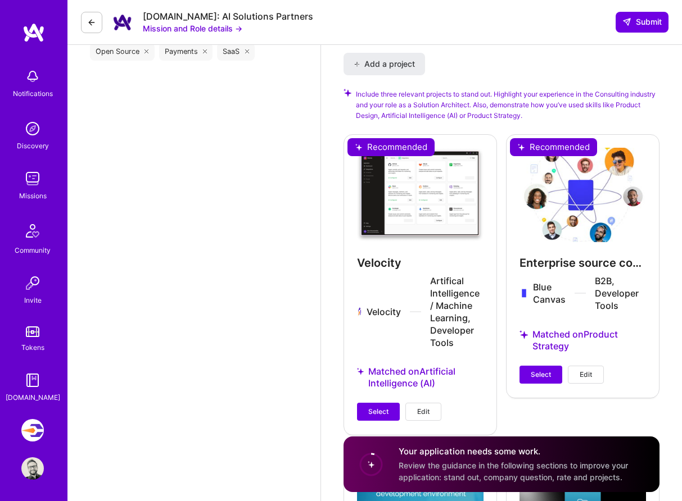
scroll to position [1419, 0]
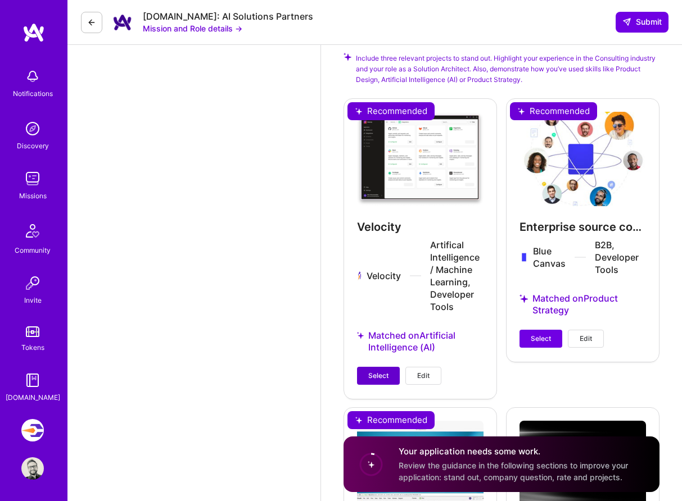
click at [380, 381] on span "Select" at bounding box center [378, 376] width 20 height 10
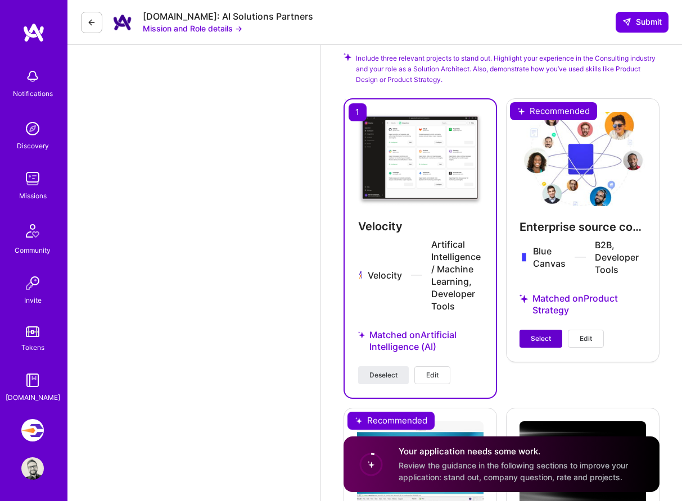
click at [542, 344] on span "Select" at bounding box center [540, 339] width 20 height 10
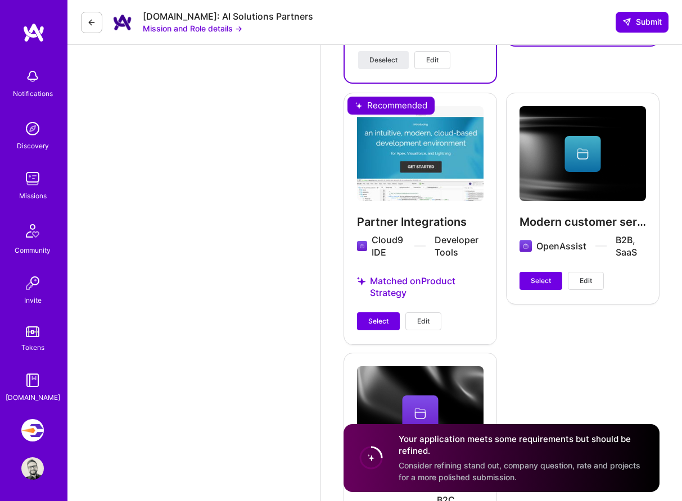
scroll to position [1741, 0]
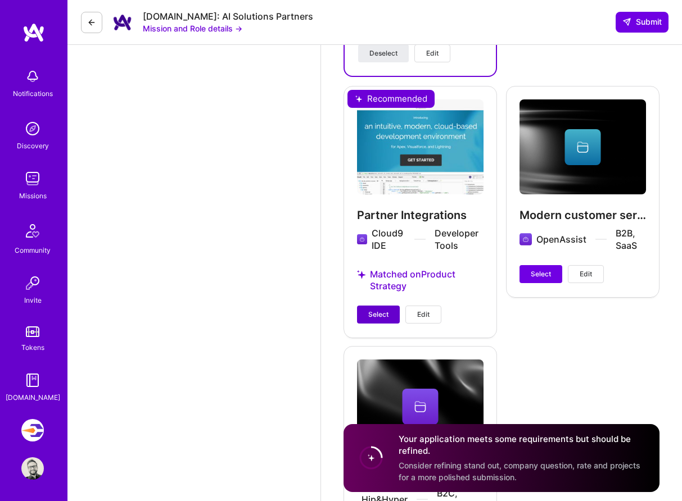
click at [370, 320] on span "Select" at bounding box center [378, 315] width 20 height 10
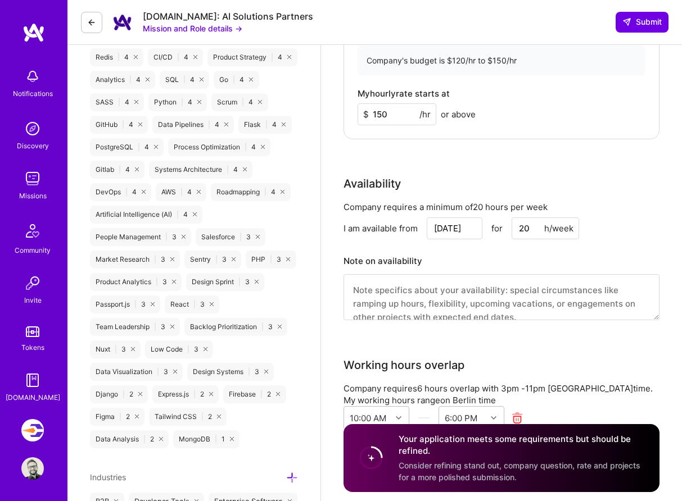
scroll to position [888, 0]
click at [460, 237] on input "[DATE]" at bounding box center [454, 229] width 56 height 22
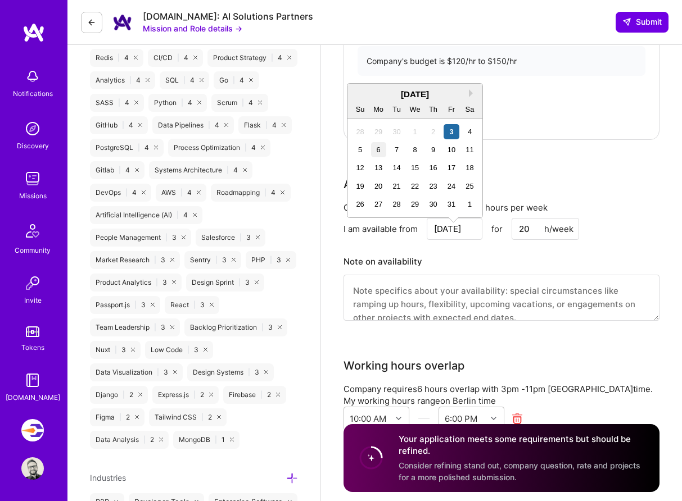
click at [379, 153] on div "6" at bounding box center [378, 149] width 15 height 15
type input "[DATE]"
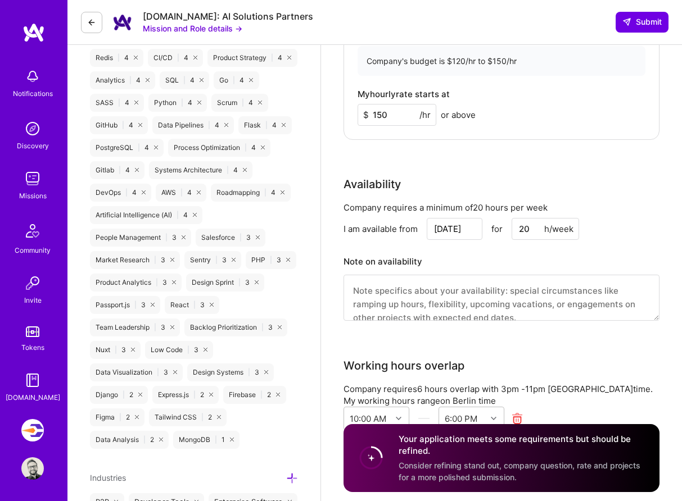
click at [583, 184] on div "Availability" at bounding box center [501, 184] width 316 height 17
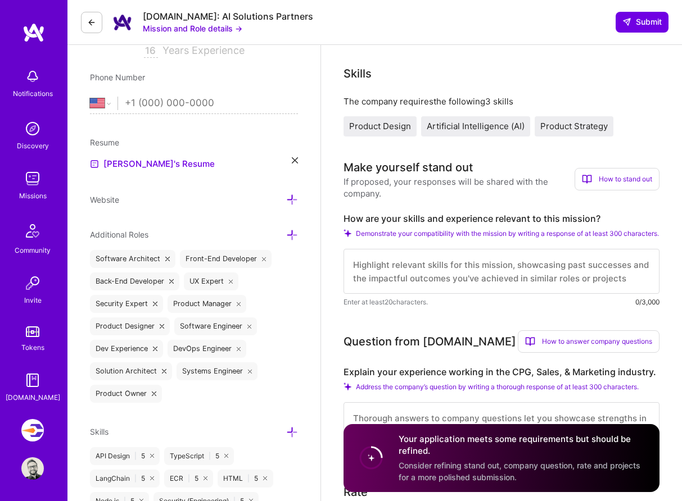
scroll to position [246, 0]
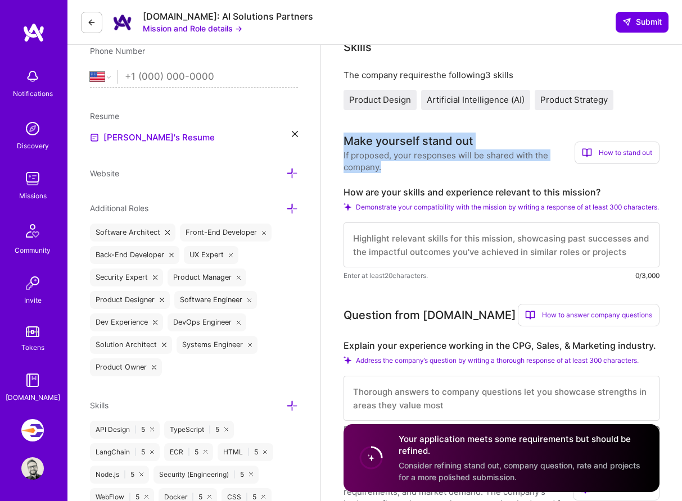
drag, startPoint x: 395, startPoint y: 166, endPoint x: 342, endPoint y: 143, distance: 58.4
click at [376, 142] on div "Make yourself stand out" at bounding box center [407, 141] width 129 height 17
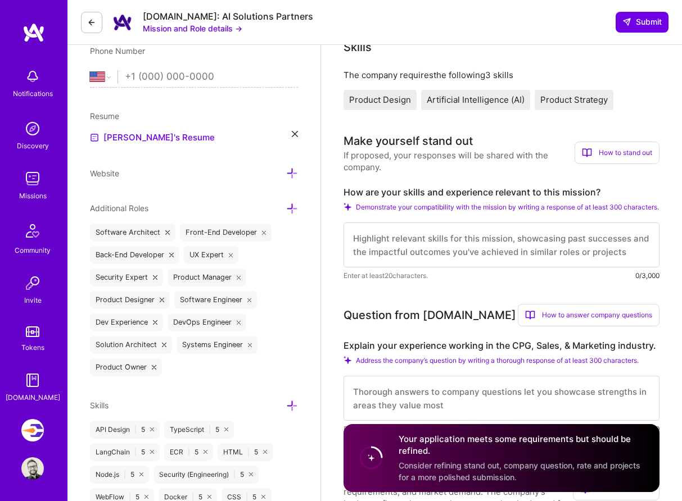
click at [376, 142] on div "Make yourself stand out" at bounding box center [407, 141] width 129 height 17
click at [356, 192] on label "How are your skills and experience relevant to this mission?" at bounding box center [501, 193] width 316 height 12
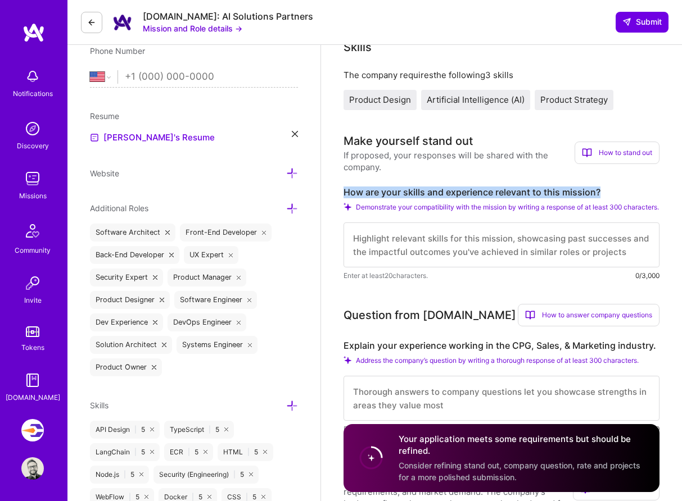
click at [356, 192] on label "How are your skills and experience relevant to this mission?" at bounding box center [501, 193] width 316 height 12
copy label "How are your skills and experience relevant to this mission?"
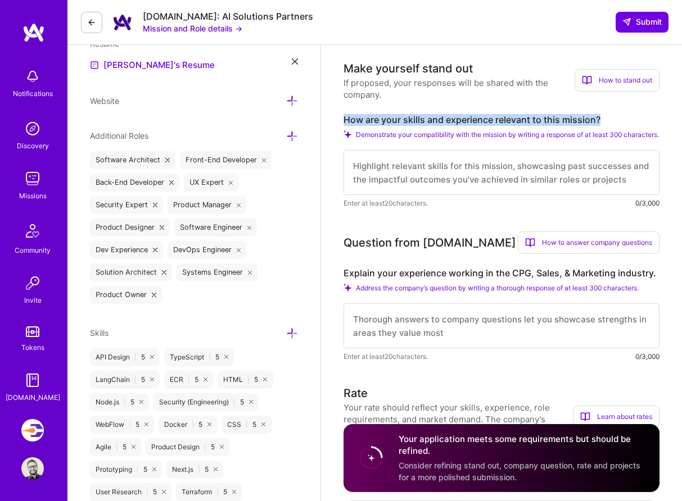
scroll to position [324, 0]
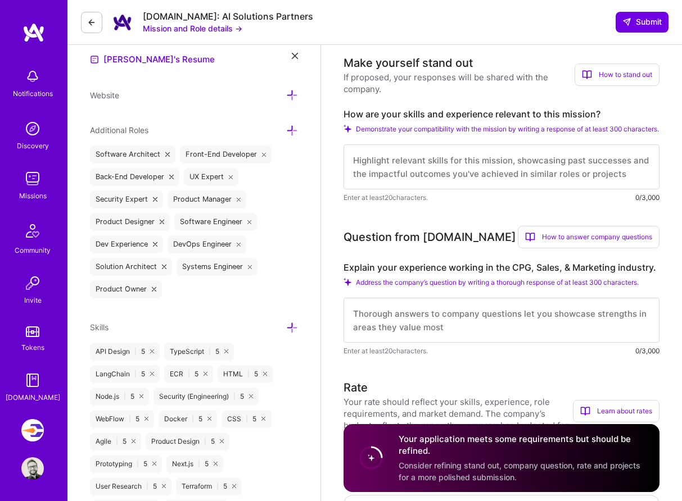
click at [397, 274] on label "Explain your experience working in the CPG, Sales, & Marketing industry." at bounding box center [501, 268] width 316 height 12
copy label "Explain your experience working in the CPG, Sales, & Marketing industry."
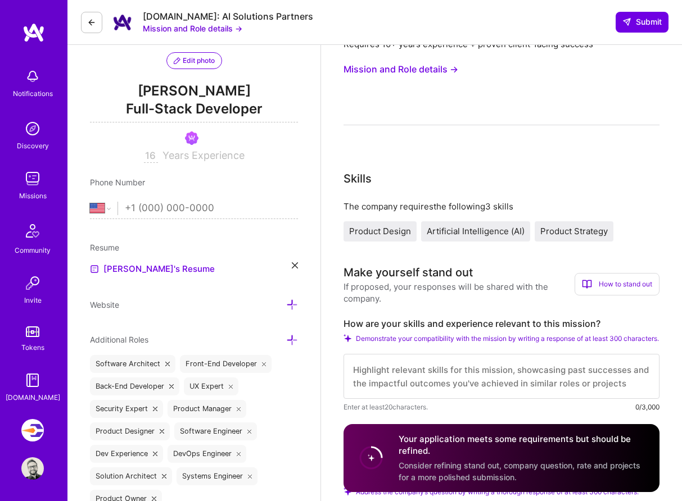
scroll to position [119, 0]
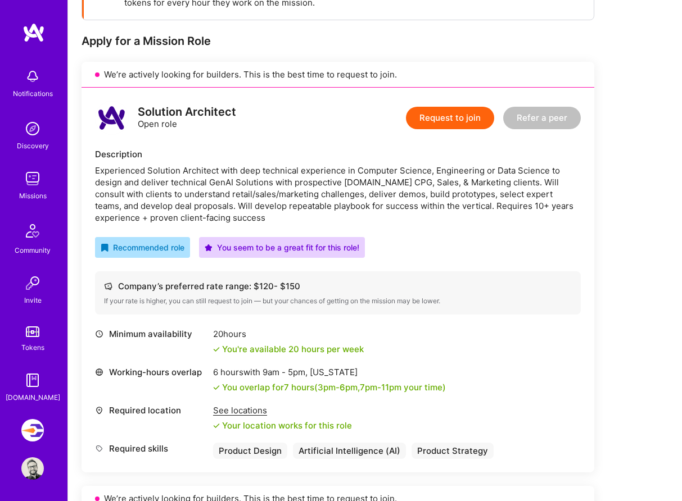
scroll to position [236, 0]
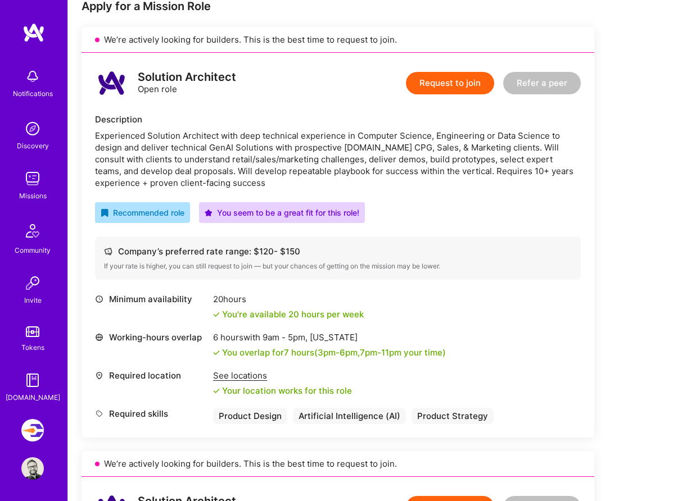
click at [157, 141] on div "Experienced Solution Architect with deep technical experience in Computer Scien…" at bounding box center [337, 159] width 485 height 59
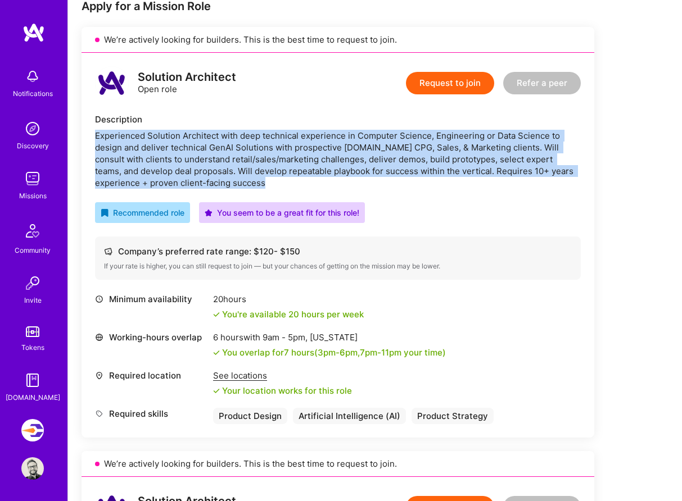
copy div "Experienced Solution Architect with deep technical experience in Computer Scien…"
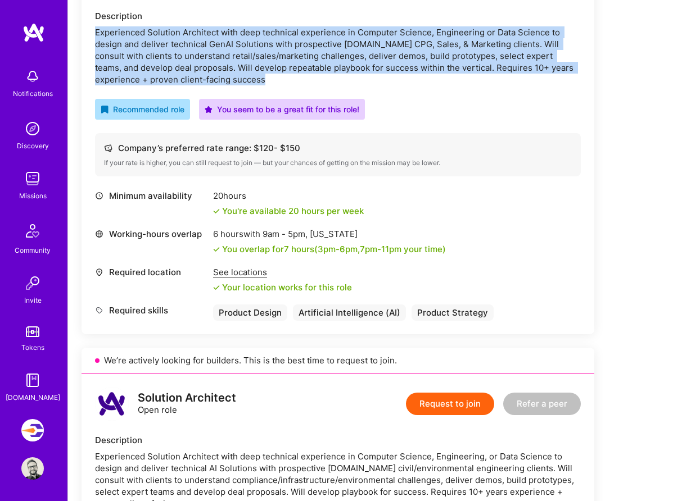
scroll to position [346, 0]
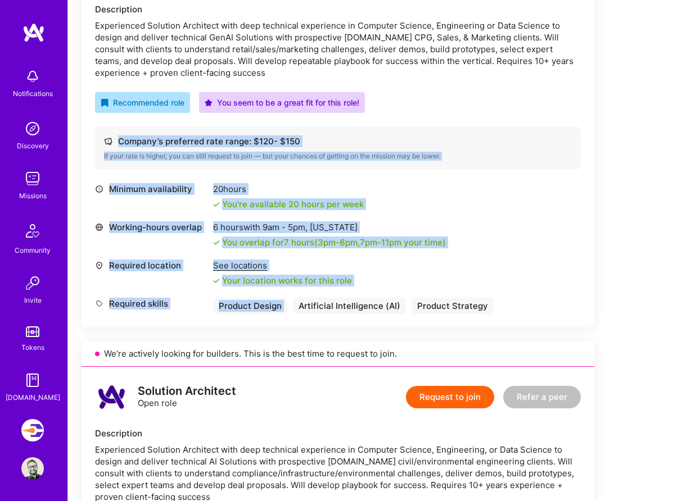
drag, startPoint x: 98, startPoint y: 137, endPoint x: 389, endPoint y: 292, distance: 330.3
click at [389, 292] on div "Solution Architect Open role Request to join Refer a peer Description Experienc…" at bounding box center [337, 135] width 512 height 385
click at [497, 304] on div "Required skills Product Design Artificial Intelligence (AI) Product Strategy" at bounding box center [337, 306] width 485 height 16
copy div "Company’s preferred rate range: $ 120 - $ 150 If your rate is higher, you can s…"
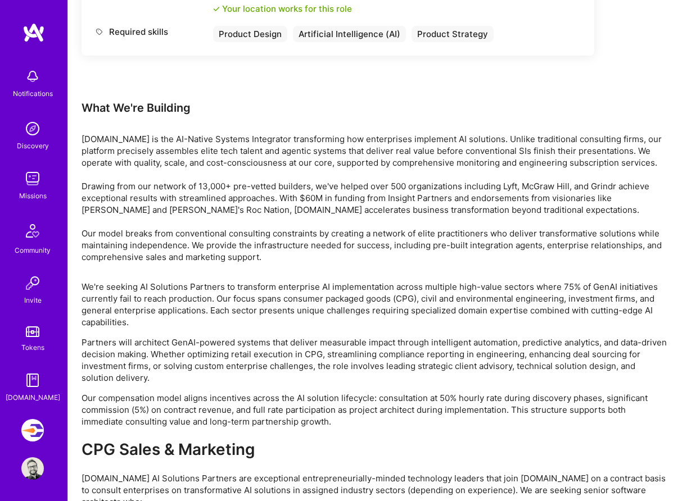
scroll to position [1891, 0]
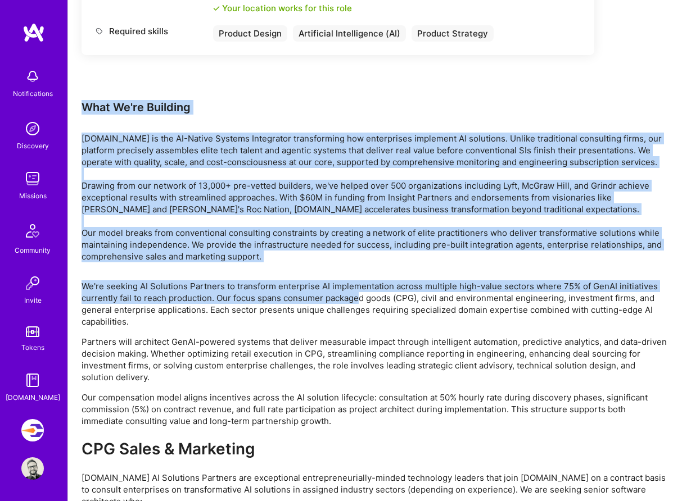
drag, startPoint x: 83, startPoint y: 104, endPoint x: 367, endPoint y: 307, distance: 349.3
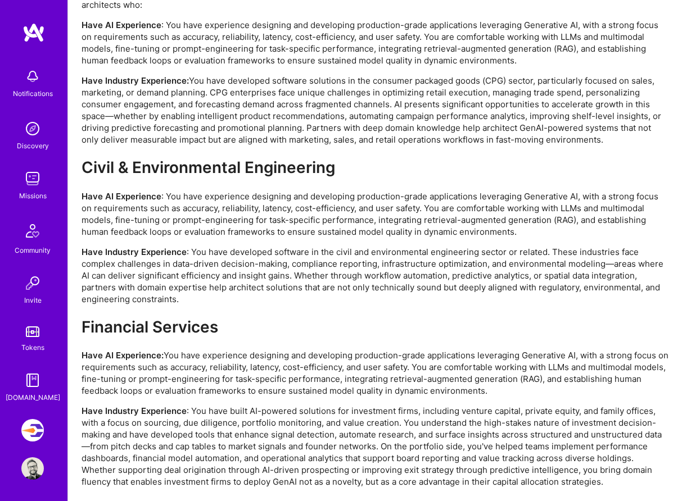
scroll to position [2513, 0]
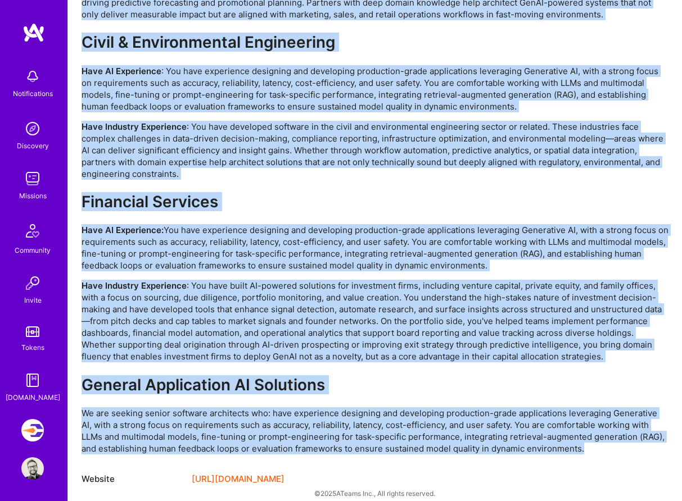
click at [583, 432] on p "We are seeking senior software architects who: have experience designing and de…" at bounding box center [374, 430] width 587 height 47
copy div "What We're Building A.Team is the AI-Native Systems Integrator transforming how…"
click at [372, 234] on p "Have AI Experience: You have experience designing and developing production-gra…" at bounding box center [374, 247] width 587 height 47
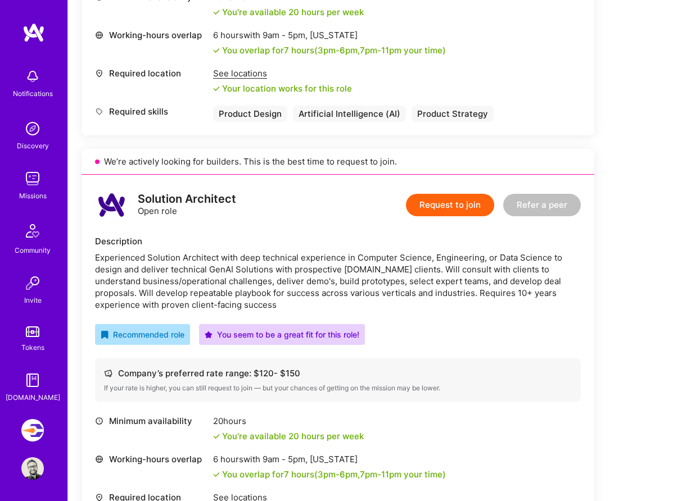
scroll to position [1392, 0]
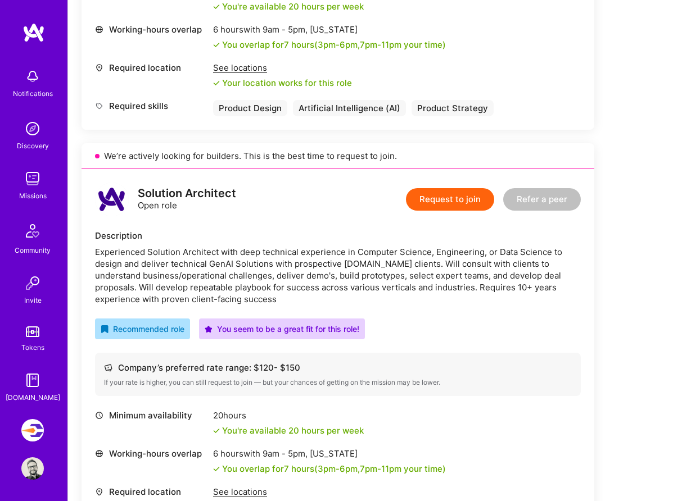
click at [344, 271] on div "Experienced Solution Architect with deep technical experience in Computer Scien…" at bounding box center [337, 275] width 485 height 59
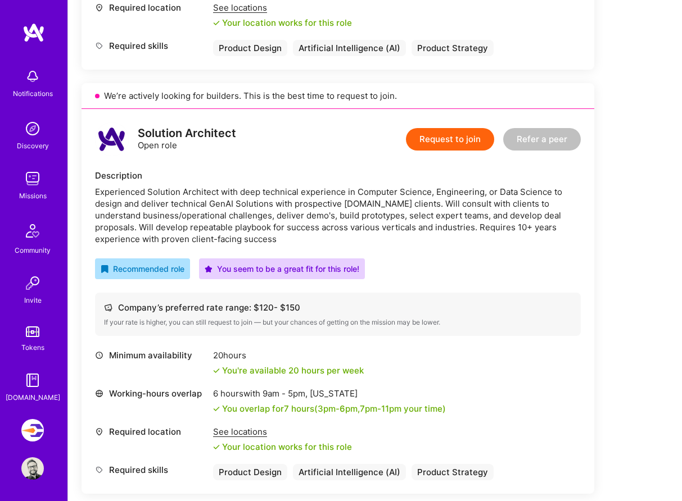
scroll to position [1453, 0]
click at [302, 224] on div "Experienced Solution Architect with deep technical experience in Computer Scien…" at bounding box center [337, 214] width 485 height 59
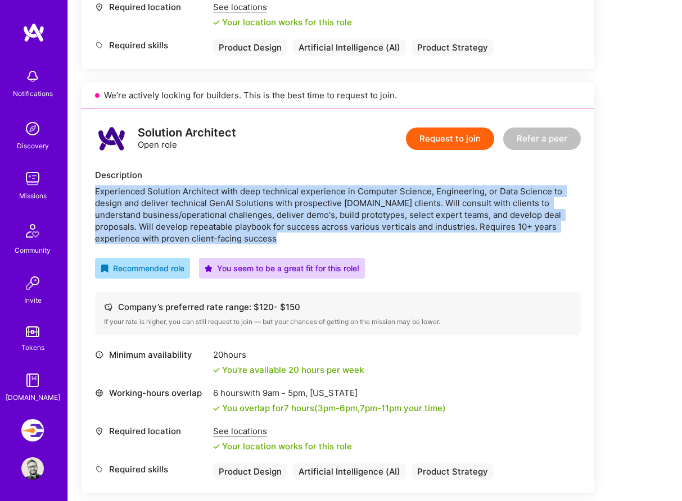
copy div "Experienced Solution Architect with deep technical experience in Computer Scien…"
click at [457, 144] on button "Request to join" at bounding box center [450, 139] width 88 height 22
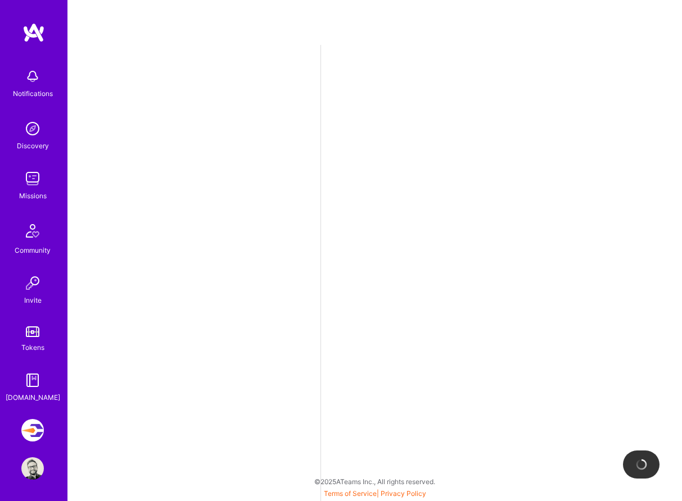
select select "US"
